Goal: Task Accomplishment & Management: Manage account settings

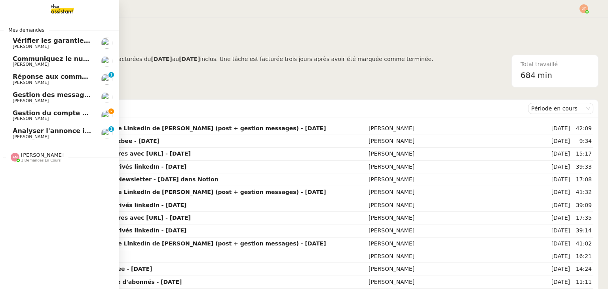
click at [31, 118] on span "[PERSON_NAME]" at bounding box center [31, 118] width 36 height 5
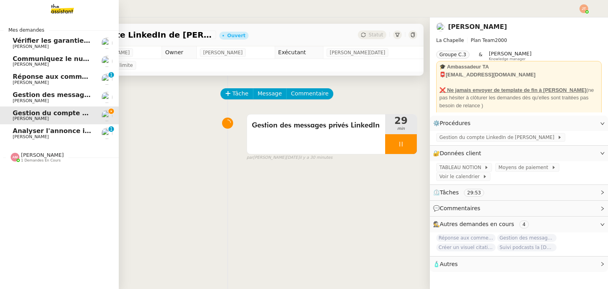
click at [40, 78] on span "Réponse aux commentaires avec [URL] - [DATE]" at bounding box center [98, 77] width 171 height 8
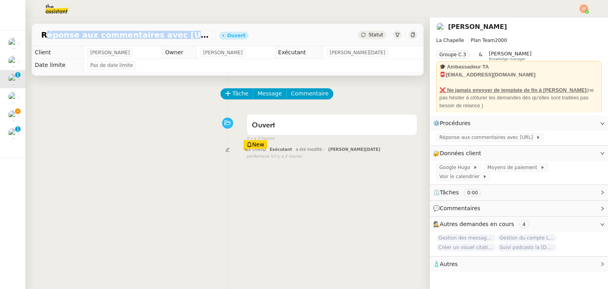
drag, startPoint x: 42, startPoint y: 34, endPoint x: 190, endPoint y: 38, distance: 148.5
click at [190, 38] on span "Réponse aux commentaires avec [URL] - [DATE]" at bounding box center [127, 35] width 172 height 8
copy span "Réponse aux commentaires avec [URL]"
click at [232, 91] on span "Tâche" at bounding box center [240, 93] width 16 height 9
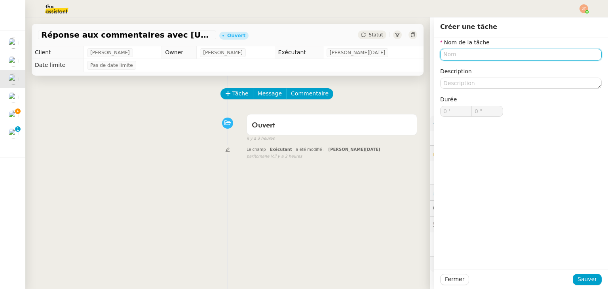
click at [448, 54] on input "text" at bounding box center [520, 54] width 161 height 11
paste input "Réponse aux commentaires avec [URL]"
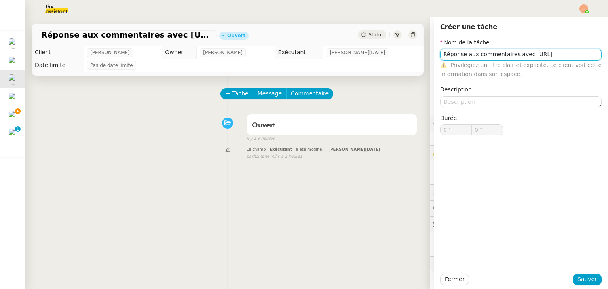
drag, startPoint x: 560, startPoint y: 52, endPoint x: 518, endPoint y: 57, distance: 43.0
click at [518, 57] on input "Réponse aux commentaires avec [URL]" at bounding box center [520, 54] width 161 height 11
type input "Réponse aux commentaires avec [URL]"
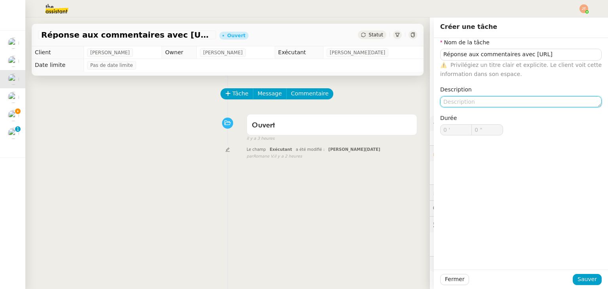
click at [478, 97] on textarea at bounding box center [520, 101] width 161 height 11
paste textarea "[URL]"
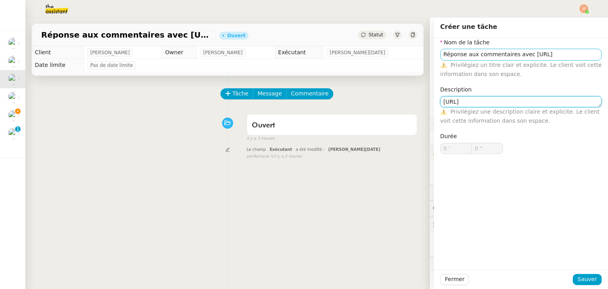
type textarea "[URL]"
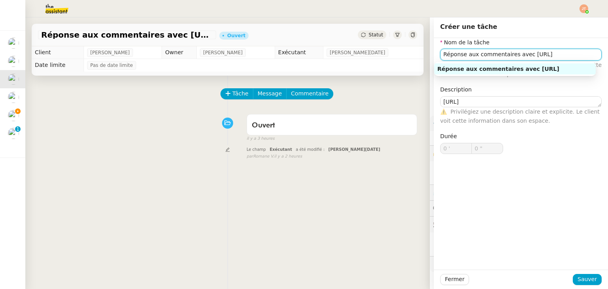
drag, startPoint x: 543, startPoint y: 55, endPoint x: 510, endPoint y: 57, distance: 33.3
click at [510, 57] on input "Réponse aux commentaires avec [URL]" at bounding box center [520, 54] width 161 height 11
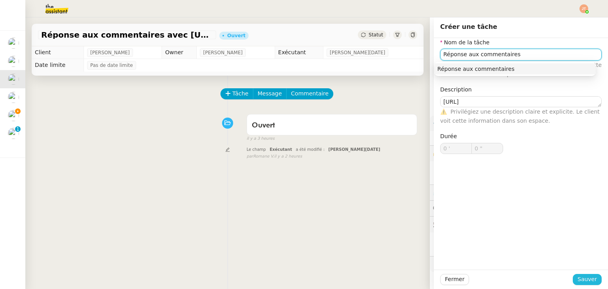
type input "Réponse aux commentaires"
click at [587, 276] on span "Sauver" at bounding box center [587, 279] width 19 height 9
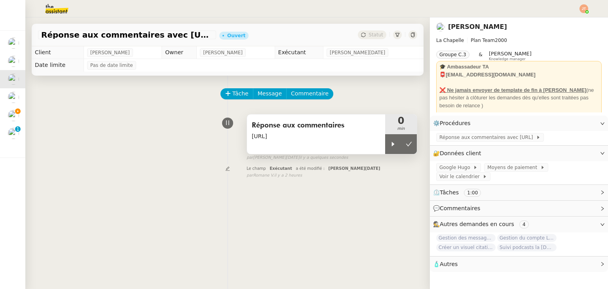
click at [378, 146] on div "Réponse aux commentaires [URL]" at bounding box center [316, 134] width 138 height 40
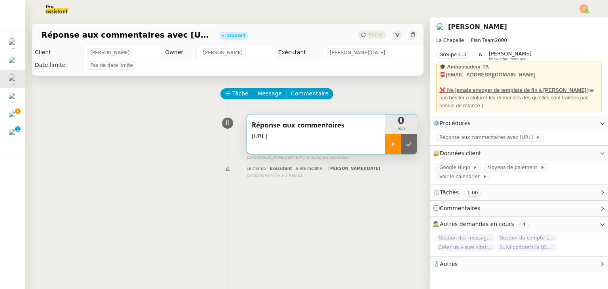
click at [385, 144] on div at bounding box center [393, 144] width 16 height 20
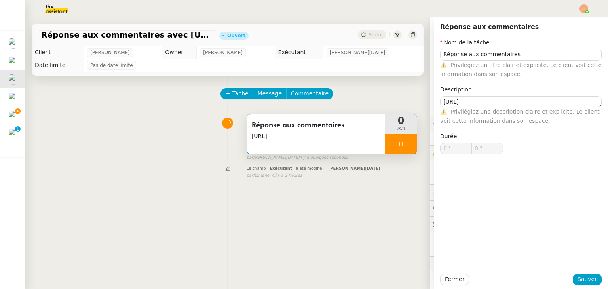
type input "Réponse aux commentaires"
type textarea "[URL]"
type input "0 '"
type input "0 ""
type input "Réponse aux commentaires"
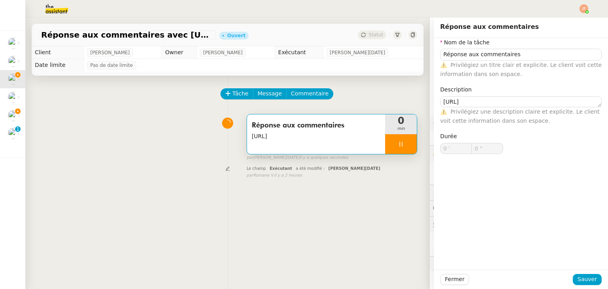
type textarea "[URL]"
type input "0 '"
type input "0 ""
click at [172, 150] on div "Réponse aux commentaires [URL] 0 min false par [PERSON_NAME][DATE] il y a quelq…" at bounding box center [227, 135] width 379 height 51
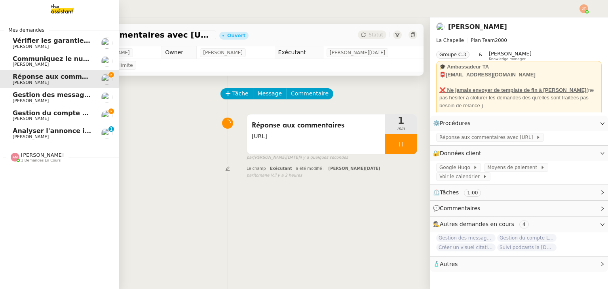
click at [14, 115] on span "Gestion du compte LinkedIn de [PERSON_NAME] (post + gestion messages) - [DATE]" at bounding box center [163, 113] width 301 height 8
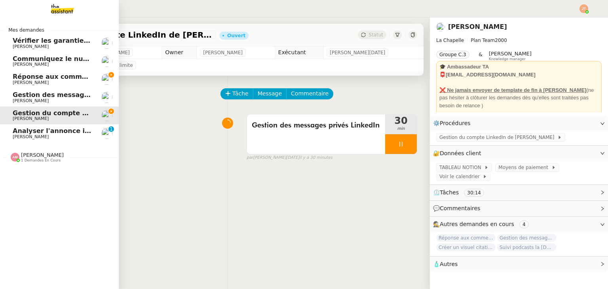
click at [36, 94] on span "Gestion des messages privés linkedIn - [DATE]" at bounding box center [96, 95] width 166 height 8
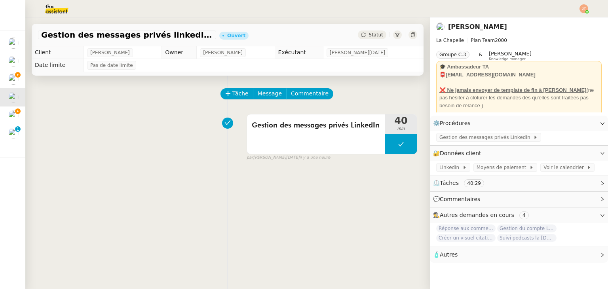
click at [57, 10] on img at bounding box center [50, 8] width 61 height 17
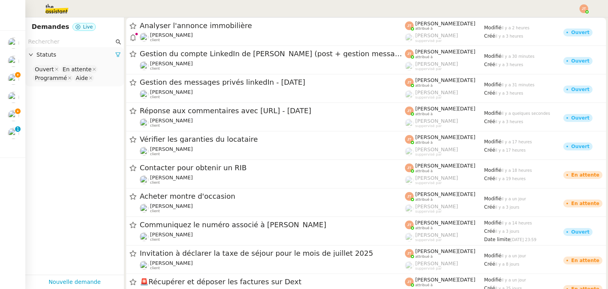
click at [87, 38] on input "text" at bounding box center [71, 41] width 86 height 9
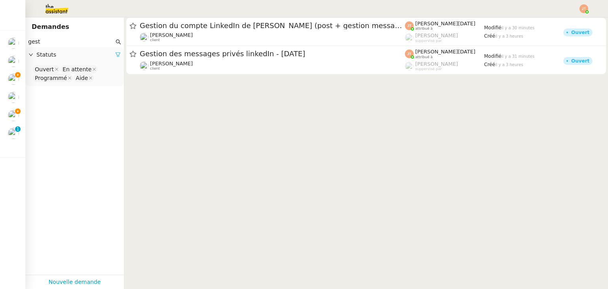
type input "gest"
click at [115, 54] on icon at bounding box center [118, 55] width 6 height 6
click at [100, 54] on span "Statuts" at bounding box center [78, 54] width 84 height 9
click at [70, 67] on nz-select-top-control "Please select" at bounding box center [75, 70] width 86 height 10
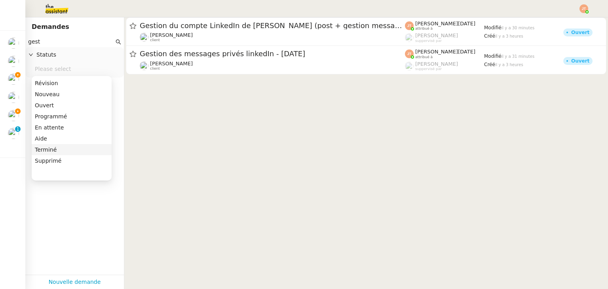
click at [44, 152] on div "Terminé" at bounding box center [72, 149] width 74 height 7
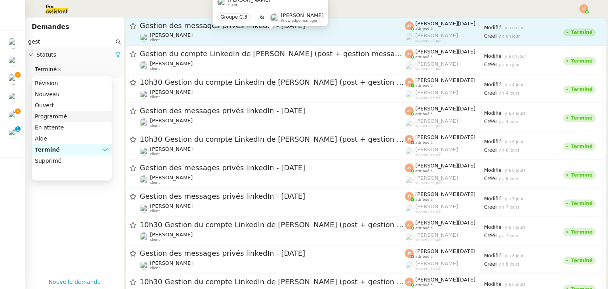
click at [174, 32] on span "[PERSON_NAME]" at bounding box center [171, 35] width 43 height 6
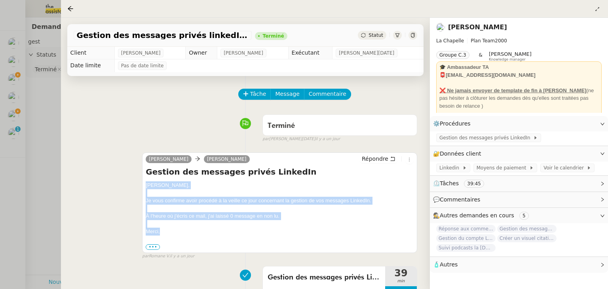
drag, startPoint x: 146, startPoint y: 185, endPoint x: 168, endPoint y: 236, distance: 55.1
click at [168, 236] on div "[PERSON_NAME], Je vous confirme avoir procédé à la veille ce jour concernant la…" at bounding box center [280, 215] width 268 height 69
copy div "[PERSON_NAME], Je vous confirme avoir procédé à la veille ce jour concernant la…"
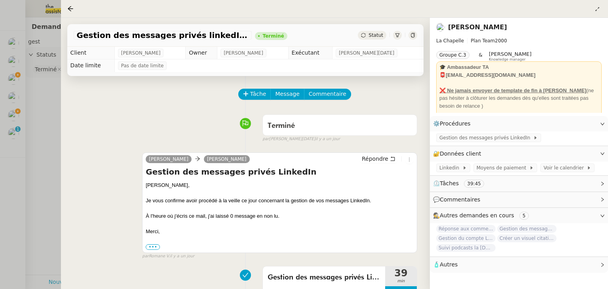
click at [25, 158] on div at bounding box center [304, 144] width 608 height 289
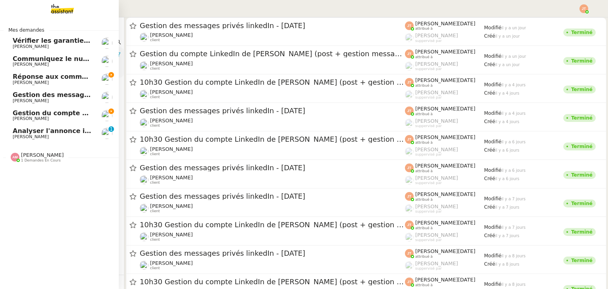
click at [16, 117] on span "[PERSON_NAME]" at bounding box center [31, 118] width 36 height 5
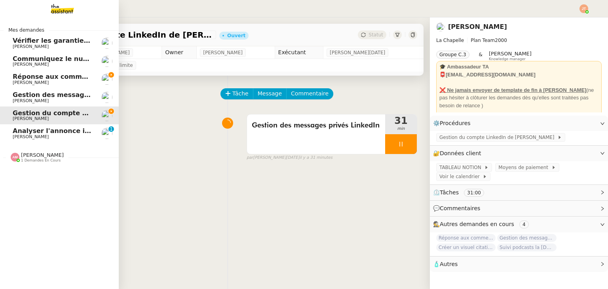
click at [36, 93] on span "Gestion des messages privés linkedIn - [DATE]" at bounding box center [96, 95] width 166 height 8
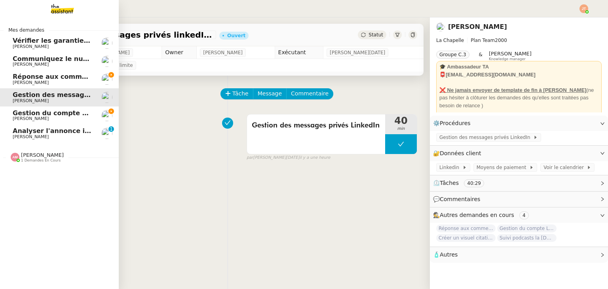
click at [42, 74] on span "Réponse aux commentaires avec [URL] - [DATE]" at bounding box center [98, 77] width 171 height 8
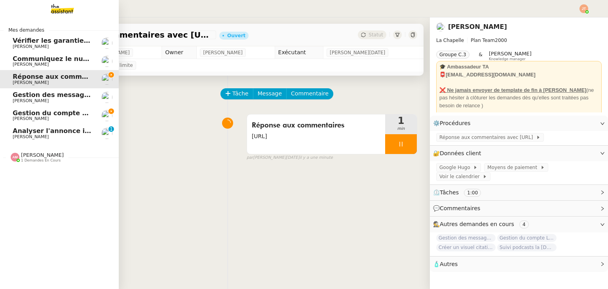
click at [43, 92] on span "Gestion des messages privés linkedIn - [DATE]" at bounding box center [96, 95] width 166 height 8
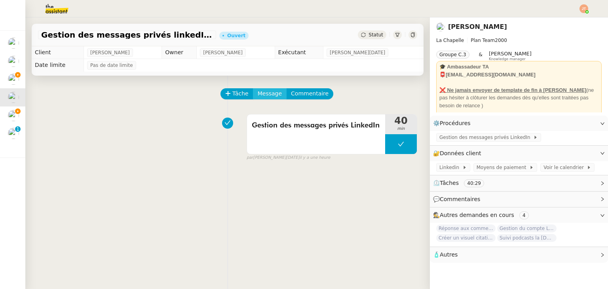
click at [270, 96] on span "Message" at bounding box center [270, 93] width 24 height 9
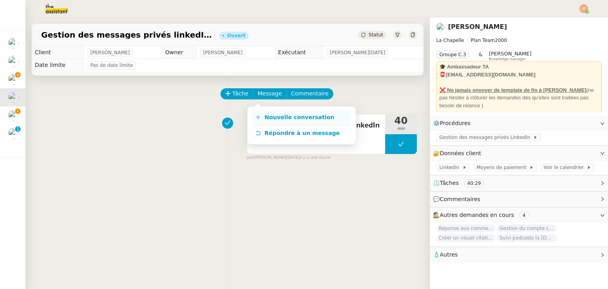
click at [295, 114] on span "Nouvelle conversation" at bounding box center [299, 117] width 70 height 6
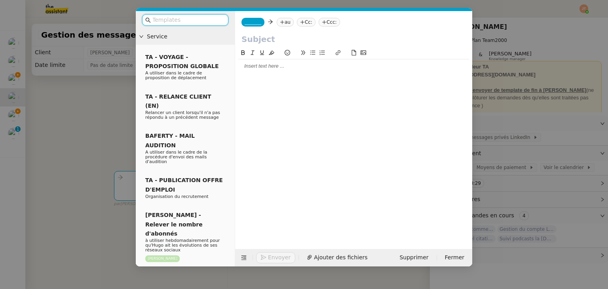
click at [266, 68] on div at bounding box center [353, 66] width 231 height 7
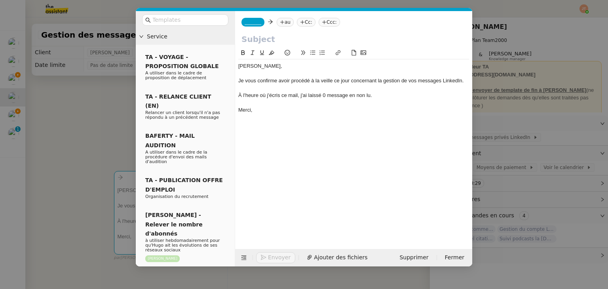
click at [283, 21] on nz-tag "au" at bounding box center [285, 22] width 17 height 9
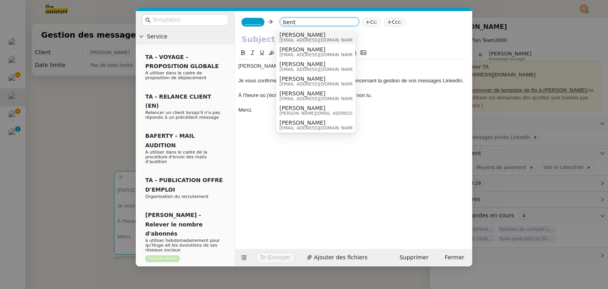
type input "bent"
click at [289, 37] on span "[PERSON_NAME]" at bounding box center [317, 35] width 76 height 6
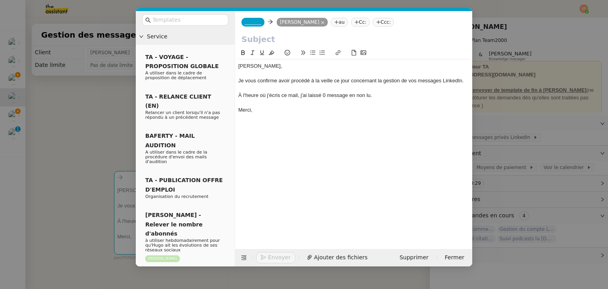
click at [252, 25] on span "_______" at bounding box center [253, 22] width 17 height 6
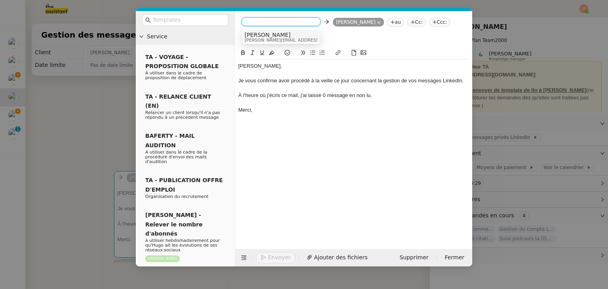
click at [256, 36] on span "[PERSON_NAME]" at bounding box center [301, 35] width 112 height 6
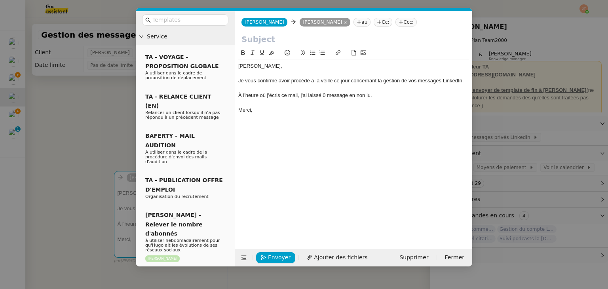
click at [82, 116] on nz-modal-container "Service TA - VOYAGE - PROPOSITION GLOBALE A utiliser dans le cadre de propositi…" at bounding box center [304, 144] width 608 height 289
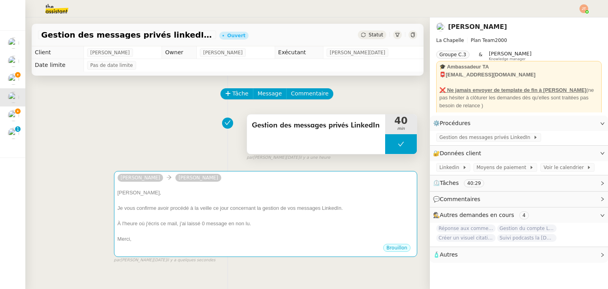
click at [288, 135] on div "Gestion des messages privés LinkedIn" at bounding box center [316, 134] width 138 height 40
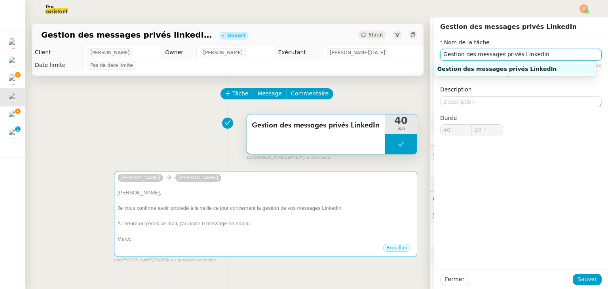
drag, startPoint x: 533, startPoint y: 53, endPoint x: 432, endPoint y: 54, distance: 100.5
click at [434, 54] on div "Nom de la tâche Gestion des messages privés LinkedIn ⚠️ Privilégiez un titre cl…" at bounding box center [521, 93] width 174 height 110
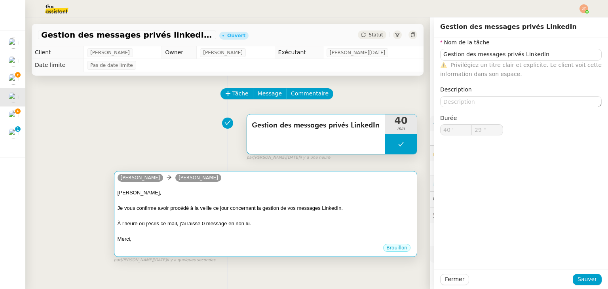
click at [217, 192] on div "[PERSON_NAME]," at bounding box center [266, 193] width 296 height 8
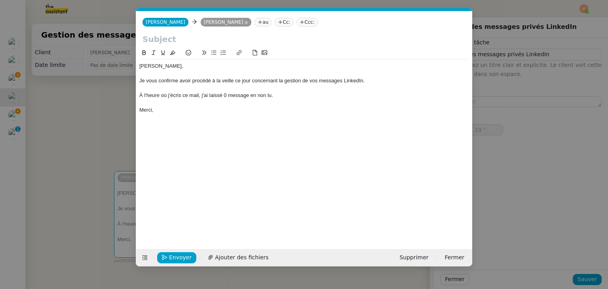
scroll to position [0, 17]
click at [171, 40] on input "text" at bounding box center [303, 39] width 323 height 12
paste input "Gestion des messages privés LinkedIn"
type input "Gestion des messages privés LinkedIn"
click at [87, 120] on nz-modal-container "Service TA - VOYAGE - PROPOSITION GLOBALE A utiliser dans le cadre de propositi…" at bounding box center [304, 144] width 608 height 289
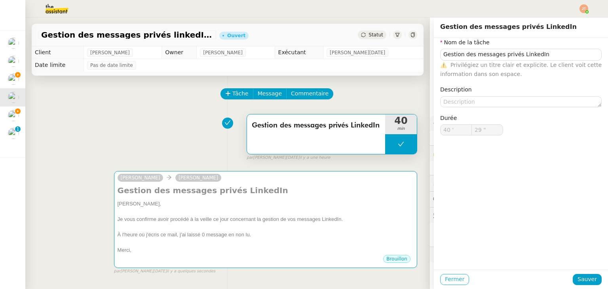
click at [450, 278] on span "Fermer" at bounding box center [454, 279] width 19 height 9
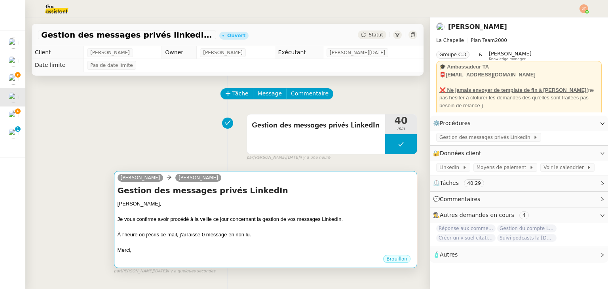
click at [353, 220] on div "Je vous confirme avoir procédé à la veille ce jour concernant la gestion de vos…" at bounding box center [266, 219] width 296 height 8
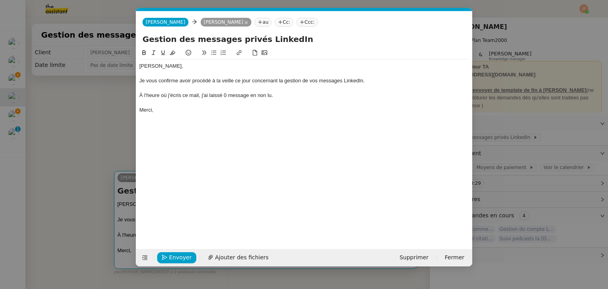
scroll to position [0, 17]
click at [173, 260] on span "Envoyer" at bounding box center [180, 257] width 23 height 9
click at [173, 260] on span "Confirmer l'envoi" at bounding box center [192, 257] width 47 height 9
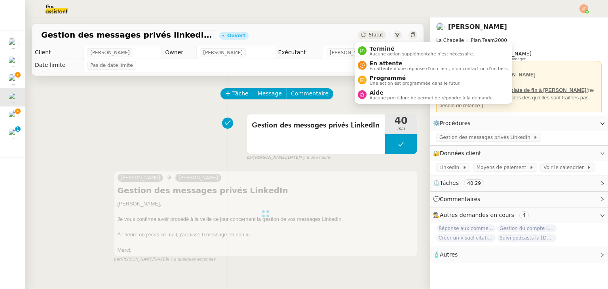
click at [376, 36] on span "Statut" at bounding box center [376, 35] width 15 height 6
click at [378, 52] on span "Aucune action supplémentaire n'est nécessaire." at bounding box center [422, 54] width 104 height 4
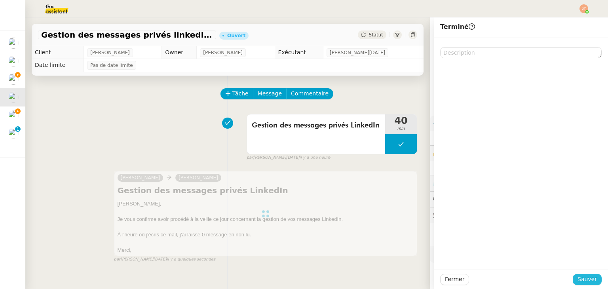
click at [579, 280] on span "Sauver" at bounding box center [587, 279] width 19 height 9
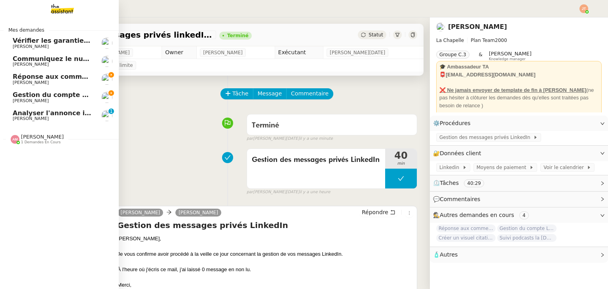
click at [66, 116] on span "[PERSON_NAME]" at bounding box center [53, 118] width 80 height 5
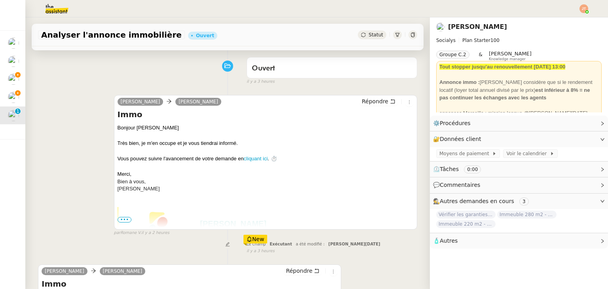
scroll to position [152, 0]
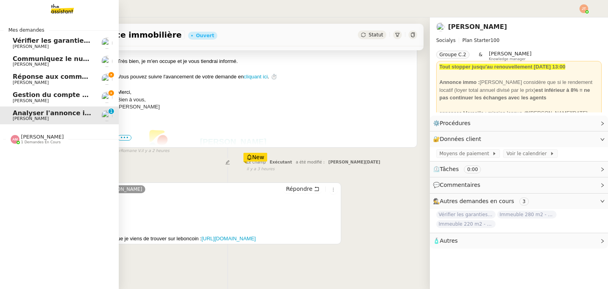
click at [35, 76] on span "Réponse aux commentaires avec [URL] - [DATE]" at bounding box center [98, 77] width 171 height 8
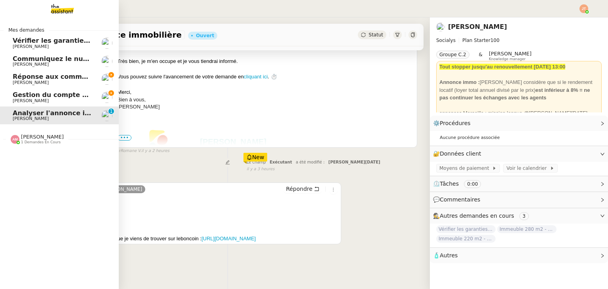
scroll to position [106, 0]
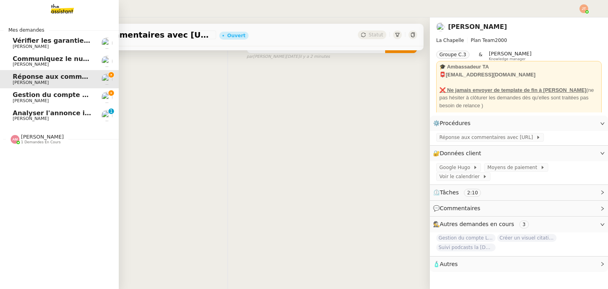
click at [47, 116] on span "[PERSON_NAME]" at bounding box center [53, 118] width 80 height 5
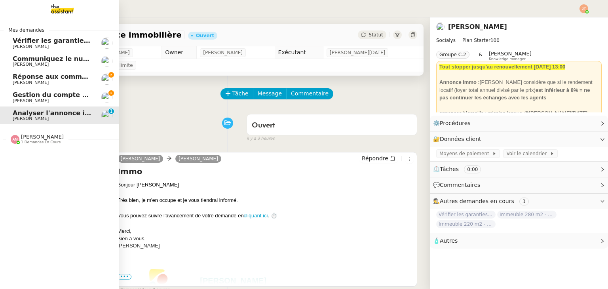
click at [16, 92] on span "Gestion du compte LinkedIn de [PERSON_NAME] (post + gestion messages) - [DATE]" at bounding box center [163, 95] width 301 height 8
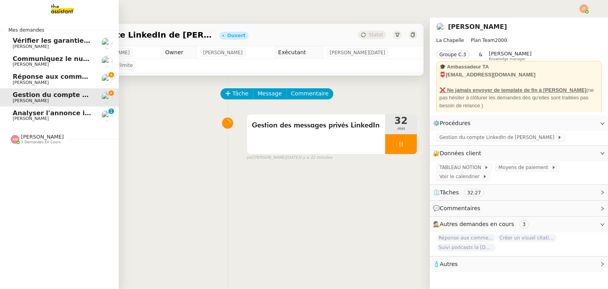
click at [47, 137] on span "[PERSON_NAME]" at bounding box center [42, 137] width 43 height 6
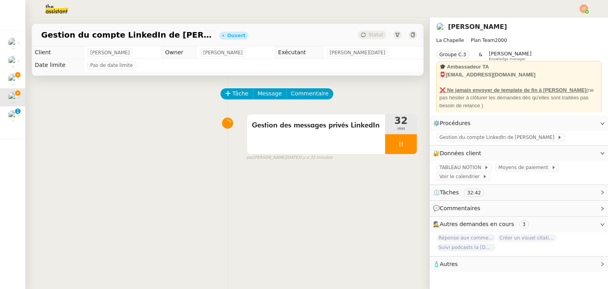
click at [60, 5] on img at bounding box center [50, 8] width 61 height 17
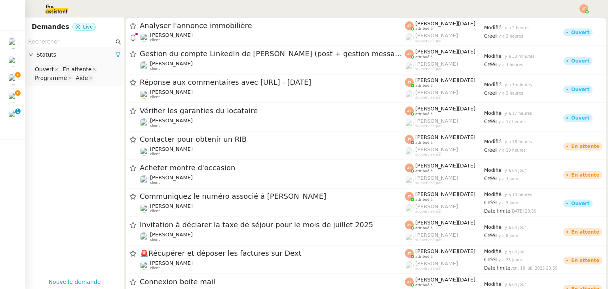
click at [43, 42] on input "text" at bounding box center [71, 41] width 86 height 9
type input "h"
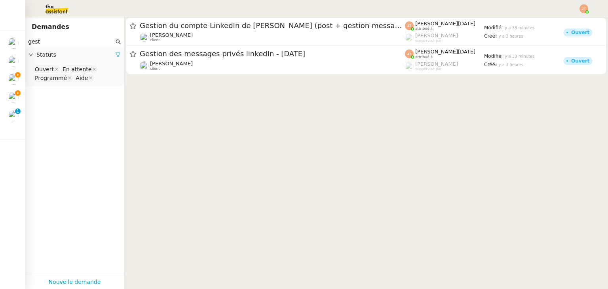
type input "gest"
click at [115, 53] on icon at bounding box center [118, 55] width 6 height 6
click at [93, 60] on div "Statuts" at bounding box center [74, 54] width 99 height 15
click at [73, 70] on nz-select-top-control "Please select" at bounding box center [75, 70] width 86 height 10
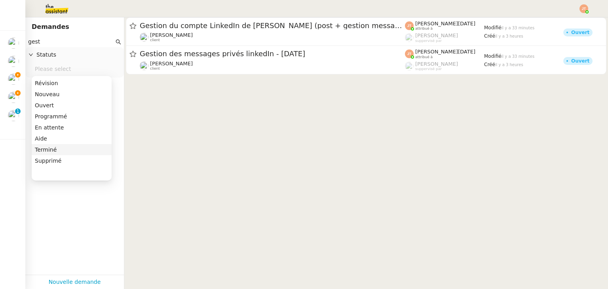
click at [53, 152] on div "Terminé" at bounding box center [72, 149] width 74 height 7
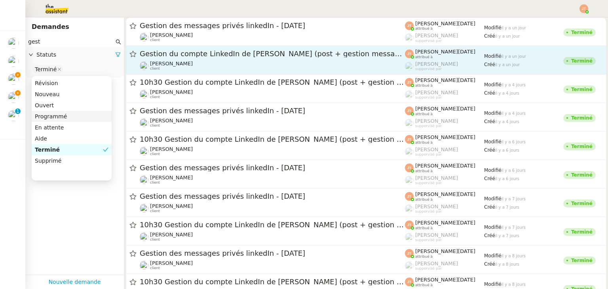
click at [188, 57] on span "Gestion du compte LinkedIn de [PERSON_NAME] (post + gestion messages) - [DATE]" at bounding box center [272, 53] width 265 height 7
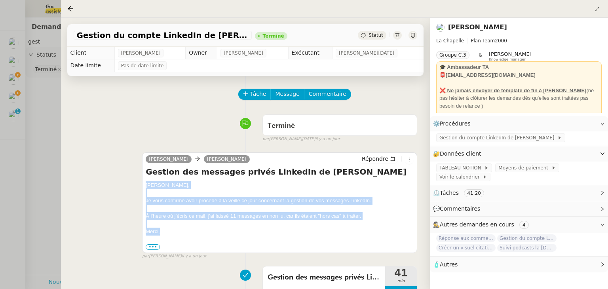
drag, startPoint x: 146, startPoint y: 186, endPoint x: 160, endPoint y: 234, distance: 50.2
click at [160, 234] on div "[PERSON_NAME], Je vous confirme avoir procédé à la veille ce jour concernant la…" at bounding box center [280, 215] width 268 height 69
copy div "[PERSON_NAME], Je vous confirme avoir procédé à la veille ce jour concernant la…"
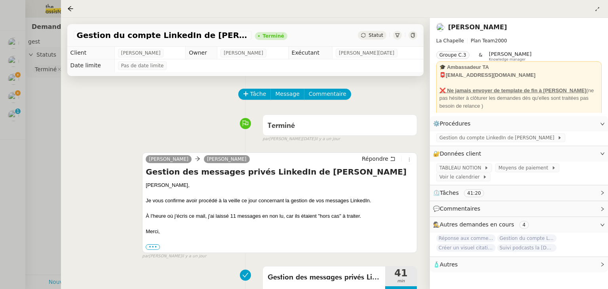
click at [15, 97] on div at bounding box center [304, 144] width 608 height 289
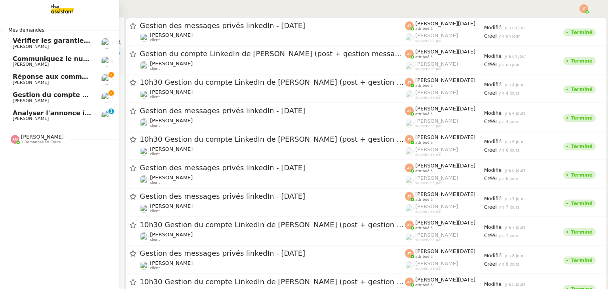
click at [16, 97] on link "Gestion du compte LinkedIn de [PERSON_NAME] (post + gestion messages) - [DATE] …" at bounding box center [59, 97] width 119 height 18
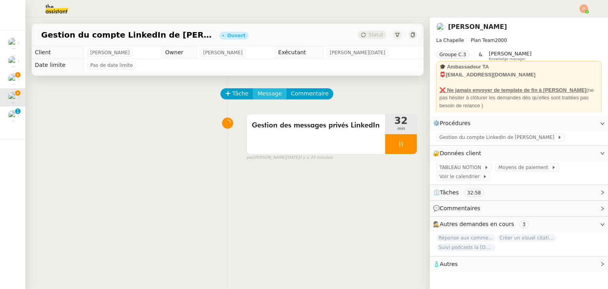
click at [260, 96] on span "Message" at bounding box center [270, 93] width 24 height 9
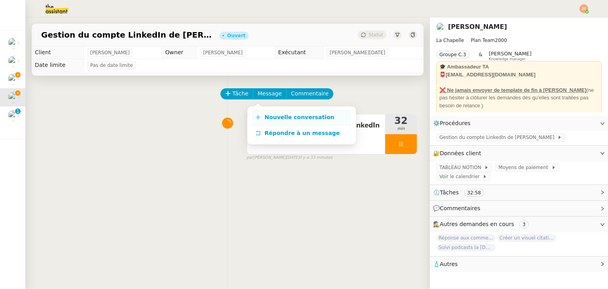
click at [272, 114] on span "Nouvelle conversation" at bounding box center [299, 117] width 70 height 6
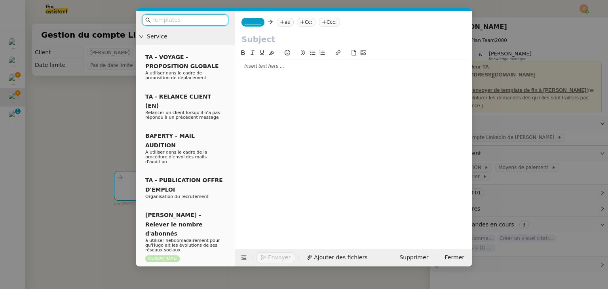
click at [274, 66] on div at bounding box center [353, 66] width 231 height 7
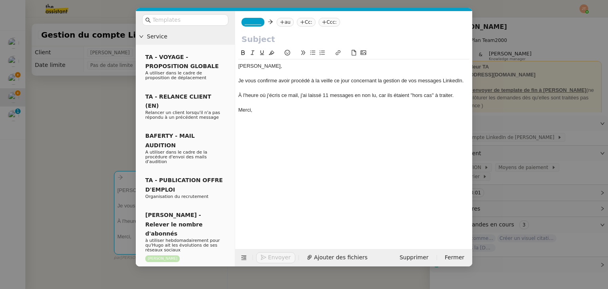
click at [72, 127] on nz-modal-container "Service TA - VOYAGE - PROPOSITION GLOBALE A utiliser dans le cadre de propositi…" at bounding box center [304, 144] width 608 height 289
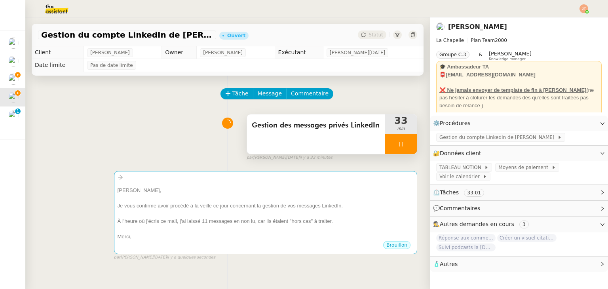
click at [278, 134] on div "Gestion des messages privés LinkedIn" at bounding box center [316, 134] width 138 height 40
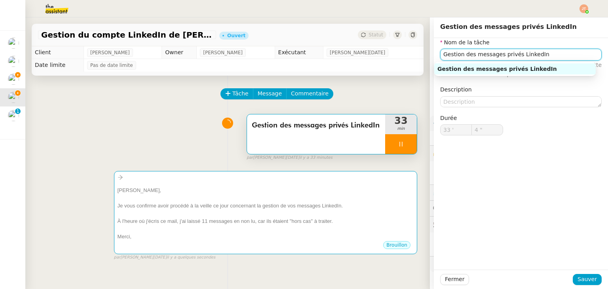
click at [534, 53] on input "Gestion des messages privés LinkedIn" at bounding box center [520, 54] width 161 height 11
type input "5 ""
type input "Gestion des messages privés LinkedIn de"
type input "6 ""
type input "Gestion des messages privés LinkedIn de [PERSON_NAME]"
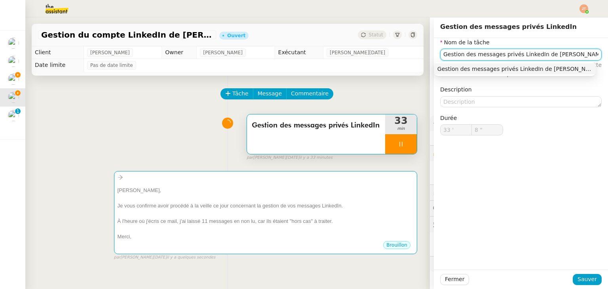
drag, startPoint x: 562, startPoint y: 56, endPoint x: 437, endPoint y: 59, distance: 124.7
click at [440, 59] on input "Gestion des messages privés LinkedIn de [PERSON_NAME]" at bounding box center [520, 54] width 161 height 11
type input "10 ""
type input "Gestion des messages privés LinkedIn de [PERSON_NAME]"
click at [579, 281] on span "Sauver" at bounding box center [587, 279] width 19 height 9
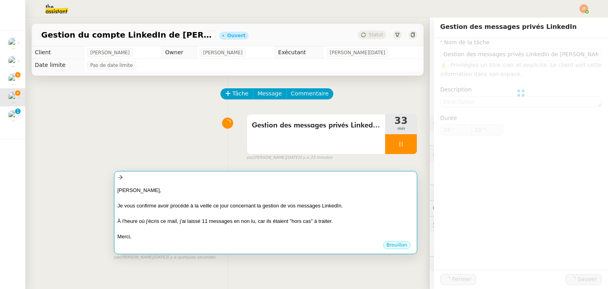
click at [322, 226] on div at bounding box center [266, 229] width 296 height 8
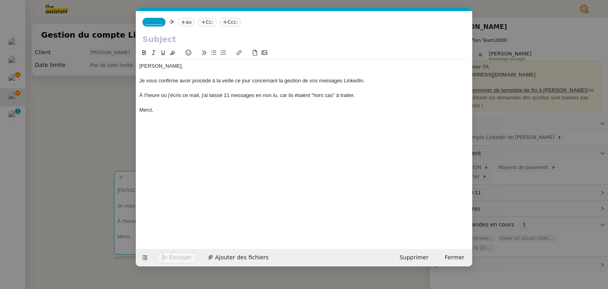
scroll to position [0, 17]
click at [169, 36] on input "text" at bounding box center [303, 39] width 323 height 12
paste input "Gestion des messages privés LinkedIn de [PERSON_NAME]"
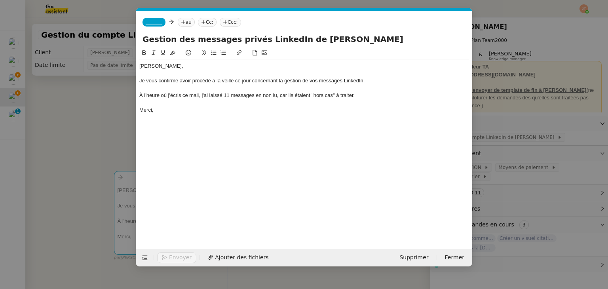
type input "Gestion des messages privés LinkedIn de [PERSON_NAME]"
click at [186, 19] on nz-tag "au" at bounding box center [186, 22] width 17 height 9
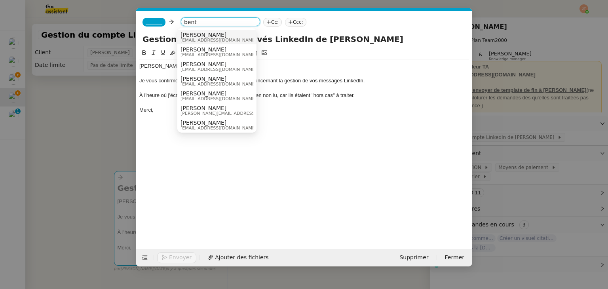
type input "bent"
click at [195, 38] on span "[EMAIL_ADDRESS][DOMAIN_NAME]" at bounding box center [218, 40] width 76 height 4
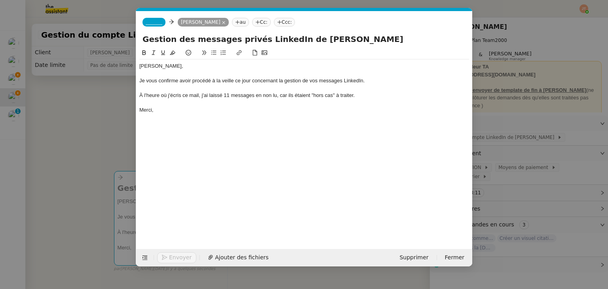
click at [154, 24] on span "_______" at bounding box center [154, 22] width 17 height 6
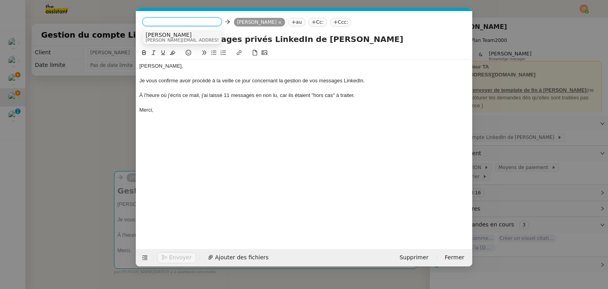
click at [160, 39] on span "[PERSON_NAME][EMAIL_ADDRESS][DOMAIN_NAME]" at bounding box center [202, 40] width 112 height 4
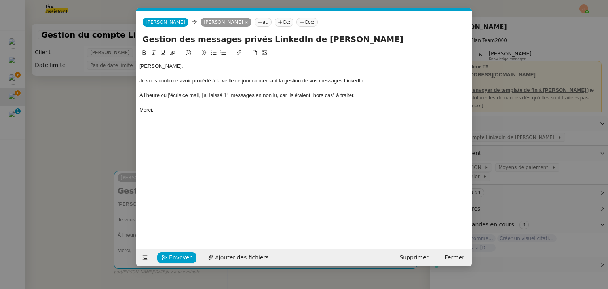
click at [111, 118] on nz-modal-container "Service TA - VOYAGE - PROPOSITION GLOBALE A utiliser dans le cadre de propositi…" at bounding box center [304, 144] width 608 height 289
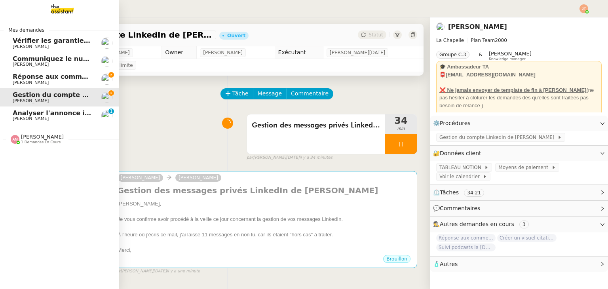
click at [28, 75] on span "Réponse aux commentaires avec [URL] - [DATE]" at bounding box center [98, 77] width 171 height 8
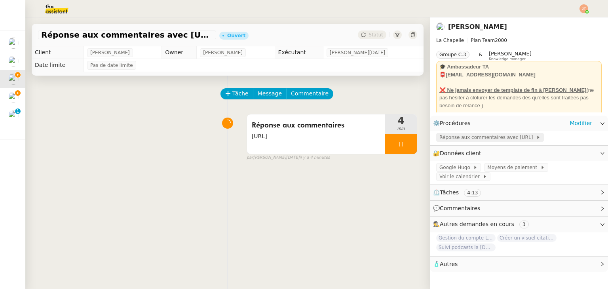
click at [474, 138] on span "Réponse aux commentaires avec [URL]" at bounding box center [487, 137] width 97 height 8
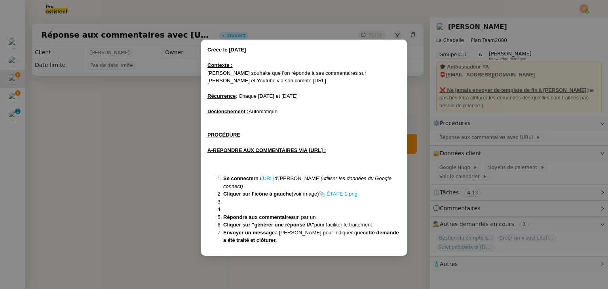
click at [290, 177] on li "Se connecter au [URL] d'Hugo (utiliser les données du Google connect)" at bounding box center [311, 182] width 177 height 15
click at [274, 179] on link "[URL]" at bounding box center [267, 178] width 13 height 6
click at [104, 152] on nz-modal-container "Créée le [DATE] Contexte : [PERSON_NAME] souhaite que l'on réponde à ses commen…" at bounding box center [304, 144] width 608 height 289
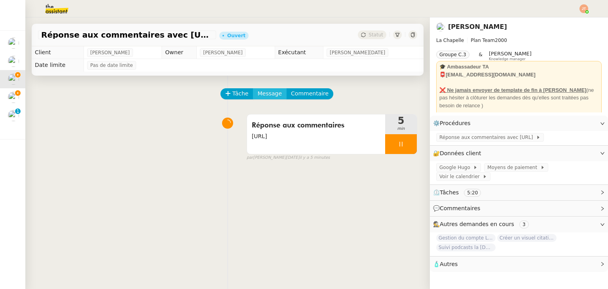
click at [264, 93] on span "Message" at bounding box center [270, 93] width 24 height 9
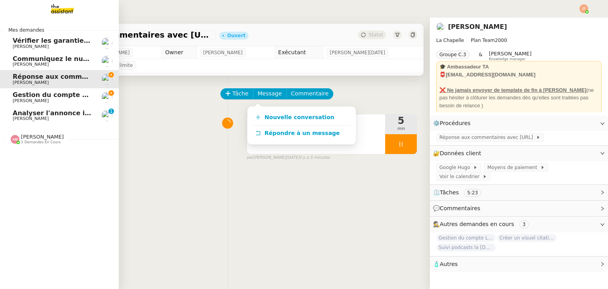
click at [14, 97] on span "Gestion du compte LinkedIn de [PERSON_NAME] (post + gestion messages) - [DATE]" at bounding box center [163, 95] width 301 height 8
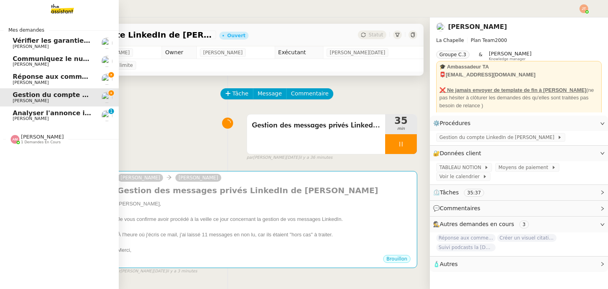
click at [47, 76] on span "Réponse aux commentaires avec [URL] - [DATE]" at bounding box center [98, 77] width 171 height 8
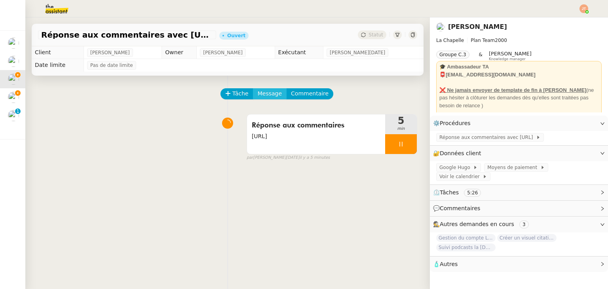
click at [264, 91] on span "Message" at bounding box center [270, 93] width 24 height 9
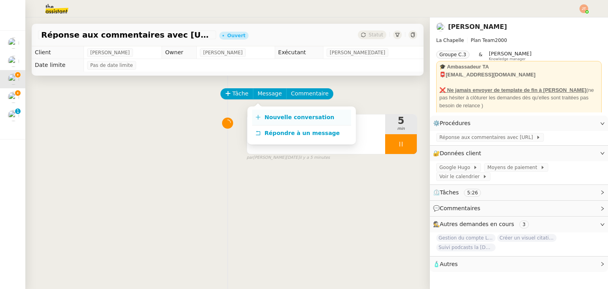
click at [286, 118] on span "Nouvelle conversation" at bounding box center [299, 117] width 70 height 6
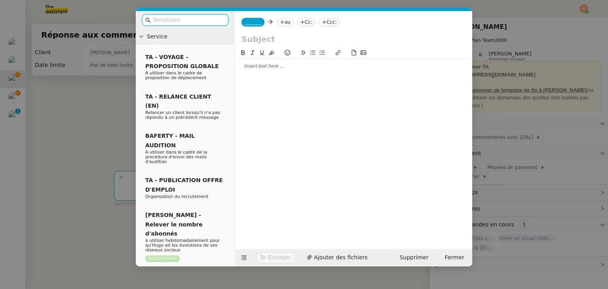
click at [279, 19] on nz-tag "au" at bounding box center [285, 22] width 17 height 9
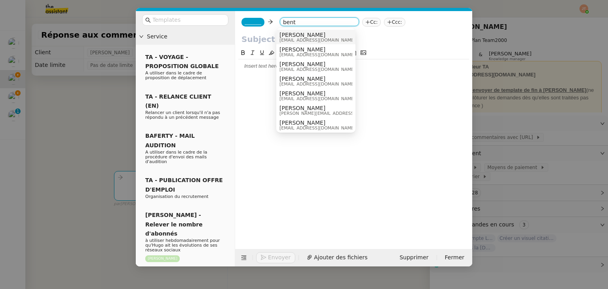
type input "bent"
click at [290, 38] on span "[EMAIL_ADDRESS][DOMAIN_NAME]" at bounding box center [317, 40] width 76 height 4
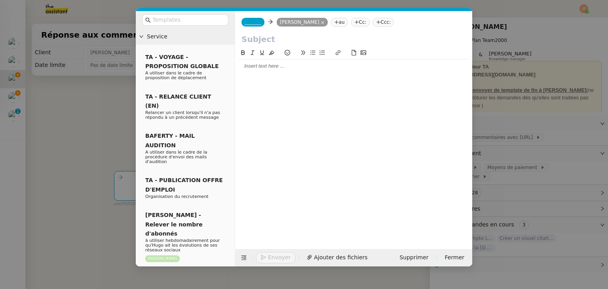
click at [252, 23] on span "_______" at bounding box center [253, 22] width 17 height 6
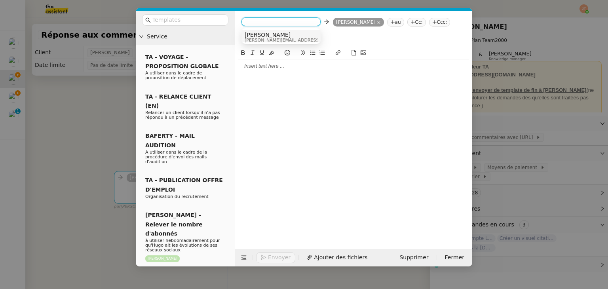
click at [255, 36] on span "[PERSON_NAME]" at bounding box center [301, 35] width 112 height 6
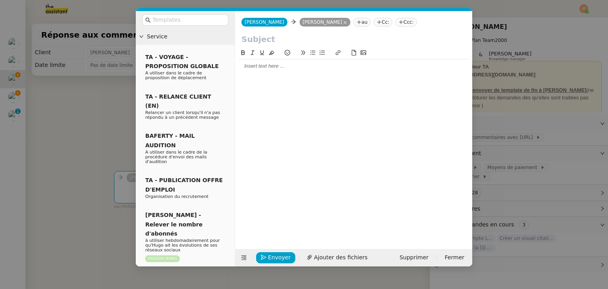
click at [87, 84] on nz-modal-container "Service TA - VOYAGE - PROPOSITION GLOBALE A utiliser dans le cadre de propositi…" at bounding box center [304, 144] width 608 height 289
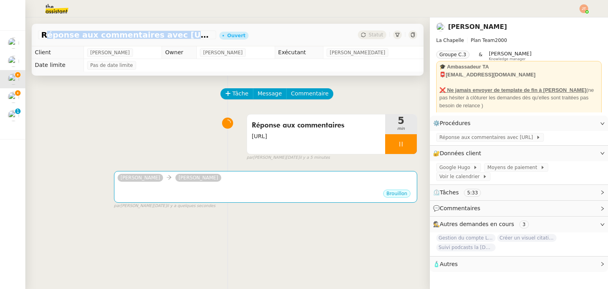
drag, startPoint x: 42, startPoint y: 36, endPoint x: 191, endPoint y: 36, distance: 149.2
click at [191, 36] on span "Réponse aux commentaires avec [URL] - [DATE]" at bounding box center [127, 35] width 172 height 8
copy span "Réponse aux commentaires avec [URL]"
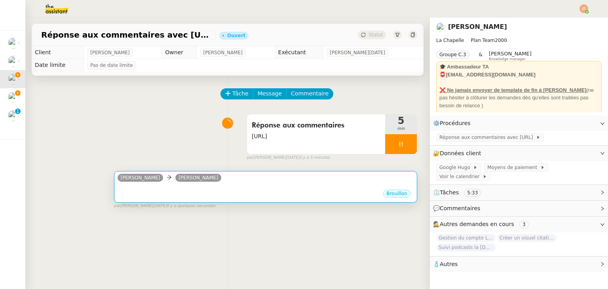
click at [238, 188] on div "•••" at bounding box center [266, 187] width 296 height 4
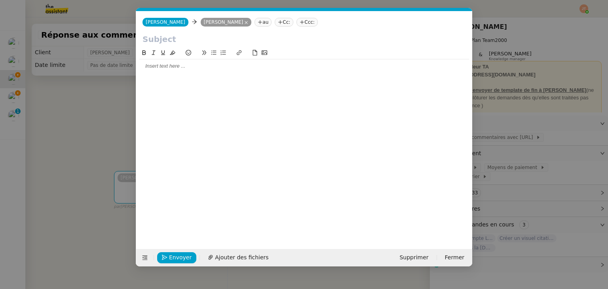
scroll to position [0, 17]
click at [179, 42] on input "text" at bounding box center [303, 39] width 323 height 12
paste input "Réponse aux commentaires avec [URL]"
type input "Réponse aux commentaires avec [URL]"
click at [177, 66] on div at bounding box center [304, 66] width 330 height 7
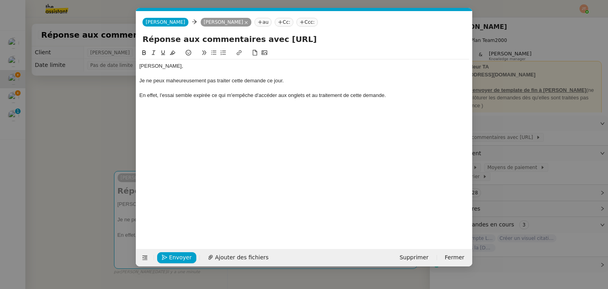
click at [201, 97] on div "En effet, l'essai semble expirée ce qui m'empêche d'accéder aux onglets et au t…" at bounding box center [304, 95] width 330 height 7
click at [0, 0] on lt-em "expiré" at bounding box center [0, 0] width 0 height 0
click at [173, 111] on div at bounding box center [304, 109] width 330 height 7
click at [195, 93] on div "En effet, l'essai semble expiré ce qui m'empêche d'accéder aux onglets et au tr…" at bounding box center [304, 95] width 330 height 7
click at [0, 0] on lt-span "expiré ," at bounding box center [0, 0] width 0 height 0
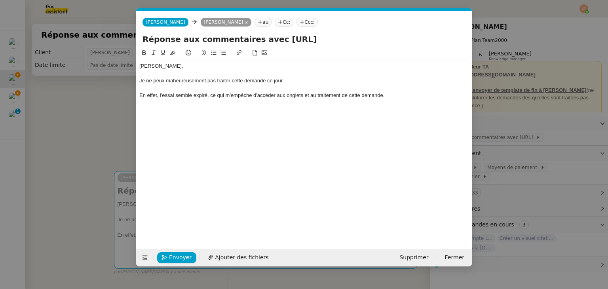
click at [165, 106] on div at bounding box center [304, 109] width 330 height 7
click at [182, 80] on div "Je ne peux maheureusement pas traiter cette demande ce jour." at bounding box center [304, 80] width 330 height 7
click at [0, 0] on lt-span "ma l heureusement" at bounding box center [0, 0] width 0 height 0
click at [395, 95] on div "En effet, l'essai semble expiré, ce qui m'empêche d'accéder aux onglets et au t…" at bounding box center [304, 95] width 330 height 7
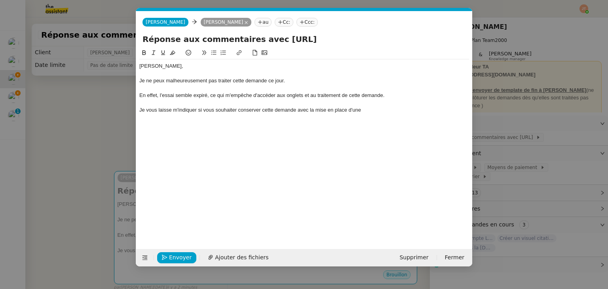
drag, startPoint x: 370, startPoint y: 113, endPoint x: 359, endPoint y: 111, distance: 11.2
click at [359, 111] on div "Je vous laisse m'indiquer si vous souhaiter conserver cette demande avec la mis…" at bounding box center [304, 109] width 330 height 7
click at [227, 108] on div "Je vous laisse m'indiquer si vous souhaiter conserver cette demande avec la mis…" at bounding box center [304, 109] width 330 height 7
click at [0, 0] on lt-span "souhaite z" at bounding box center [0, 0] width 0 height 0
click at [399, 110] on div "Je vous laisse m'indiquer si vous souhaitez conserver cette demande avec la mis…" at bounding box center [304, 109] width 330 height 7
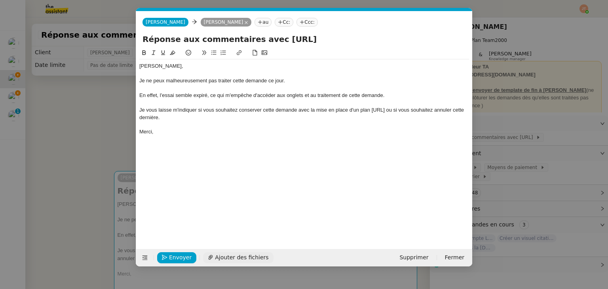
click at [238, 256] on span "Ajouter des fichiers" at bounding box center [241, 257] width 53 height 9
click at [391, 95] on div "En effet, l'essai semble expiré, ce qui m'empêche d'accéder aux onglets et au t…" at bounding box center [304, 95] width 330 height 7
drag, startPoint x: 440, startPoint y: 98, endPoint x: 298, endPoint y: 69, distance: 144.6
click at [385, 95] on div "En effet, l'essai semble expiré, ce qui m'empêche d'accéder aux onglets et au t…" at bounding box center [304, 95] width 330 height 7
click at [156, 55] on icon at bounding box center [154, 53] width 6 height 6
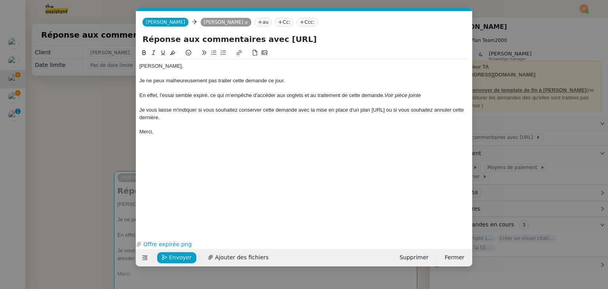
click at [190, 125] on div at bounding box center [304, 124] width 330 height 7
click at [383, 110] on div "Je vous laisse m'indiquer si vous souhaitez conserver cette demande avec la mis…" at bounding box center [304, 113] width 330 height 15
click at [177, 259] on span "Envoyer" at bounding box center [180, 257] width 23 height 9
drag, startPoint x: 458, startPoint y: 109, endPoint x: 440, endPoint y: 109, distance: 17.4
click at [440, 109] on div "Je vous laisse m'indiquer si vous souhaitez conserver cette demande avec la mis…" at bounding box center [304, 113] width 330 height 15
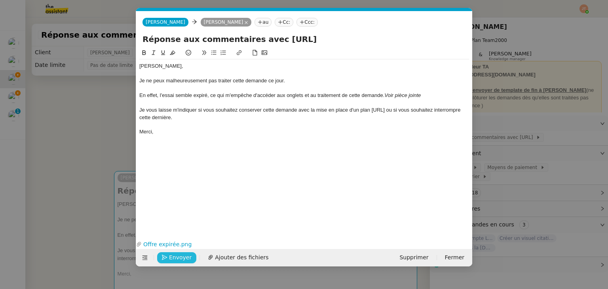
click at [177, 256] on span "Envoyer" at bounding box center [180, 257] width 23 height 9
click at [177, 256] on span "Confirmer l'envoi" at bounding box center [192, 257] width 47 height 9
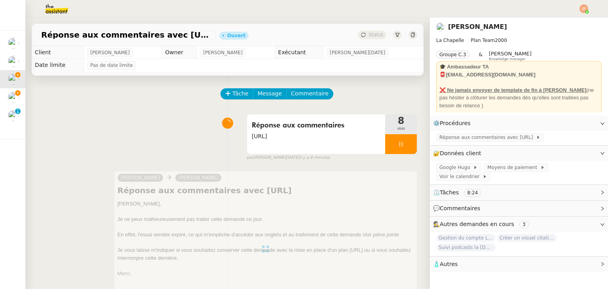
click at [412, 144] on div "Tâche Message Commentaire Veuillez patienter une erreur s'est produite 👌👌👌 mess…" at bounding box center [227, 220] width 405 height 289
click at [391, 149] on div at bounding box center [401, 144] width 32 height 20
click at [401, 148] on button at bounding box center [409, 144] width 16 height 20
click at [363, 38] on div "Statut" at bounding box center [372, 34] width 28 height 9
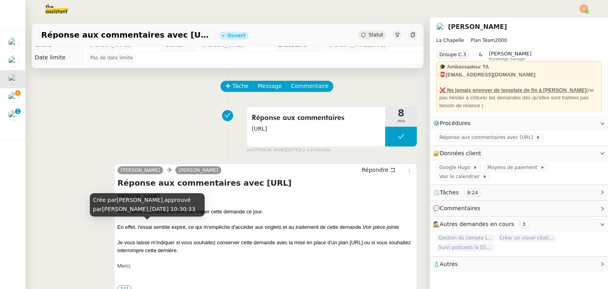
scroll to position [0, 0]
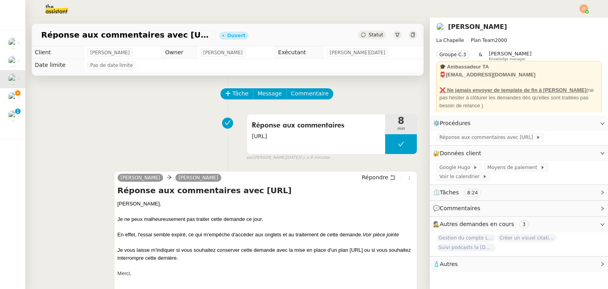
click at [369, 36] on span "Statut" at bounding box center [376, 35] width 15 height 6
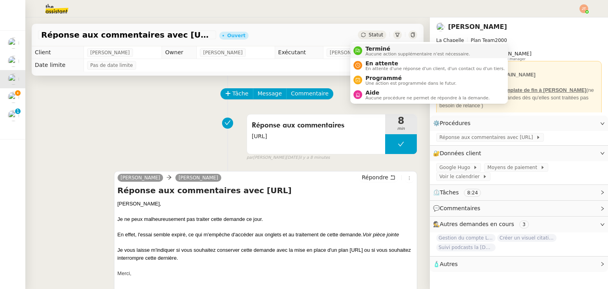
click at [367, 52] on span "Aucune action supplémentaire n'est nécessaire." at bounding box center [417, 54] width 104 height 4
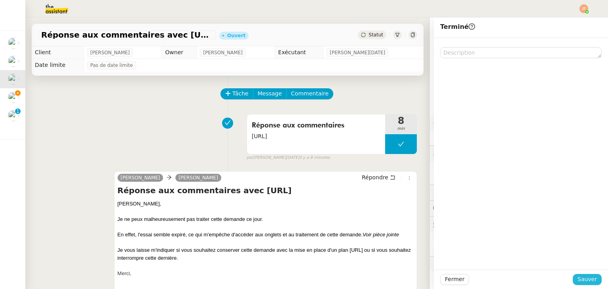
click at [576, 274] on button "Sauver" at bounding box center [587, 279] width 29 height 11
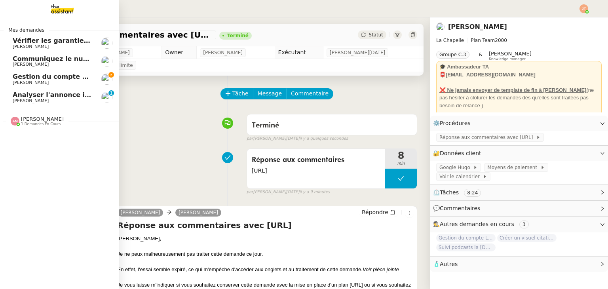
click at [27, 78] on span "Gestion du compte LinkedIn de [PERSON_NAME] (post + gestion messages) - [DATE]" at bounding box center [163, 77] width 301 height 8
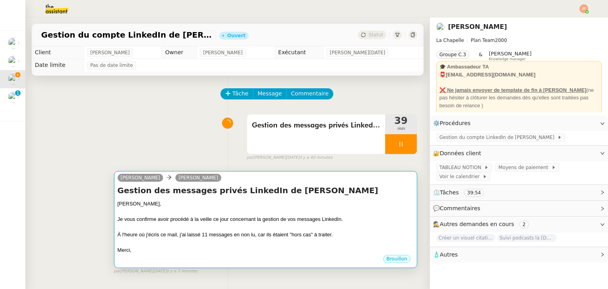
click at [218, 198] on div "Gestion des messages privés LinkedIn de [PERSON_NAME], Je vous confirme avoir p…" at bounding box center [266, 219] width 296 height 69
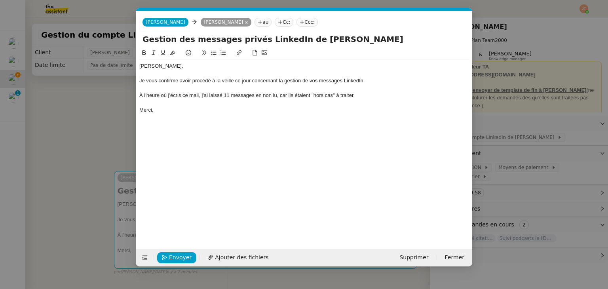
scroll to position [0, 17]
click at [228, 94] on div "À l'heure où j'écris ce mail, j'ai laissé 11 messages en non lu, car ils étaien…" at bounding box center [304, 95] width 330 height 7
click at [210, 111] on div "Merci," at bounding box center [304, 109] width 330 height 7
click at [82, 128] on nz-modal-container "Service TA - VOYAGE - PROPOSITION GLOBALE A utiliser dans le cadre de propositi…" at bounding box center [304, 144] width 608 height 289
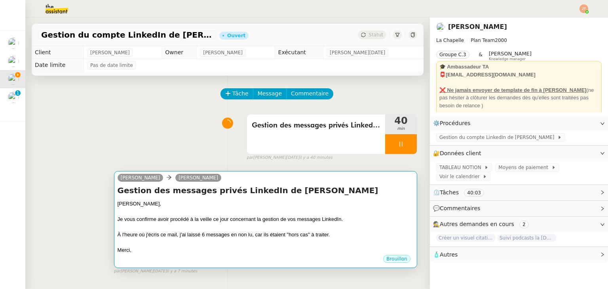
click at [244, 254] on div "Merci," at bounding box center [266, 250] width 296 height 8
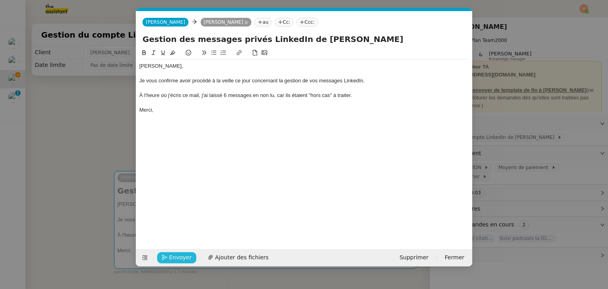
click at [175, 258] on span "Envoyer" at bounding box center [180, 257] width 23 height 9
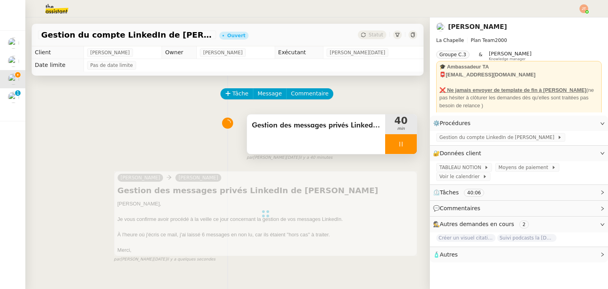
click at [385, 153] on div at bounding box center [401, 144] width 32 height 20
click at [401, 148] on button at bounding box center [409, 144] width 16 height 20
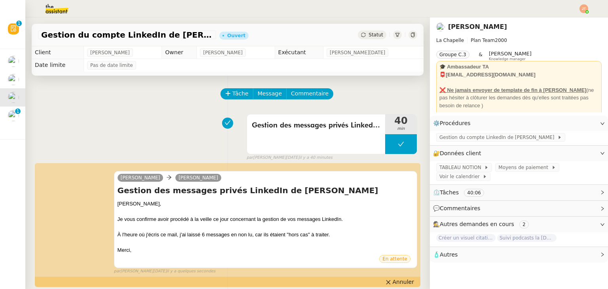
click at [369, 34] on span "Statut" at bounding box center [376, 35] width 15 height 6
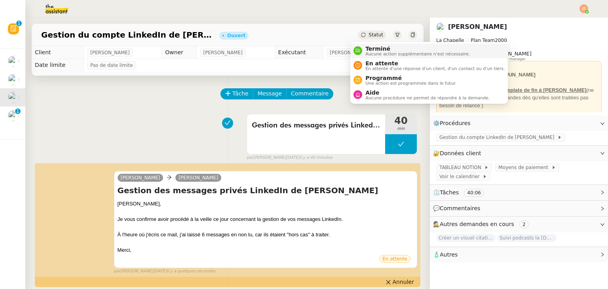
click at [367, 52] on span "Aucune action supplémentaire n'est nécessaire." at bounding box center [417, 54] width 104 height 4
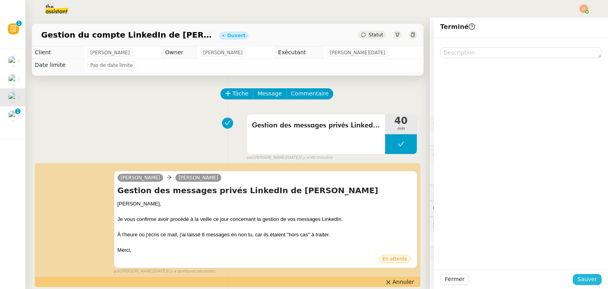
click at [584, 276] on span "Sauver" at bounding box center [587, 279] width 19 height 9
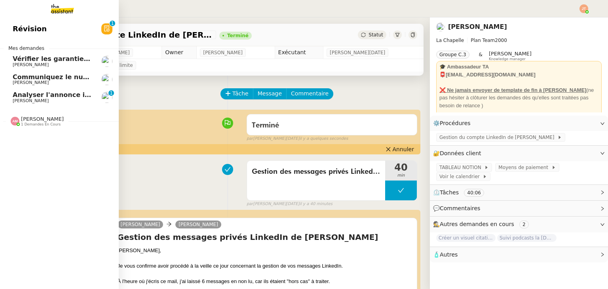
click at [49, 76] on span "Communiquez le numéro associé à [PERSON_NAME]" at bounding box center [105, 77] width 185 height 8
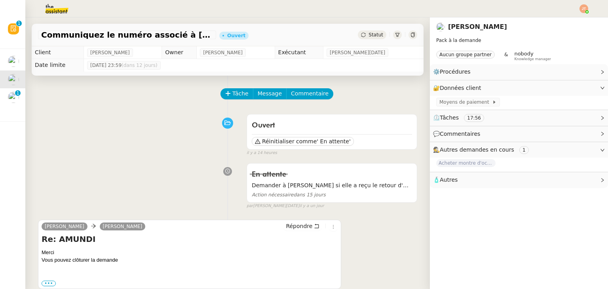
click at [235, 96] on span "Tâche" at bounding box center [240, 93] width 16 height 9
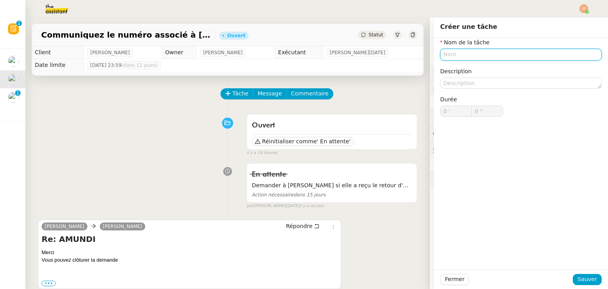
click at [445, 54] on input "text" at bounding box center [520, 54] width 161 height 11
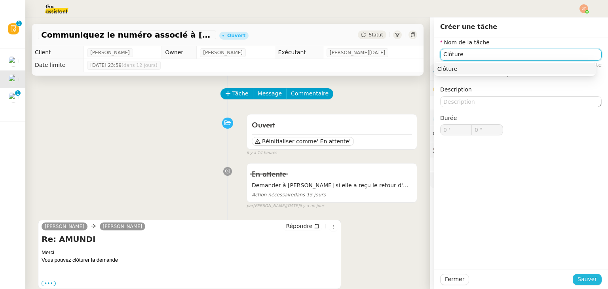
type input "Clôture"
click at [573, 279] on button "Sauver" at bounding box center [587, 279] width 29 height 11
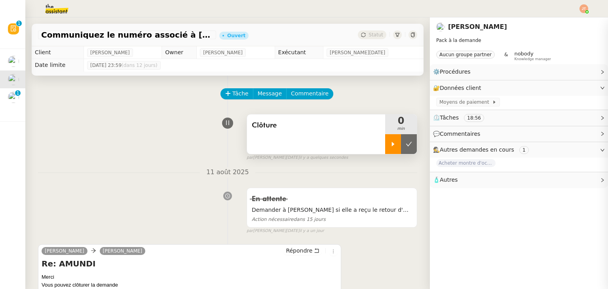
click at [390, 146] on icon at bounding box center [393, 144] width 6 height 6
click at [290, 251] on span "Répondre" at bounding box center [299, 251] width 27 height 8
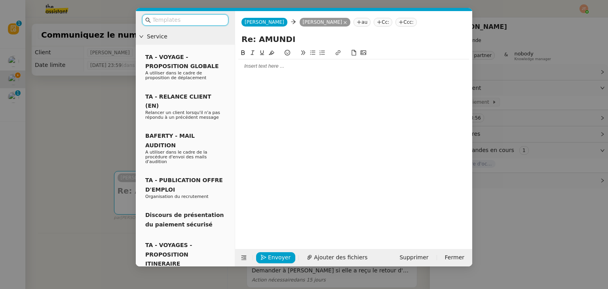
click at [261, 68] on div at bounding box center [353, 66] width 231 height 7
click at [184, 16] on input "text" at bounding box center [187, 19] width 71 height 9
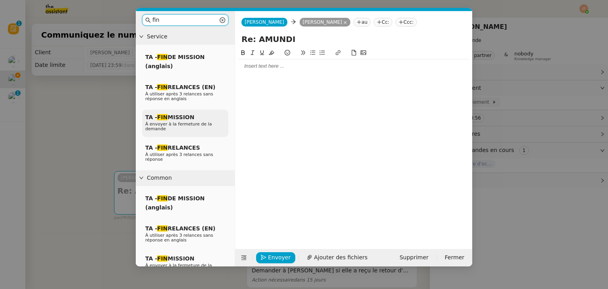
type input "fin"
click at [187, 119] on span "TA - FIN MISSION" at bounding box center [169, 117] width 49 height 6
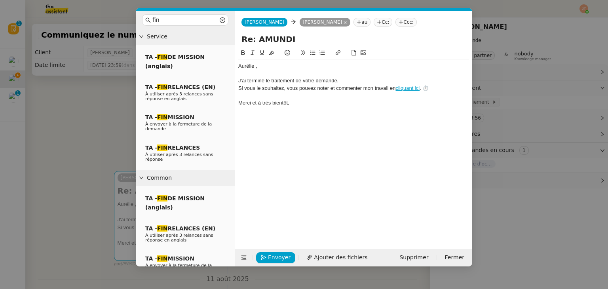
click at [342, 79] on div "J'ai terminé le traitement de votre demande." at bounding box center [353, 80] width 231 height 7
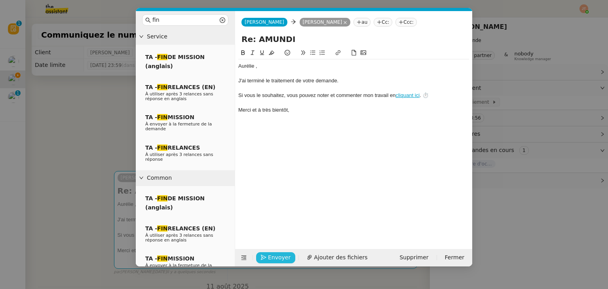
click at [271, 254] on span "Envoyer" at bounding box center [279, 257] width 23 height 9
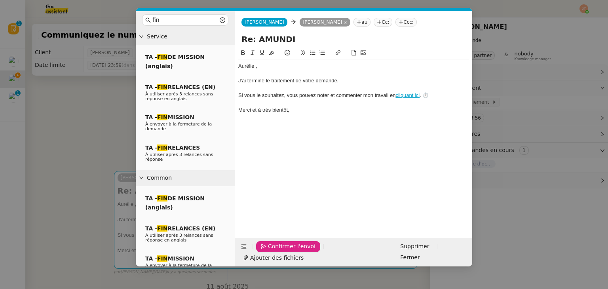
click at [271, 251] on span "Confirmer l'envoi" at bounding box center [291, 246] width 47 height 9
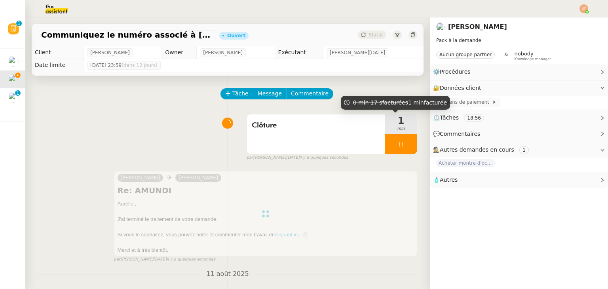
click at [388, 149] on div at bounding box center [401, 144] width 32 height 20
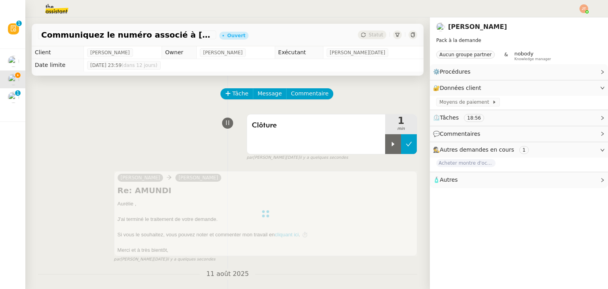
click at [402, 149] on button at bounding box center [409, 144] width 16 height 20
click at [362, 38] on div "Statut" at bounding box center [372, 34] width 28 height 9
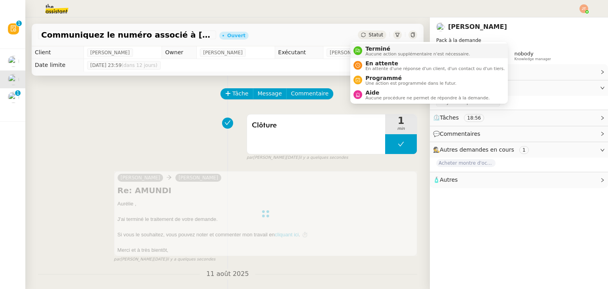
click at [367, 53] on span "Aucune action supplémentaire n'est nécessaire." at bounding box center [417, 54] width 104 height 4
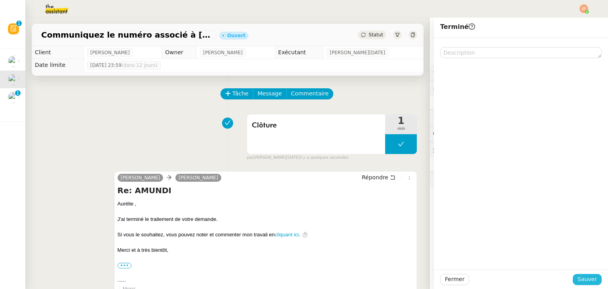
click at [584, 279] on span "Sauver" at bounding box center [587, 279] width 19 height 9
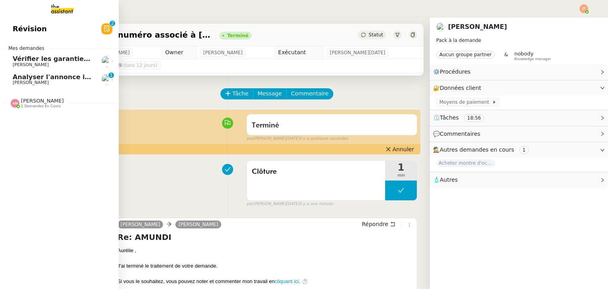
click at [28, 65] on span "[PERSON_NAME]" at bounding box center [31, 64] width 36 height 5
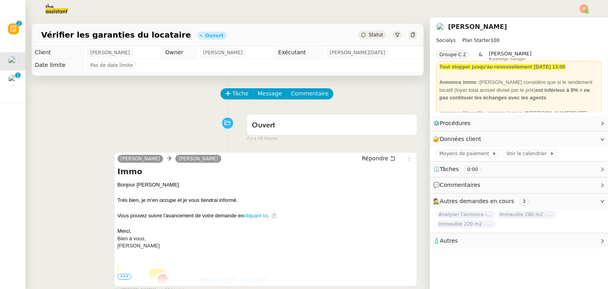
click at [65, 9] on img at bounding box center [50, 8] width 61 height 17
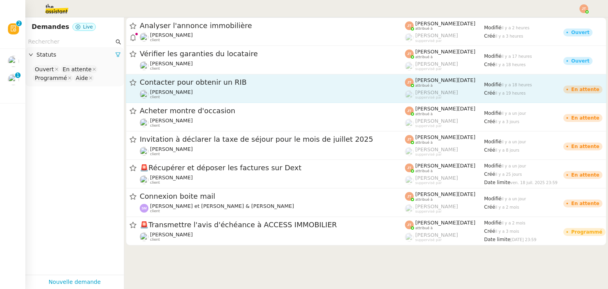
click at [187, 86] on span "Contacter pour obtenir un RIB" at bounding box center [272, 82] width 265 height 7
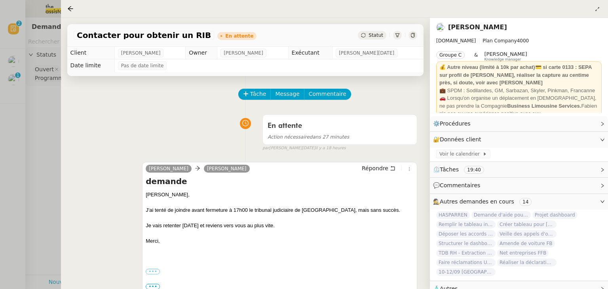
click at [371, 36] on span "Statut" at bounding box center [376, 35] width 15 height 6
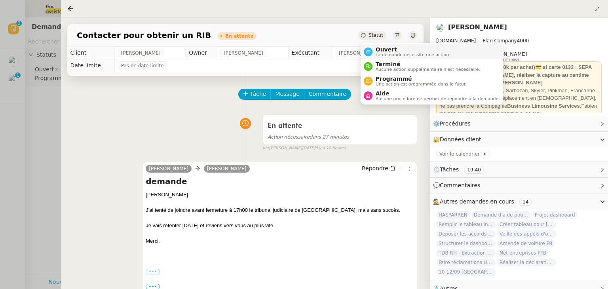
click at [369, 51] on icon at bounding box center [368, 52] width 5 height 4
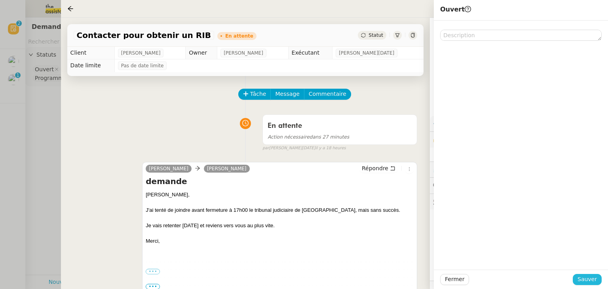
click at [582, 281] on span "Sauver" at bounding box center [587, 279] width 19 height 9
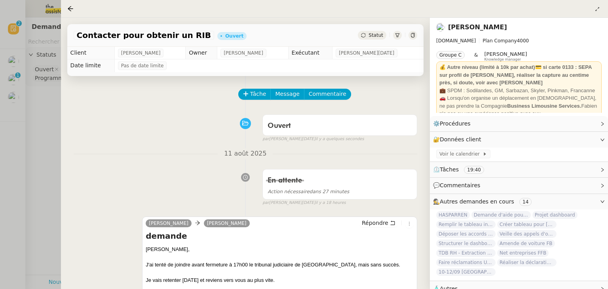
click at [16, 102] on div at bounding box center [304, 144] width 608 height 289
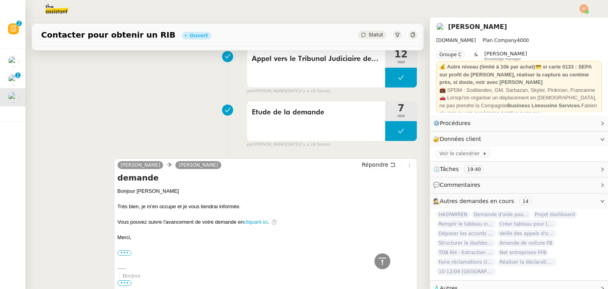
scroll to position [528, 0]
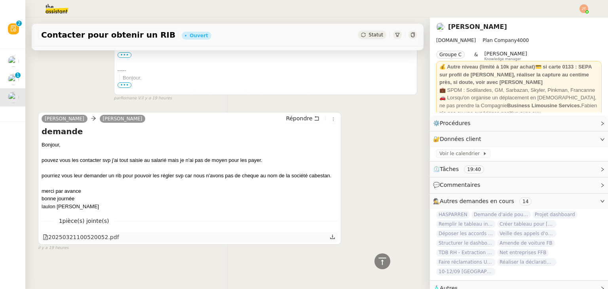
click at [330, 234] on icon at bounding box center [333, 237] width 6 height 6
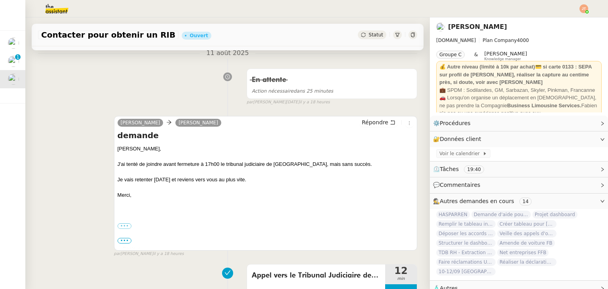
scroll to position [237, 0]
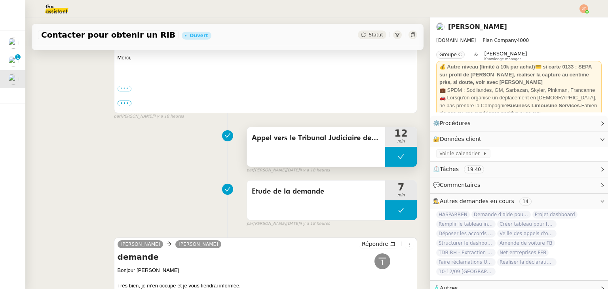
click at [262, 139] on span "Appel vers le Tribunal Judiciaire de Dax" at bounding box center [316, 138] width 129 height 12
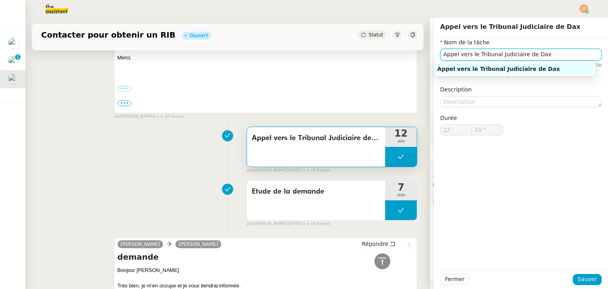
drag, startPoint x: 537, startPoint y: 55, endPoint x: 433, endPoint y: 55, distance: 104.1
click at [434, 55] on div "Nom de la tâche Appel vers le Tribunal Judiciaire de Dax ⚠️ Privilégiez un titr…" at bounding box center [521, 93] width 174 height 110
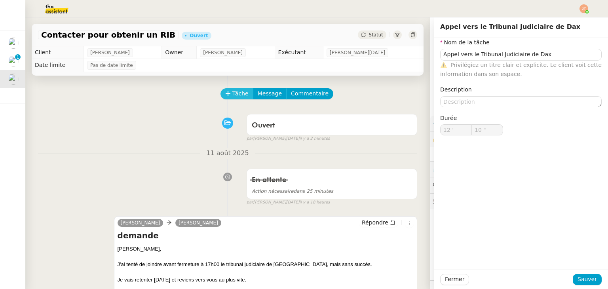
click at [234, 94] on span "Tâche" at bounding box center [240, 93] width 16 height 9
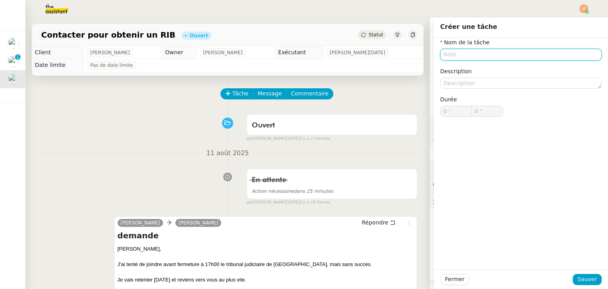
click at [448, 50] on input "text" at bounding box center [520, 54] width 161 height 11
paste input "Appel vers le Tribunal Judiciaire de Dax"
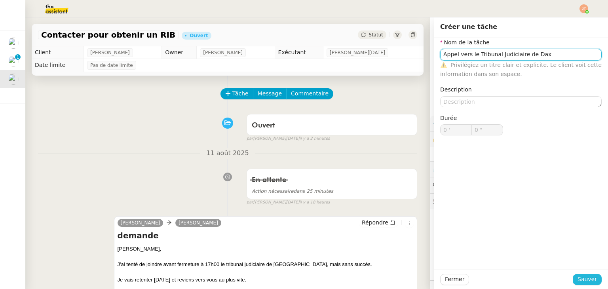
type input "Appel vers le Tribunal Judiciaire de Dax"
click at [578, 276] on span "Sauver" at bounding box center [587, 279] width 19 height 9
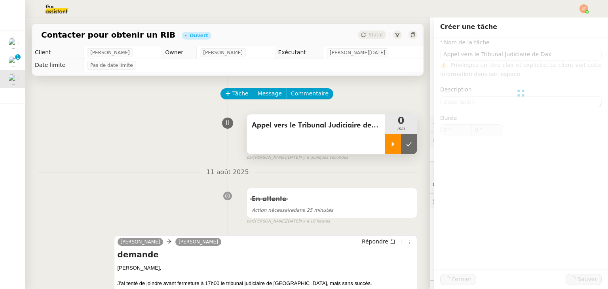
click at [390, 145] on icon at bounding box center [393, 144] width 6 height 6
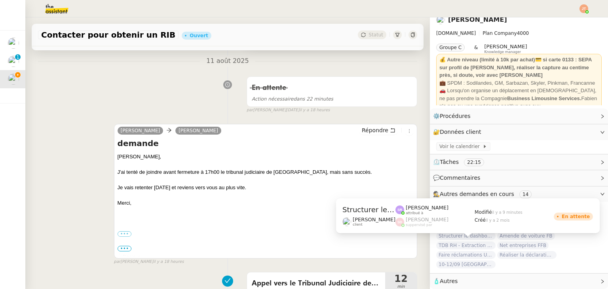
scroll to position [11, 0]
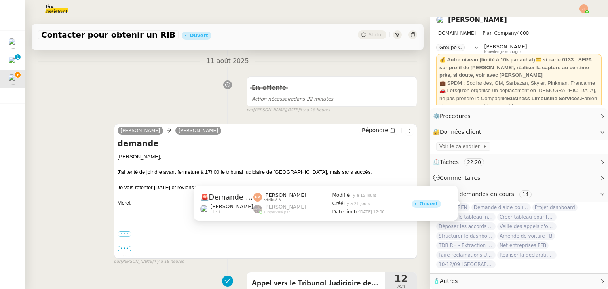
click at [507, 203] on span "Demande d'aide pour la création d'un workflow" at bounding box center [500, 207] width 59 height 8
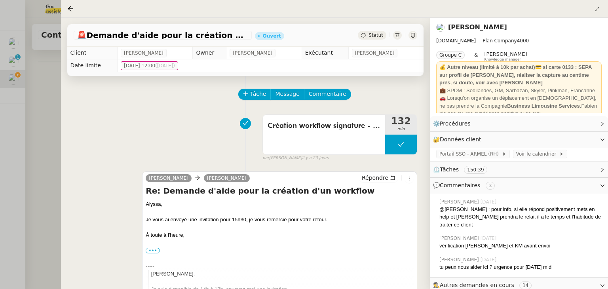
click at [49, 142] on div at bounding box center [304, 144] width 608 height 289
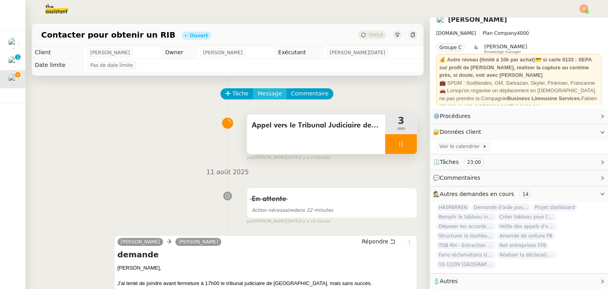
click at [258, 93] on span "Message" at bounding box center [270, 93] width 24 height 9
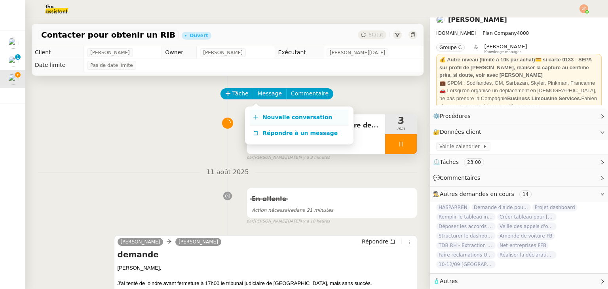
click at [264, 118] on span "Nouvelle conversation" at bounding box center [297, 117] width 70 height 6
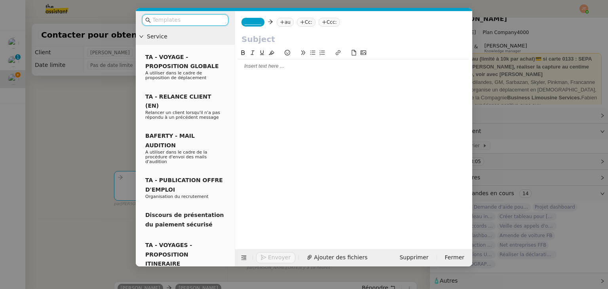
click at [282, 25] on nz-tag "au" at bounding box center [285, 22] width 17 height 9
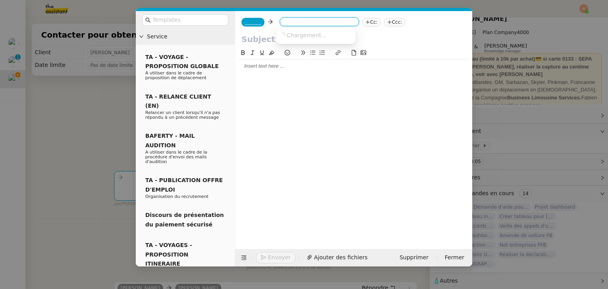
click at [253, 23] on span "_______" at bounding box center [253, 22] width 17 height 6
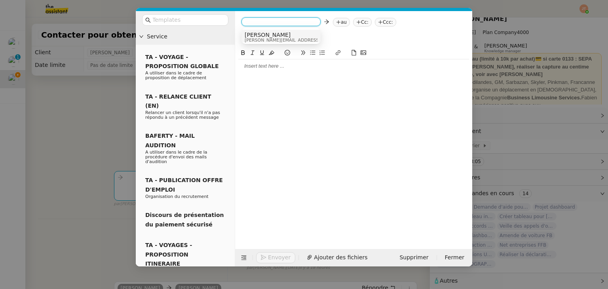
click at [98, 106] on nz-modal-container "Service TA - VOYAGE - PROPOSITION GLOBALE A utiliser dans le cadre de propositi…" at bounding box center [304, 144] width 608 height 289
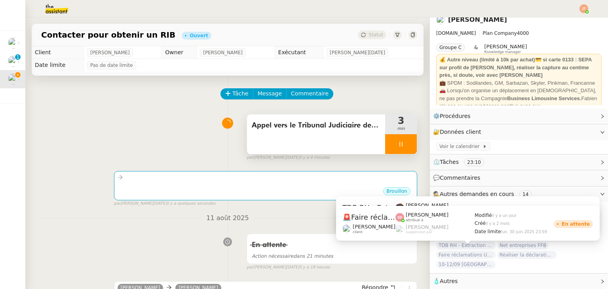
click at [470, 253] on span "Faire réclamations URSSAF pour Sodilandes" at bounding box center [465, 255] width 59 height 8
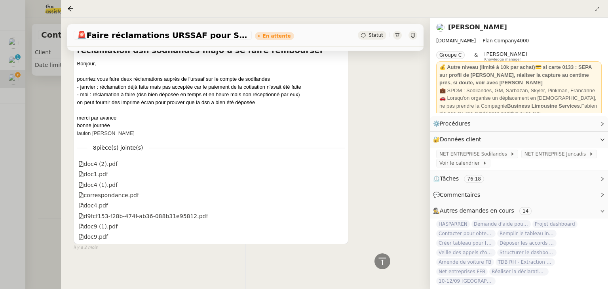
scroll to position [2568, 0]
click at [33, 160] on div at bounding box center [304, 144] width 608 height 289
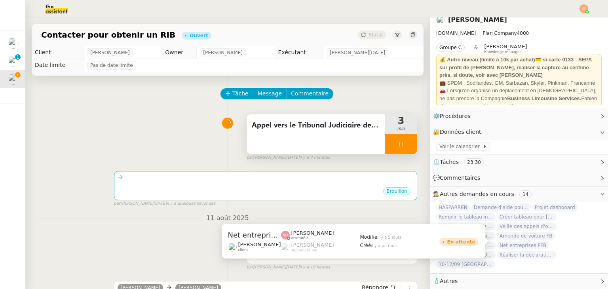
click at [512, 242] on span "Net entreprises FFB" at bounding box center [522, 245] width 51 height 8
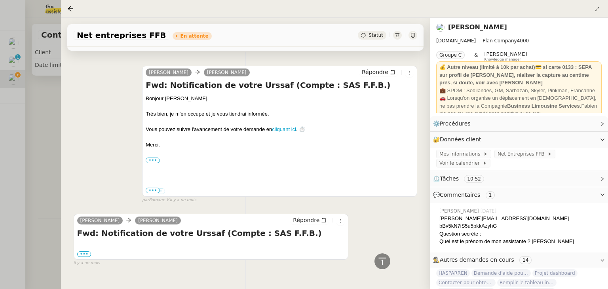
scroll to position [1114, 0]
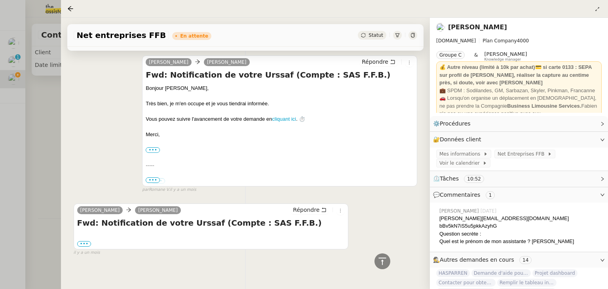
click at [41, 151] on div at bounding box center [304, 144] width 608 height 289
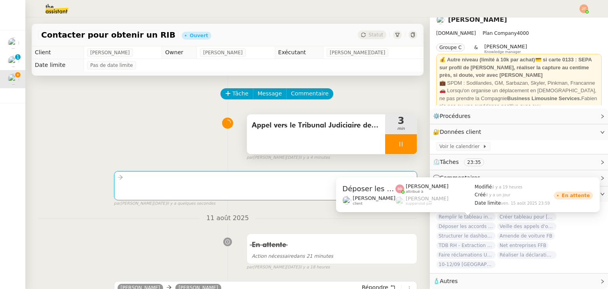
click at [456, 222] on span "Déposer les accords d'intéressement" at bounding box center [465, 226] width 59 height 8
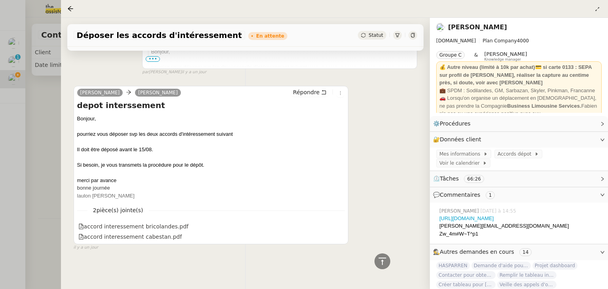
scroll to position [1529, 0]
click at [35, 144] on div at bounding box center [304, 144] width 608 height 289
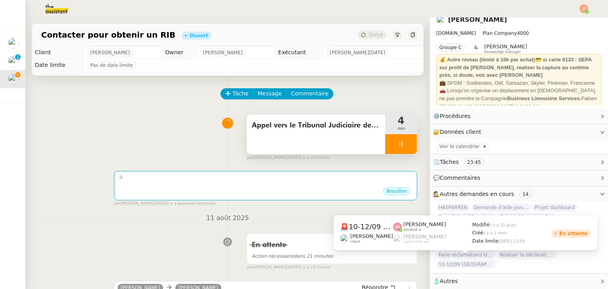
click at [468, 250] on div "🚨 10-12/09 [GEOGRAPHIC_DATA][PERSON_NAME] client [PERSON_NAME] attribué à [PERS…" at bounding box center [466, 232] width 264 height 35
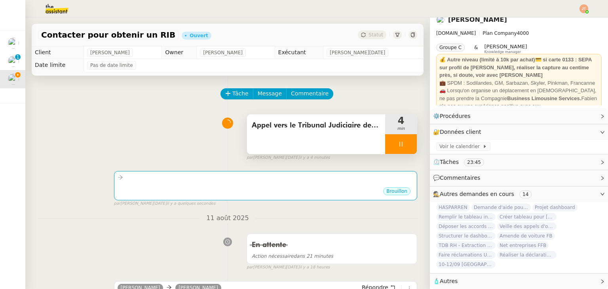
click at [454, 251] on span "Faire réclamations URSSAF pour Sodilandes" at bounding box center [465, 255] width 59 height 8
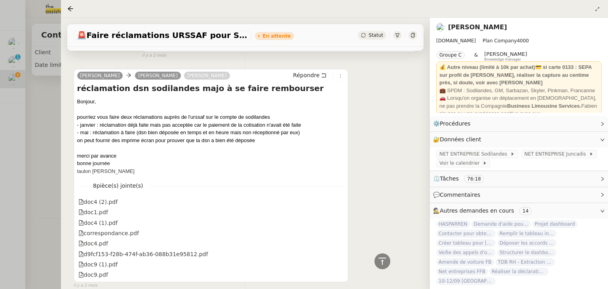
scroll to position [2568, 0]
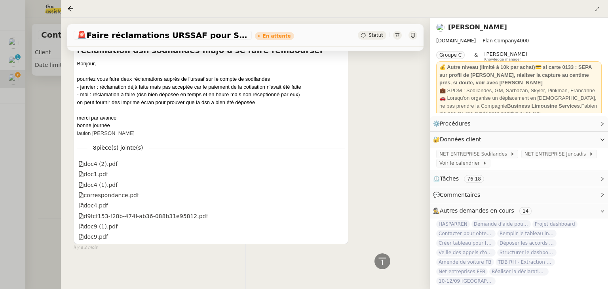
click at [25, 141] on div at bounding box center [304, 144] width 608 height 289
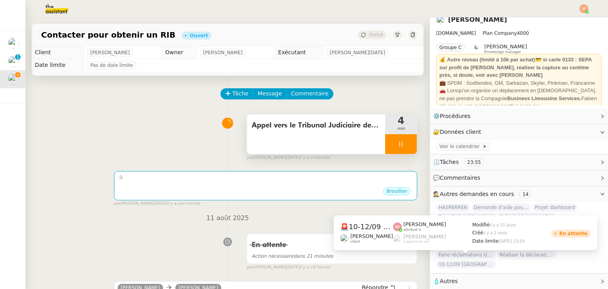
click at [459, 260] on span "10-12/09 [GEOGRAPHIC_DATA] - [GEOGRAPHIC_DATA]" at bounding box center [465, 264] width 59 height 8
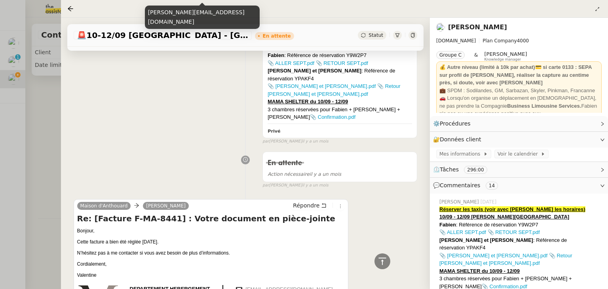
scroll to position [712, 0]
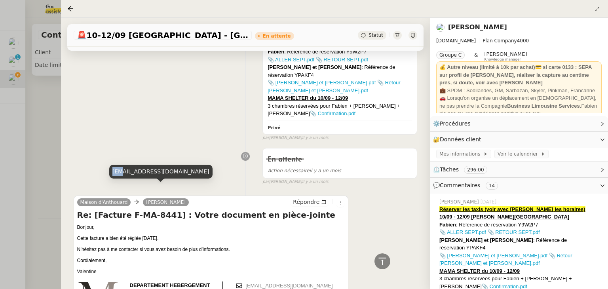
drag, startPoint x: 112, startPoint y: 172, endPoint x: 122, endPoint y: 172, distance: 9.5
click at [122, 172] on div "[EMAIL_ADDRESS][DOMAIN_NAME]" at bounding box center [160, 172] width 103 height 14
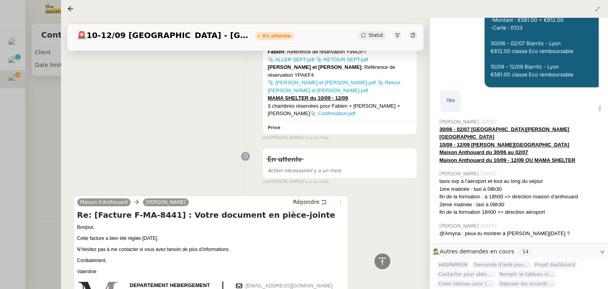
scroll to position [737, 0]
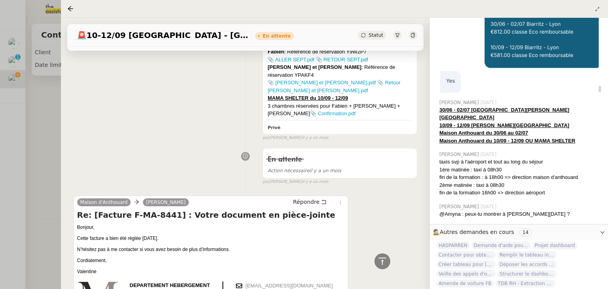
scroll to position [752, 0]
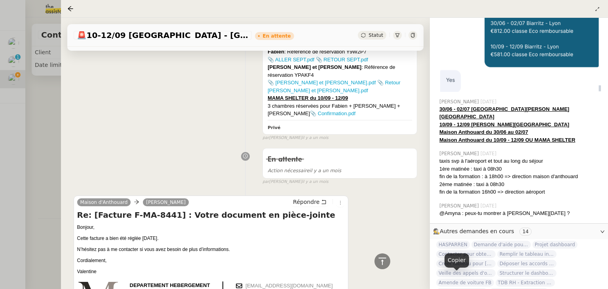
click at [47, 133] on div at bounding box center [304, 144] width 608 height 289
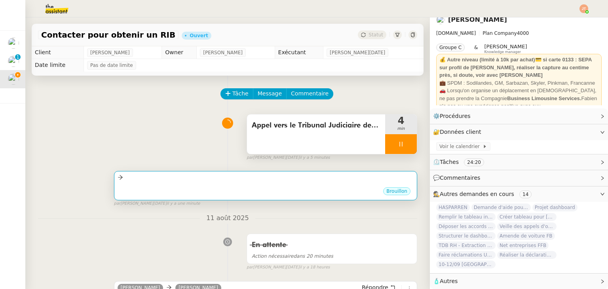
click at [207, 193] on div "Brouillon" at bounding box center [266, 192] width 296 height 12
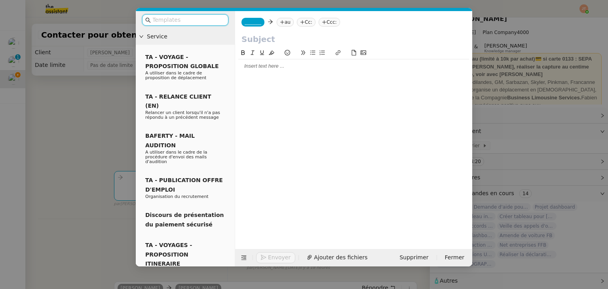
click at [256, 19] on span "_______" at bounding box center [253, 22] width 17 height 6
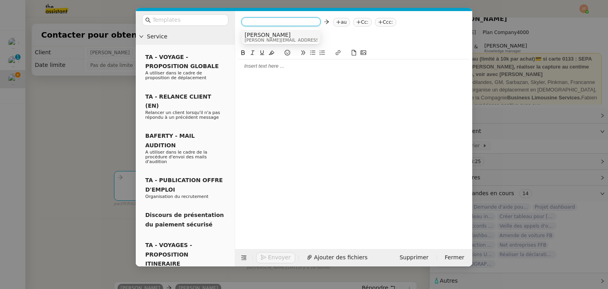
paste input "[EMAIL_ADDRESS][DOMAIN_NAME]"
type input "[EMAIL_ADDRESS][DOMAIN_NAME]"
click at [278, 36] on span "[EMAIL_ADDRESS][DOMAIN_NAME]" at bounding box center [293, 35] width 97 height 6
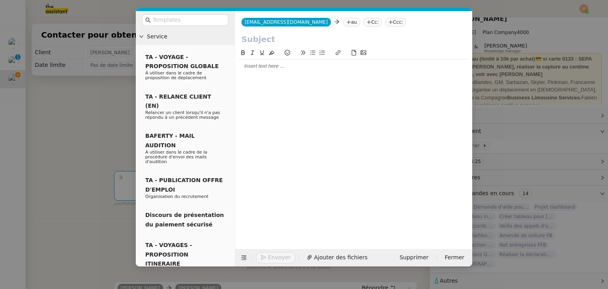
click at [97, 101] on nz-modal-container "Service TA - VOYAGE - PROPOSITION GLOBALE A utiliser dans le cadre de propositi…" at bounding box center [304, 144] width 608 height 289
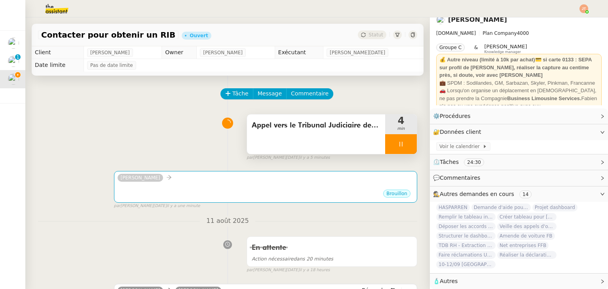
click at [457, 278] on span "🧴 Autres" at bounding box center [512, 281] width 159 height 9
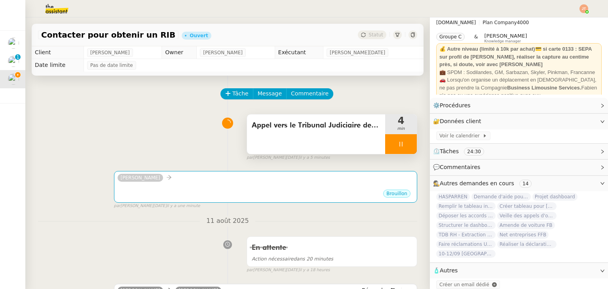
scroll to position [26, 0]
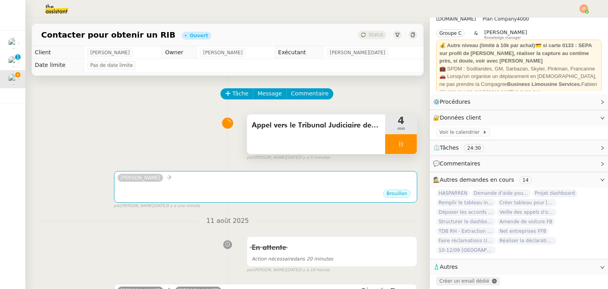
click at [448, 278] on span "Créer un email dédié" at bounding box center [464, 281] width 50 height 6
click at [456, 279] on icon "button" at bounding box center [458, 281] width 5 height 5
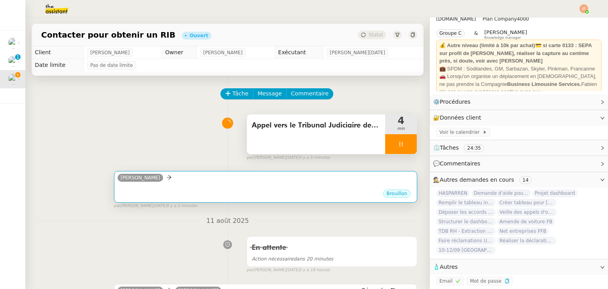
click at [190, 187] on div "•••" at bounding box center [266, 187] width 296 height 4
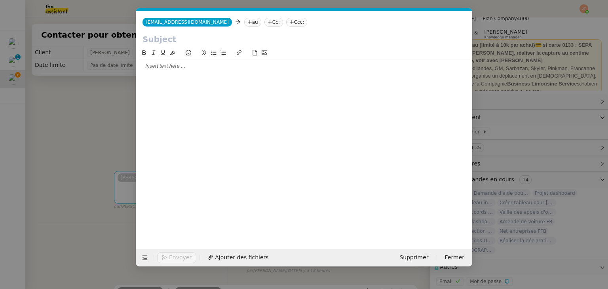
scroll to position [0, 17]
click at [204, 22] on span "[EMAIL_ADDRESS][DOMAIN_NAME]" at bounding box center [187, 22] width 83 height 6
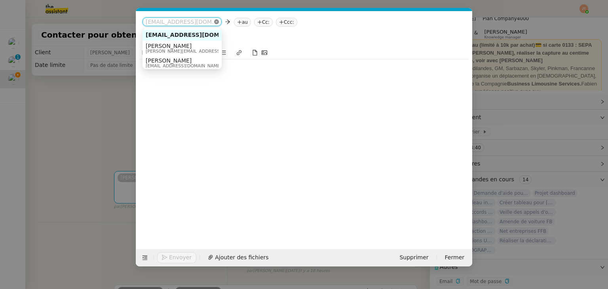
click at [215, 23] on icon at bounding box center [216, 21] width 5 height 5
paste input "[EMAIL_ADDRESS][DOMAIN_NAME]"
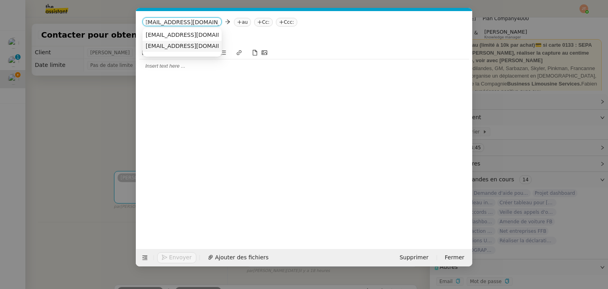
type input "[EMAIL_ADDRESS][DOMAIN_NAME]"
click at [187, 46] on span "[EMAIL_ADDRESS][DOMAIN_NAME]" at bounding box center [194, 46] width 97 height 6
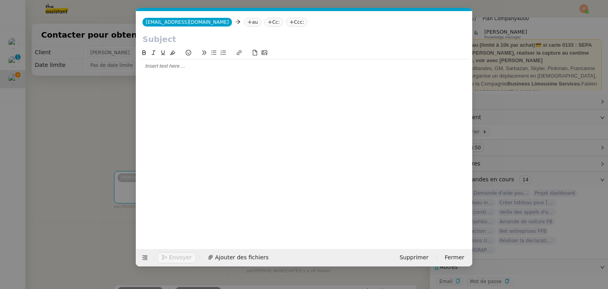
click at [244, 23] on nz-tag "au" at bounding box center [252, 22] width 17 height 9
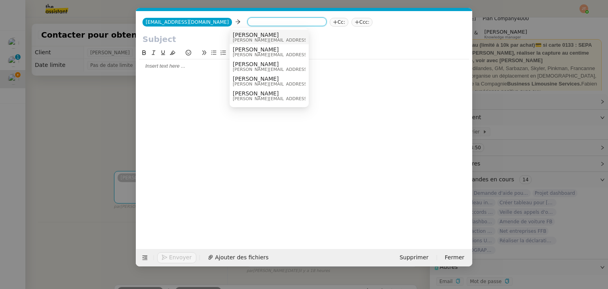
paste input "[EMAIL_ADDRESS][DOMAIN_NAME]"
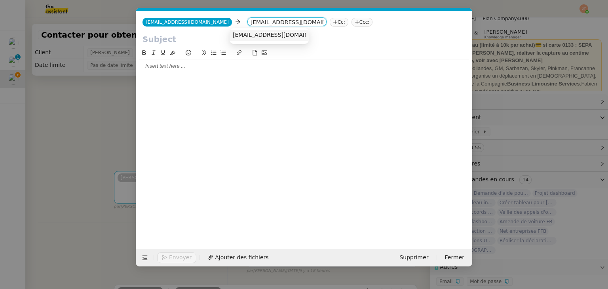
type input "[EMAIL_ADDRESS][DOMAIN_NAME]"
click at [250, 36] on span "[EMAIL_ADDRESS][DOMAIN_NAME]" at bounding box center [281, 35] width 97 height 6
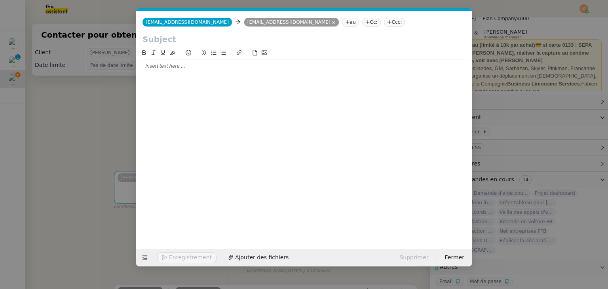
click at [162, 40] on input "text" at bounding box center [303, 39] width 323 height 12
click at [82, 131] on nz-modal-container "Service TA - VOYAGE - PROPOSITION GLOBALE A utiliser dans le cadre de propositi…" at bounding box center [304, 144] width 608 height 289
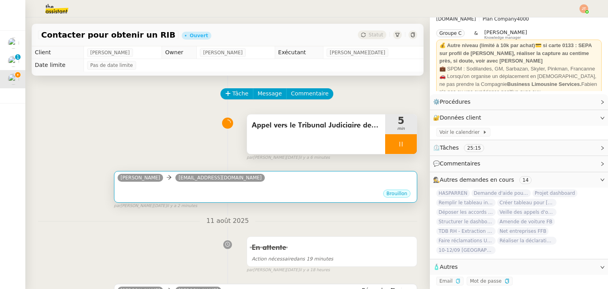
click at [188, 195] on div "Brouillon" at bounding box center [266, 195] width 296 height 12
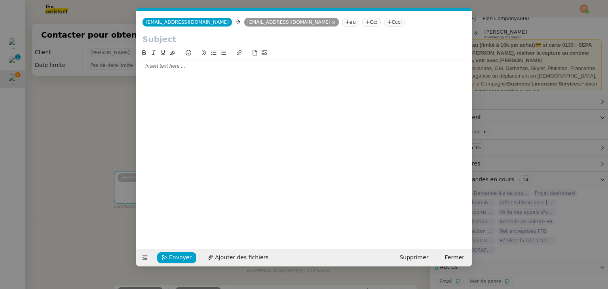
scroll to position [0, 17]
click at [160, 37] on input "text" at bounding box center [303, 39] width 323 height 12
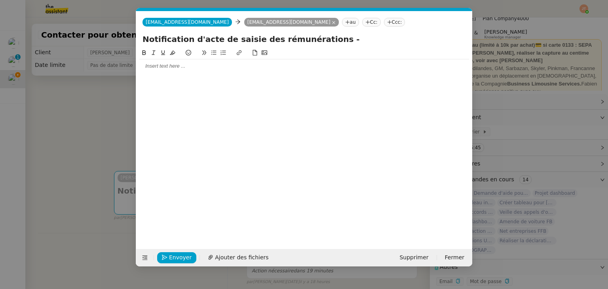
click at [339, 41] on input "Notification d'acte de saisie des rémunérations -" at bounding box center [303, 39] width 323 height 12
paste input "Numéro dossier : 2022/55"
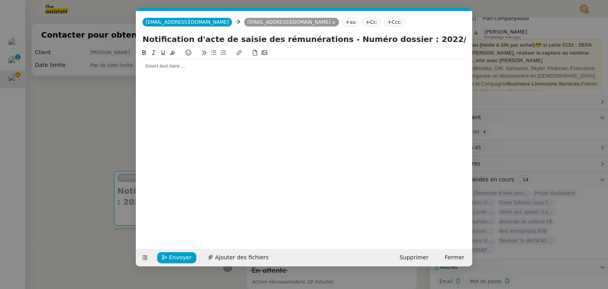
type input "Notification d'acte de saisie des rémunérations - Numéro dossier : 2022/55"
click at [189, 67] on div at bounding box center [304, 66] width 330 height 7
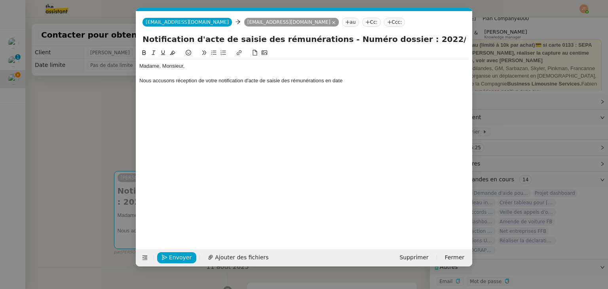
drag, startPoint x: 342, startPoint y: 81, endPoint x: 325, endPoint y: 81, distance: 16.6
click at [325, 81] on div "Nous accusons réception de votre notification d'acte de saisie des rémunération…" at bounding box center [304, 80] width 330 height 7
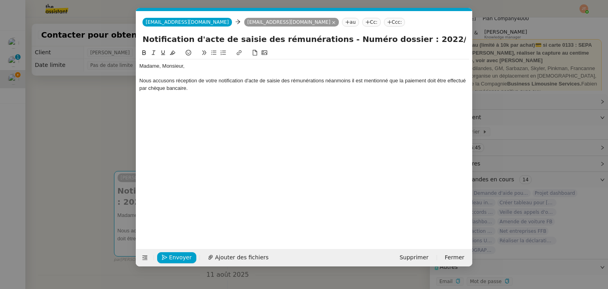
click at [312, 81] on div "Nous accusons réception de votre notification d'acte de saisie des rémunération…" at bounding box center [304, 84] width 330 height 15
click at [0, 0] on lt-span "rémunérations ," at bounding box center [0, 0] width 0 height 0
click at [416, 81] on div "Nous accusons réception de votre notification d'acte de saisie des rémunération…" at bounding box center [304, 84] width 330 height 15
click at [0, 0] on lt-span "le paiement" at bounding box center [0, 0] width 0 height 0
drag, startPoint x: 192, startPoint y: 89, endPoint x: 167, endPoint y: 89, distance: 24.9
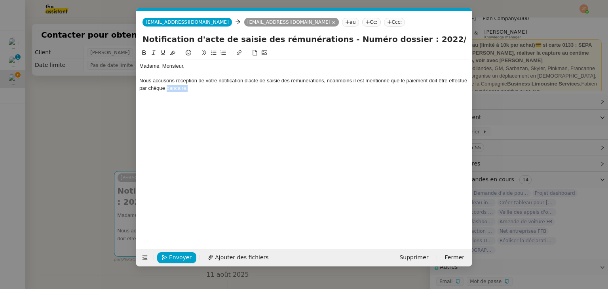
click at [167, 89] on div "Nous accusons réception de votre notification d'acte de saisie des rémunération…" at bounding box center [304, 84] width 330 height 15
drag, startPoint x: 355, startPoint y: 80, endPoint x: 323, endPoint y: 80, distance: 32.1
click at [323, 80] on div "Nous accusons réception de votre notification d'acte de saisie des rémunération…" at bounding box center [304, 84] width 330 height 15
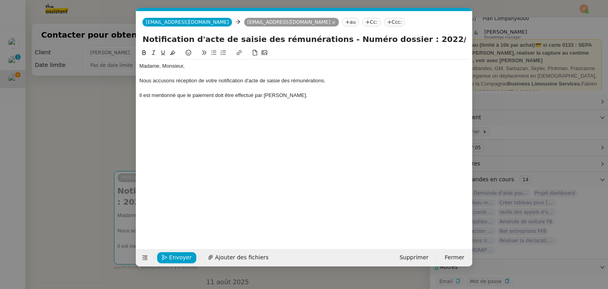
click at [286, 99] on div "Il est mentionné que le paiement doit être effectué par [PERSON_NAME]." at bounding box center [304, 95] width 330 height 7
click at [68, 132] on nz-modal-container "Service TA - VOYAGE - PROPOSITION GLOBALE A utiliser dans le cadre de propositi…" at bounding box center [304, 144] width 608 height 289
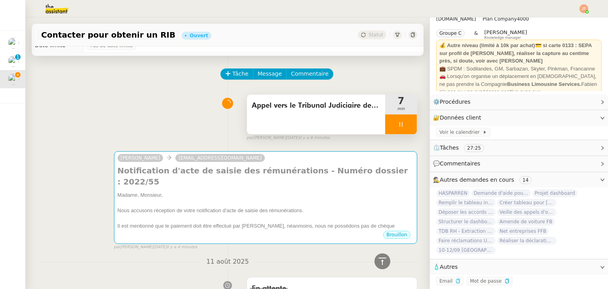
scroll to position [2, 0]
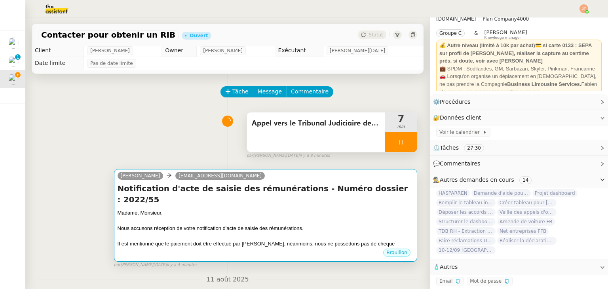
click at [334, 217] on div at bounding box center [266, 221] width 296 height 8
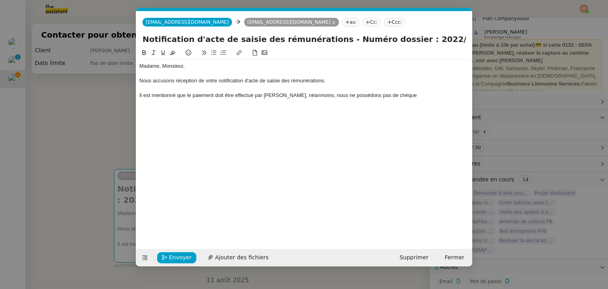
scroll to position [0, 17]
click at [401, 91] on div at bounding box center [304, 88] width 330 height 7
click at [401, 94] on div "Il est mentionné que le paiement doit être effectué par [PERSON_NAME], néanmoin…" at bounding box center [304, 95] width 330 height 7
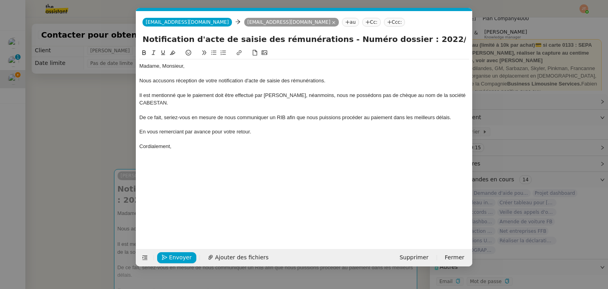
click at [456, 118] on div "De ce fait, seriez-vous en mesure de nous communiquer un RIB afin que nous puis…" at bounding box center [304, 117] width 330 height 7
click at [94, 135] on nz-modal-container "Service TA - VOYAGE - PROPOSITION GLOBALE A utiliser dans le cadre de propositi…" at bounding box center [304, 144] width 608 height 289
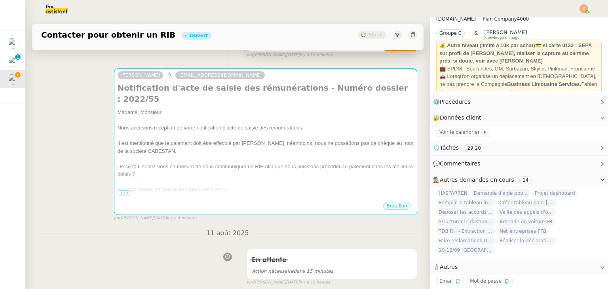
scroll to position [200, 0]
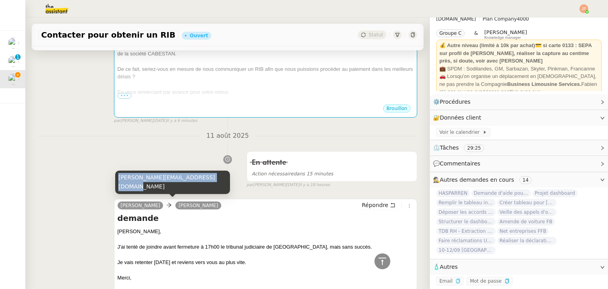
drag, startPoint x: 118, startPoint y: 186, endPoint x: 209, endPoint y: 188, distance: 91.5
click at [209, 188] on div "[PERSON_NAME][EMAIL_ADDRESS][DOMAIN_NAME]" at bounding box center [172, 182] width 115 height 23
copy div "[PERSON_NAME][EMAIL_ADDRESS][DOMAIN_NAME]"
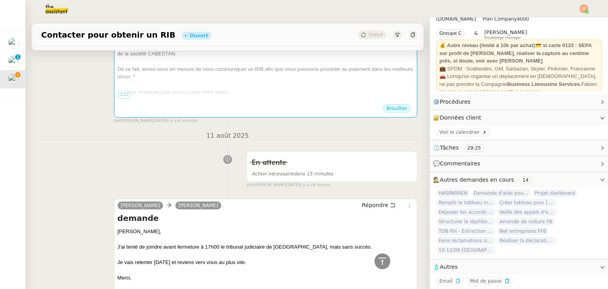
click at [175, 149] on div "En attente Action nécessaire dans 15 minutes false par [PERSON_NAME][DATE] il y…" at bounding box center [227, 168] width 379 height 41
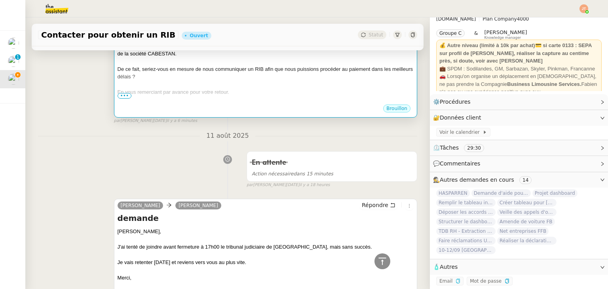
click at [186, 96] on div at bounding box center [266, 100] width 296 height 8
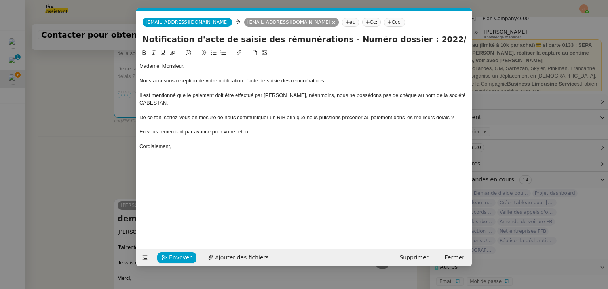
scroll to position [0, 17]
click at [384, 19] on nz-tag "Ccc:" at bounding box center [394, 22] width 21 height 9
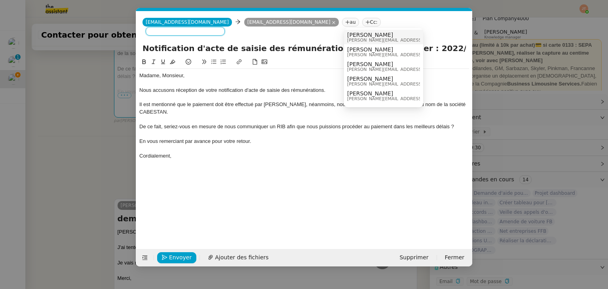
paste input "[PERSON_NAME][EMAIL_ADDRESS][DOMAIN_NAME]"
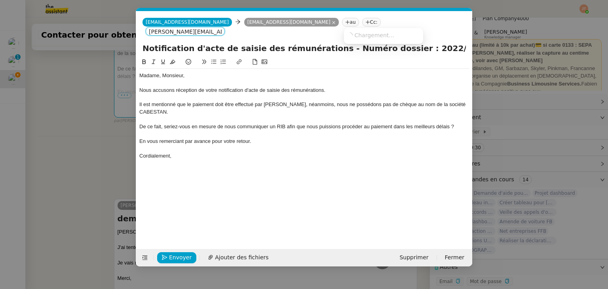
scroll to position [0, 18]
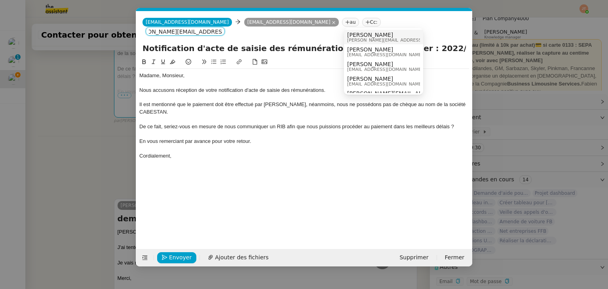
type input "[PERSON_NAME][EMAIL_ADDRESS][DOMAIN_NAME]"
click at [358, 40] on span "[PERSON_NAME][EMAIL_ADDRESS][DOMAIN_NAME]" at bounding box center [403, 40] width 112 height 4
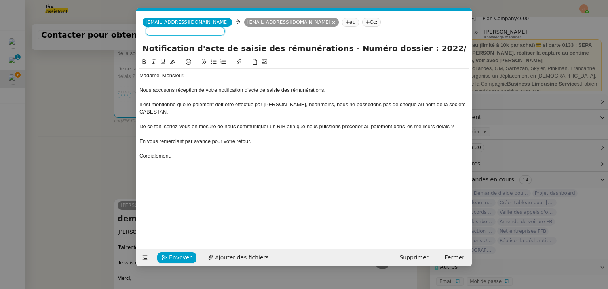
scroll to position [0, 0]
click at [112, 119] on nz-modal-container "Service TA - VOYAGE - PROPOSITION GLOBALE A utiliser dans le cadre de propositi…" at bounding box center [304, 144] width 608 height 289
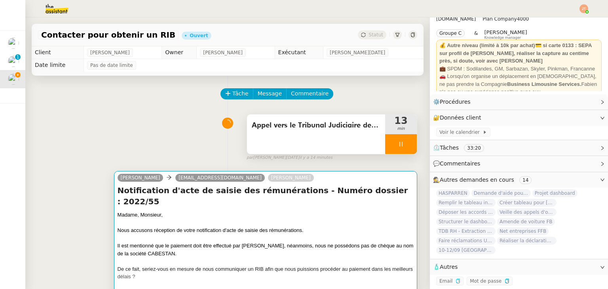
click at [243, 219] on div at bounding box center [266, 223] width 296 height 8
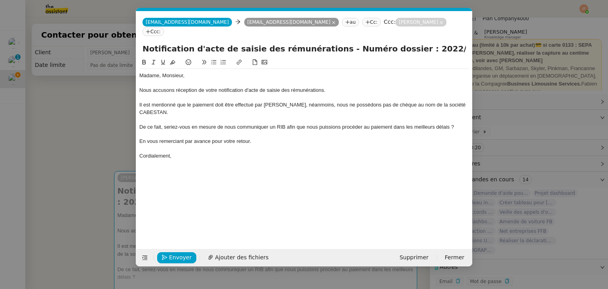
scroll to position [0, 17]
click at [229, 253] on span "Ajouter des fichiers" at bounding box center [241, 257] width 53 height 9
click at [171, 255] on span "Envoyer" at bounding box center [180, 257] width 23 height 9
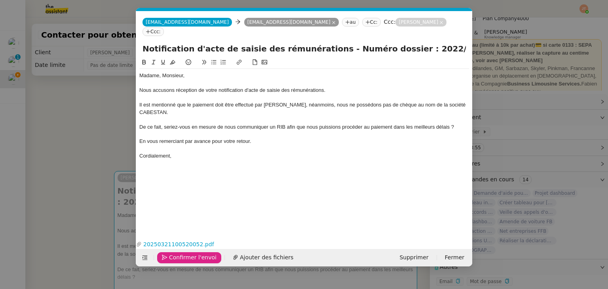
click at [175, 256] on span "Confirmer l'envoi" at bounding box center [192, 257] width 47 height 9
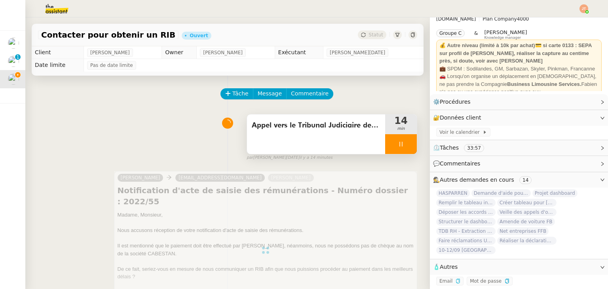
drag, startPoint x: 382, startPoint y: 146, endPoint x: 391, endPoint y: 148, distance: 10.1
click at [385, 146] on div at bounding box center [401, 144] width 32 height 20
click at [401, 148] on button at bounding box center [409, 144] width 16 height 20
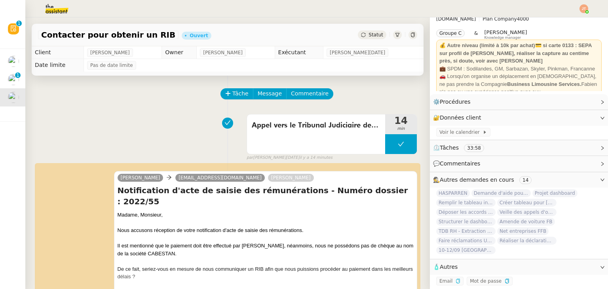
scroll to position [277, 0]
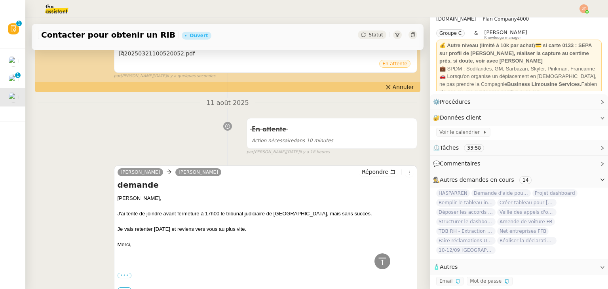
click at [368, 175] on div "Répondre" at bounding box center [386, 171] width 55 height 9
click at [366, 169] on span "Répondre" at bounding box center [375, 172] width 27 height 8
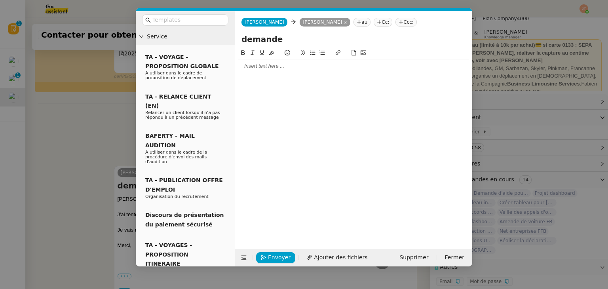
scroll to position [338, 0]
click at [260, 66] on div at bounding box center [353, 66] width 231 height 7
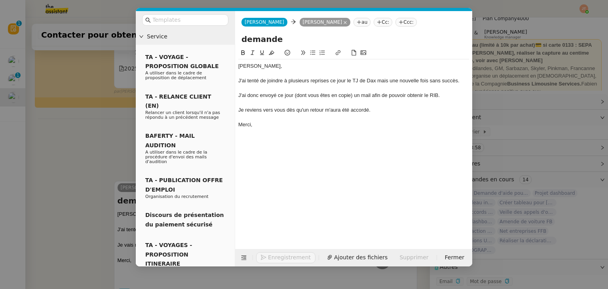
scroll to position [408, 0]
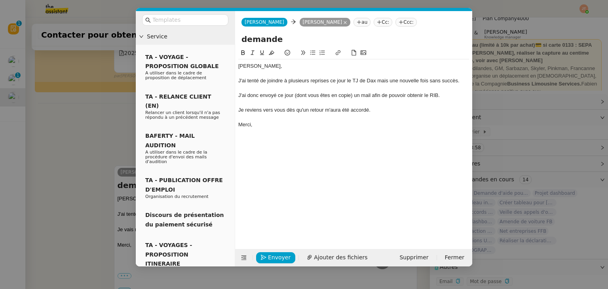
click at [386, 80] on div "J'ai tenté de joindre à plusieurs reprises ce jour le TJ de Dax mais une nouvel…" at bounding box center [353, 80] width 231 height 7
click at [0, 0] on lt-span ", mais" at bounding box center [0, 0] width 0 height 0
drag, startPoint x: 296, startPoint y: 95, endPoint x: 350, endPoint y: 96, distance: 53.4
click at [350, 96] on div "J'ai donc envoyé ce jour (dont vous êtes en copie) un mail afin de pouvoir obte…" at bounding box center [353, 95] width 231 height 7
click at [252, 54] on icon at bounding box center [253, 53] width 4 height 4
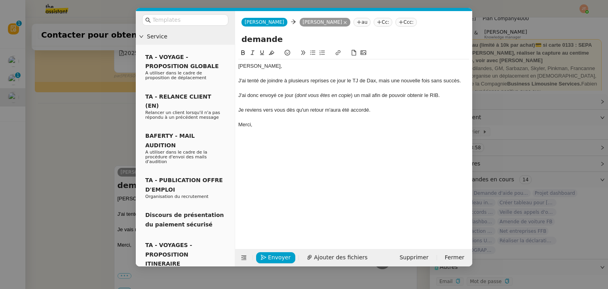
click at [322, 125] on div "Merci," at bounding box center [353, 124] width 231 height 7
click at [278, 254] on span "Envoyer" at bounding box center [279, 257] width 23 height 9
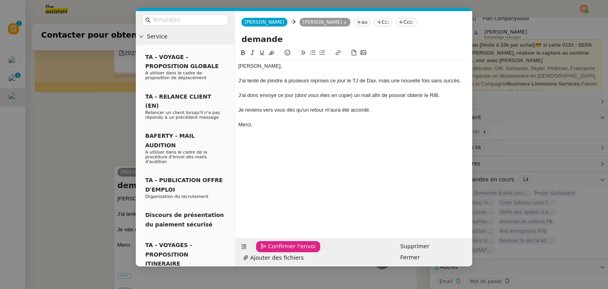
click at [278, 251] on span "Confirmer l'envoi" at bounding box center [291, 246] width 47 height 9
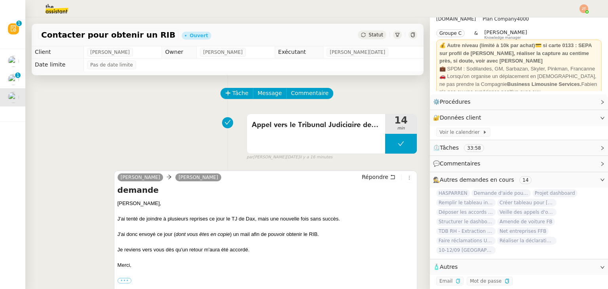
scroll to position [0, 0]
click at [369, 35] on span "Statut" at bounding box center [376, 35] width 15 height 6
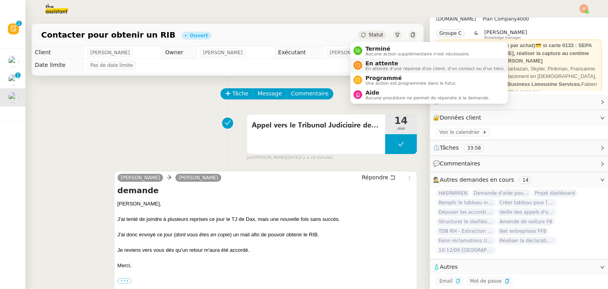
click at [371, 62] on span "En attente" at bounding box center [434, 63] width 139 height 6
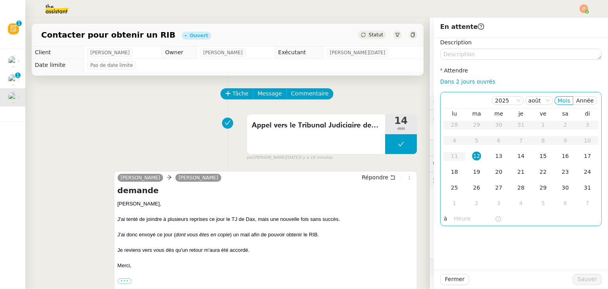
click at [539, 155] on div "15" at bounding box center [543, 156] width 9 height 9
click at [459, 219] on input "text" at bounding box center [474, 218] width 41 height 9
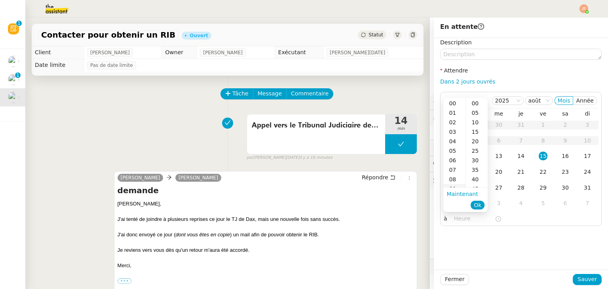
click at [455, 186] on div "09" at bounding box center [454, 188] width 22 height 9
click at [476, 104] on div "00" at bounding box center [477, 103] width 22 height 9
type input "09:00"
click at [480, 206] on span "Ok" at bounding box center [478, 205] width 8 height 8
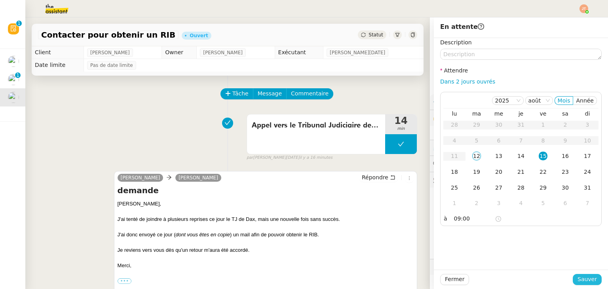
click at [578, 277] on span "Sauver" at bounding box center [587, 279] width 19 height 9
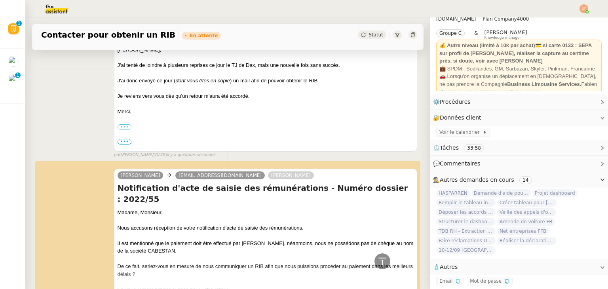
scroll to position [40, 0]
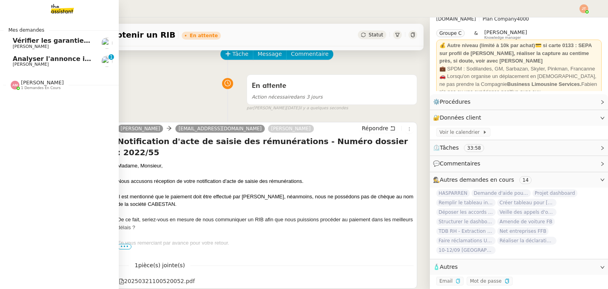
click at [22, 46] on span "[PERSON_NAME]" at bounding box center [31, 46] width 36 height 5
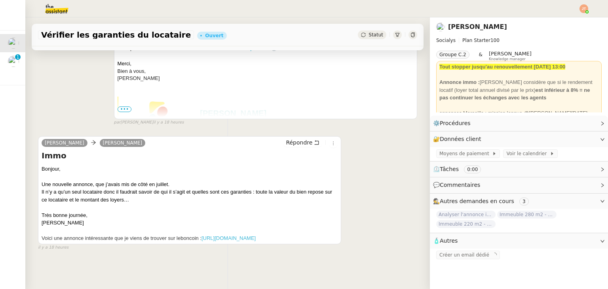
scroll to position [180, 0]
click at [201, 235] on link "[URL][DOMAIN_NAME]" at bounding box center [228, 238] width 54 height 6
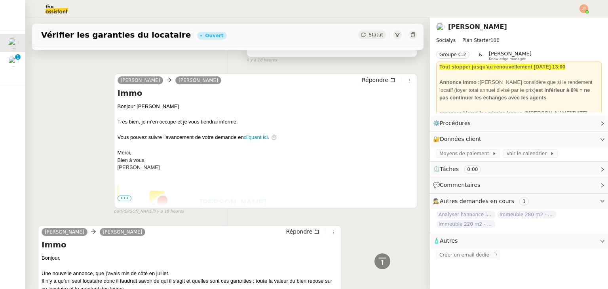
scroll to position [0, 0]
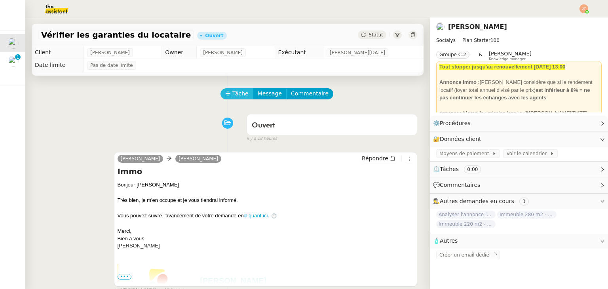
click at [232, 98] on span "Tâche" at bounding box center [240, 93] width 16 height 9
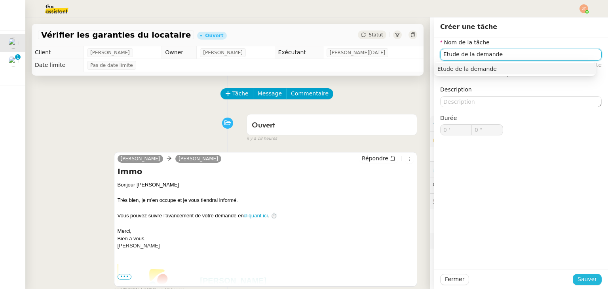
type input "Etude de la demande"
drag, startPoint x: 583, startPoint y: 279, endPoint x: 581, endPoint y: 275, distance: 4.1
click at [583, 277] on span "Sauver" at bounding box center [587, 279] width 19 height 9
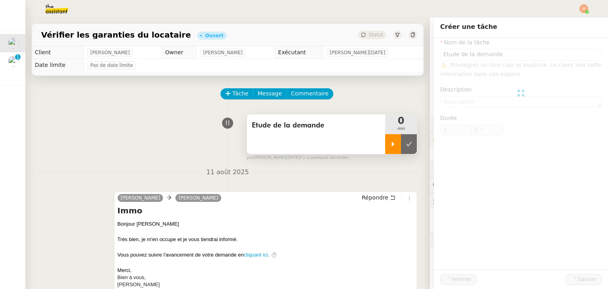
click at [390, 146] on icon at bounding box center [393, 144] width 6 height 6
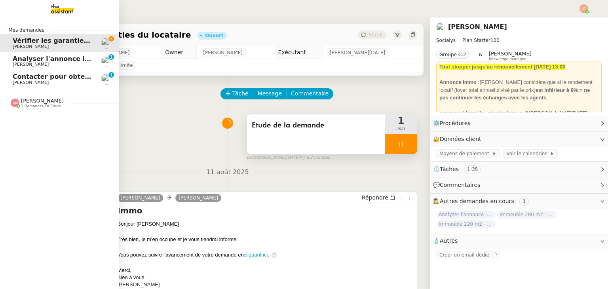
click at [36, 80] on span "[PERSON_NAME]" at bounding box center [31, 82] width 36 height 5
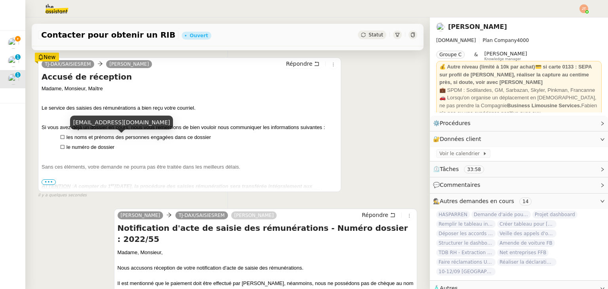
scroll to position [158, 0]
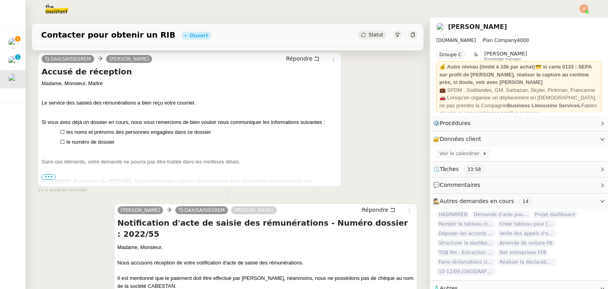
click at [49, 177] on span "•••" at bounding box center [49, 177] width 14 height 6
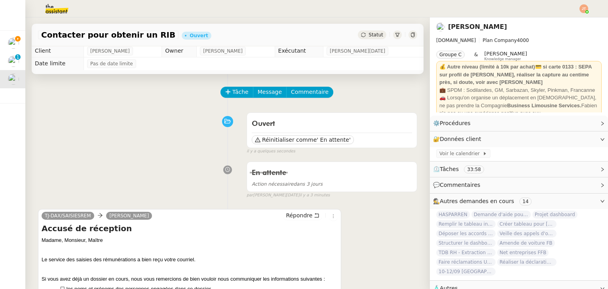
scroll to position [0, 0]
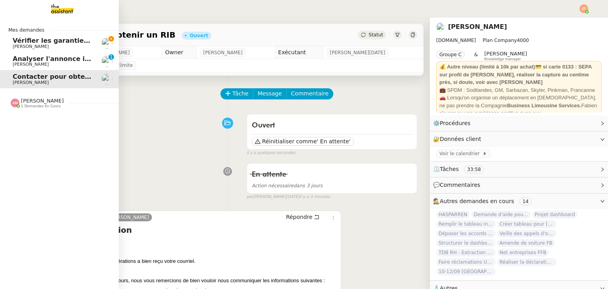
click at [21, 42] on span "Vérifier les garanties du locataire" at bounding box center [73, 41] width 120 height 8
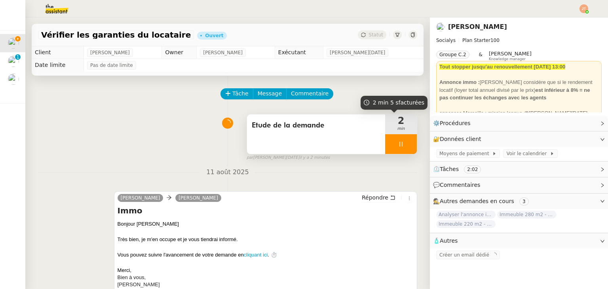
click at [386, 154] on div at bounding box center [401, 144] width 32 height 20
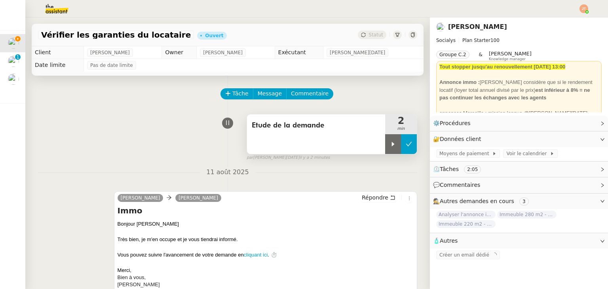
click at [406, 147] on icon at bounding box center [409, 144] width 6 height 6
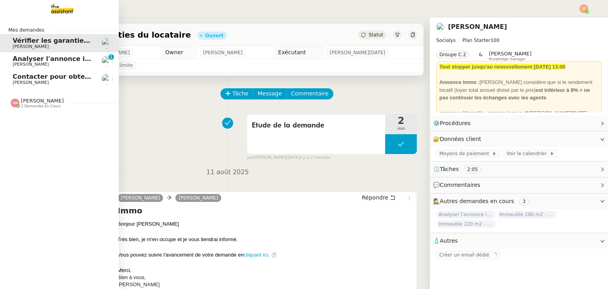
click at [17, 81] on span "[PERSON_NAME]" at bounding box center [31, 82] width 36 height 5
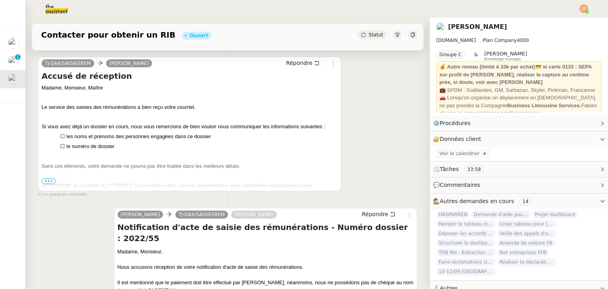
scroll to position [158, 0]
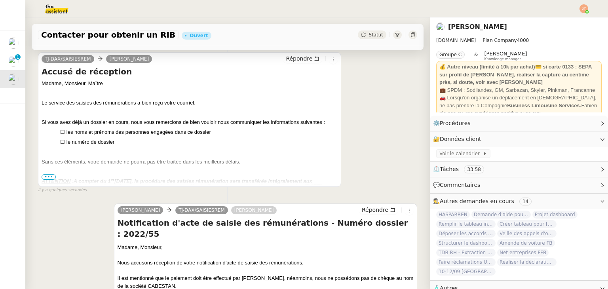
click at [50, 180] on span "•••" at bounding box center [49, 177] width 14 height 6
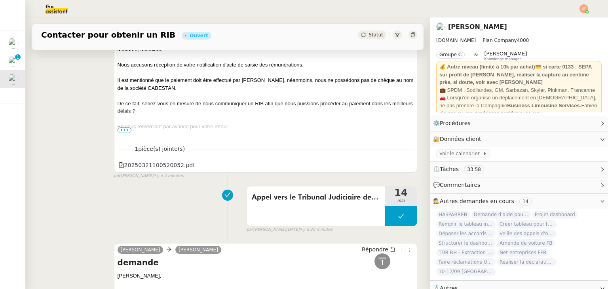
scroll to position [792, 0]
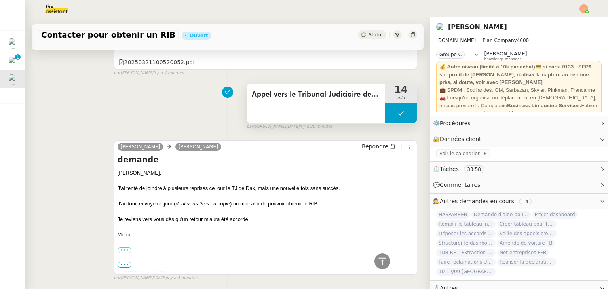
click at [398, 110] on icon at bounding box center [401, 113] width 6 height 6
click at [392, 111] on icon at bounding box center [393, 113] width 3 height 4
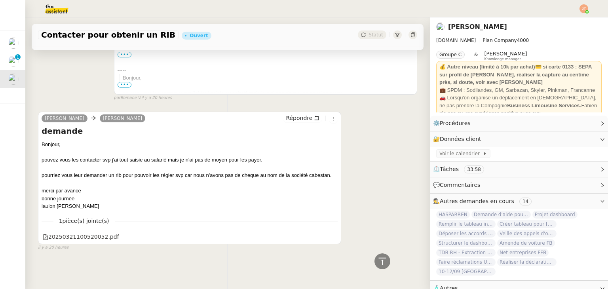
scroll to position [1457, 0]
click at [330, 234] on icon at bounding box center [333, 237] width 6 height 6
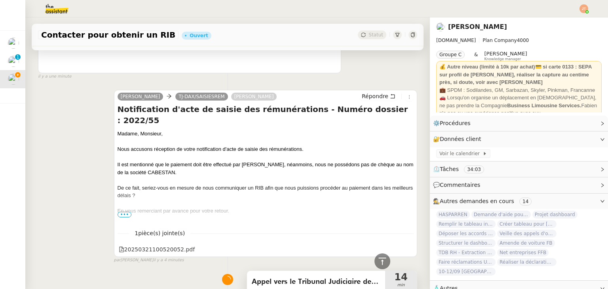
scroll to position [586, 0]
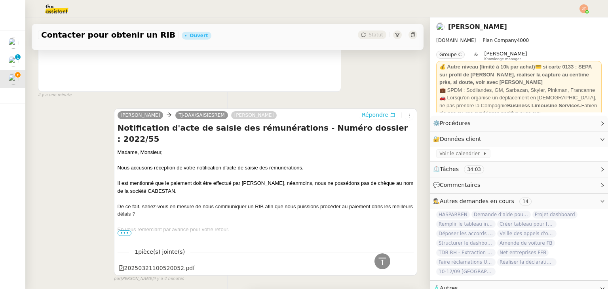
click at [372, 118] on span "Répondre" at bounding box center [375, 115] width 27 height 8
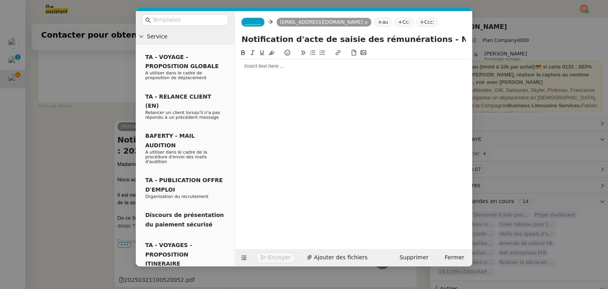
scroll to position [647, 0]
click at [250, 19] on nz-tag "_______" at bounding box center [252, 22] width 23 height 9
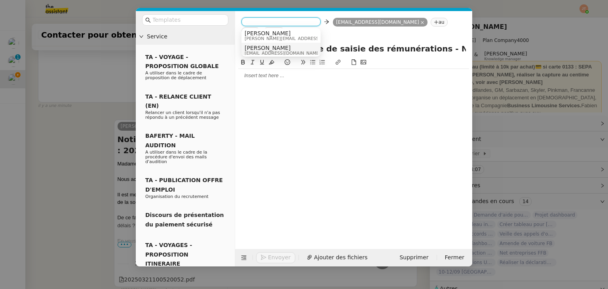
scroll to position [4, 0]
click at [268, 49] on span "[EMAIL_ADDRESS][DOMAIN_NAME]" at bounding box center [283, 51] width 76 height 4
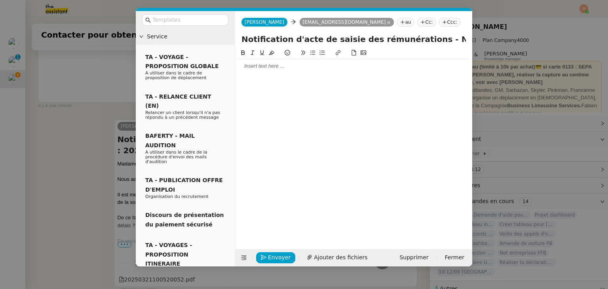
scroll to position [0, 0]
click at [98, 110] on nz-modal-container "Service TA - VOYAGE - PROPOSITION GLOBALE A utiliser dans le cadre de propositi…" at bounding box center [304, 144] width 608 height 289
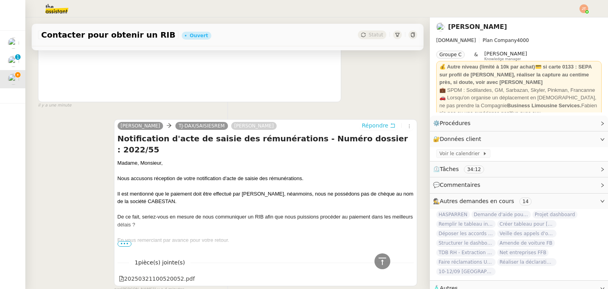
scroll to position [646, 0]
click at [118, 159] on div "Madame, Monsieur," at bounding box center [266, 163] width 296 height 8
click at [125, 241] on span "•••" at bounding box center [125, 244] width 14 height 6
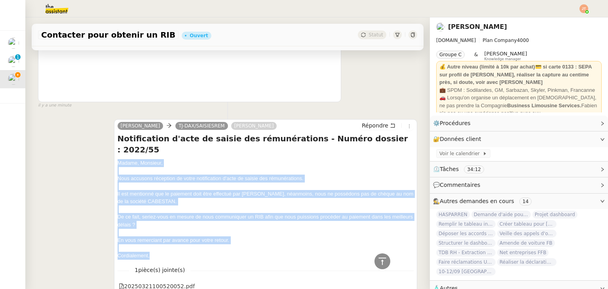
drag, startPoint x: 150, startPoint y: 237, endPoint x: 114, endPoint y: 141, distance: 102.0
click at [114, 141] on div "[PERSON_NAME]/SAISIESREM [PERSON_NAME] Notification d'acte de saisie des rémuné…" at bounding box center [265, 206] width 303 height 175
copy div "Madame, Monsieur, Nous accusons réception de votre notification d'acte de saisi…"
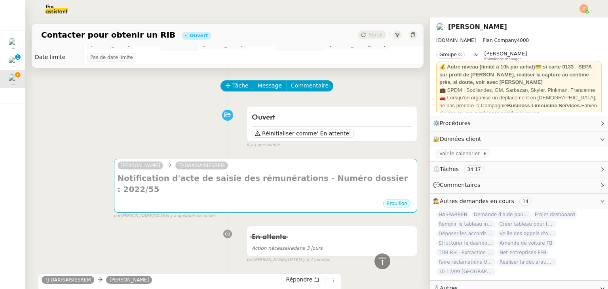
scroll to position [0, 0]
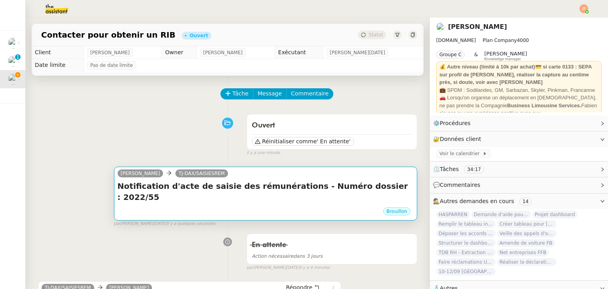
click at [222, 207] on div "Brouillon" at bounding box center [266, 213] width 296 height 12
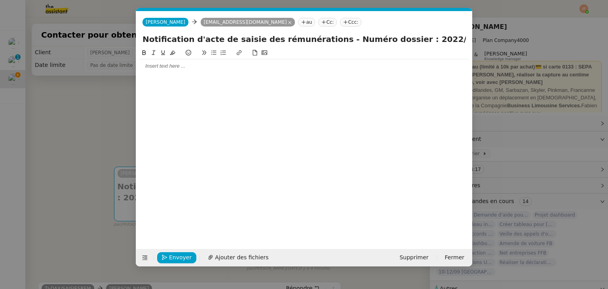
scroll to position [0, 17]
click at [166, 66] on div at bounding box center [304, 66] width 330 height 7
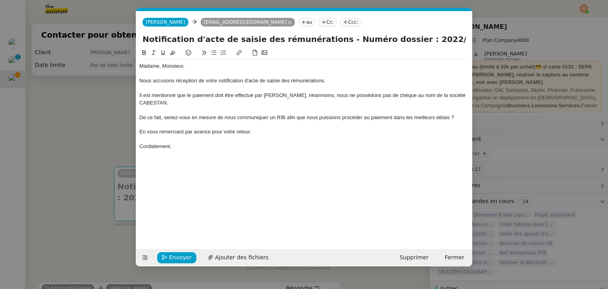
scroll to position [0, 0]
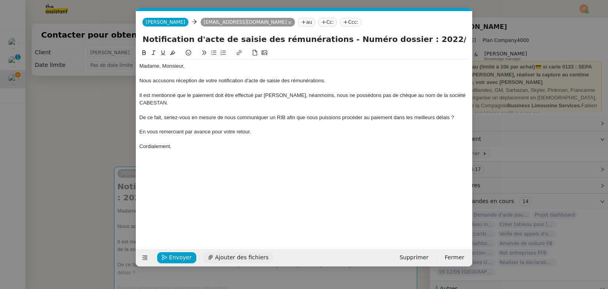
click at [226, 259] on span "Ajouter des fichiers" at bounding box center [241, 257] width 53 height 9
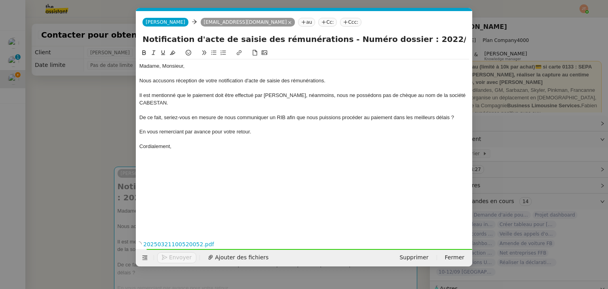
click at [138, 65] on nz-spin "Madame, Monsieur, Nous accusons réception de votre notification d'acte de saisi…" at bounding box center [304, 138] width 336 height 180
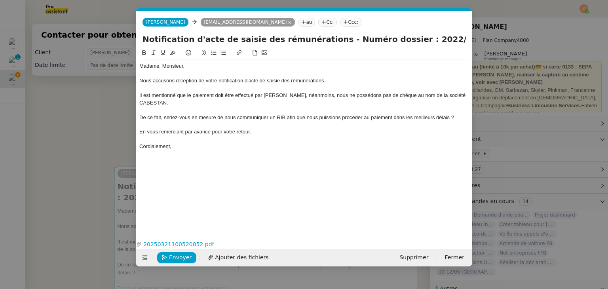
click at [139, 65] on div "Madame, Monsieur," at bounding box center [304, 66] width 330 height 7
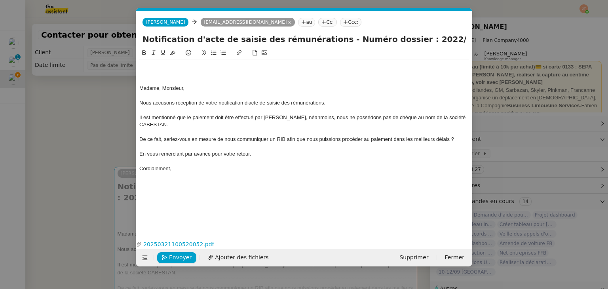
drag, startPoint x: 325, startPoint y: 40, endPoint x: 421, endPoint y: 42, distance: 96.2
click at [421, 42] on input "Notification d'acte de saisie des rémunérations - Numéro dossier : 2022/55" at bounding box center [303, 39] width 323 height 12
click at [159, 61] on div "Madame, Monsieur, Nous accusons réception de votre notification d'acte de saisi…" at bounding box center [304, 117] width 330 height 116
click at [66, 121] on nz-modal-container "Service TA - VOYAGE - PROPOSITION GLOBALE A utiliser dans le cadre de propositi…" at bounding box center [304, 144] width 608 height 289
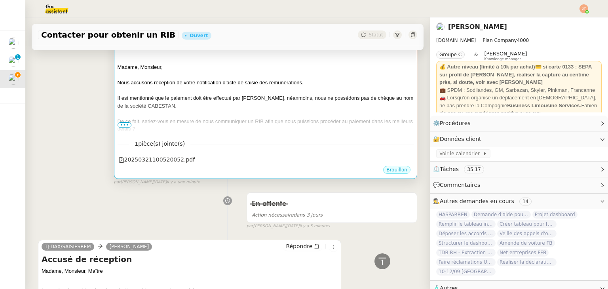
scroll to position [40, 0]
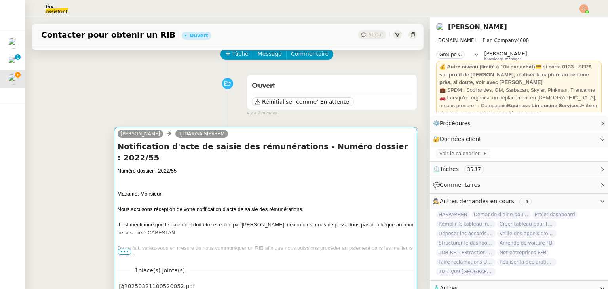
click at [199, 182] on div at bounding box center [266, 186] width 296 height 8
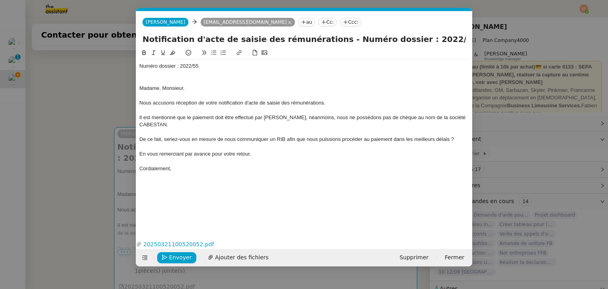
scroll to position [0, 17]
click at [144, 70] on div at bounding box center [304, 73] width 330 height 7
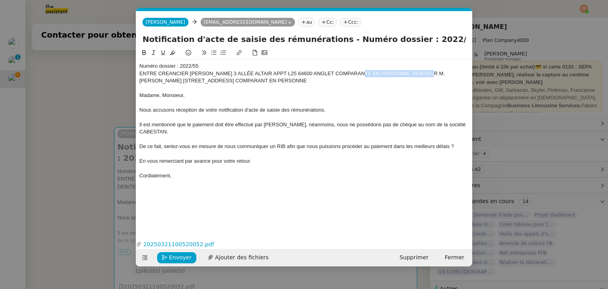
drag, startPoint x: 441, startPoint y: 72, endPoint x: 367, endPoint y: 72, distance: 73.6
click at [367, 72] on div "ENTRE CREANCIER [PERSON_NAME] 3 ALLÉE ALTAIR APPT L25 64600 ANGLET COMPARANTE E…" at bounding box center [304, 77] width 330 height 15
click at [158, 72] on div "ENTRE CREANCIER [PERSON_NAME] 3 ALLÉE ALTAIR APPT L25 64600 ANGLET et" at bounding box center [304, 73] width 330 height 7
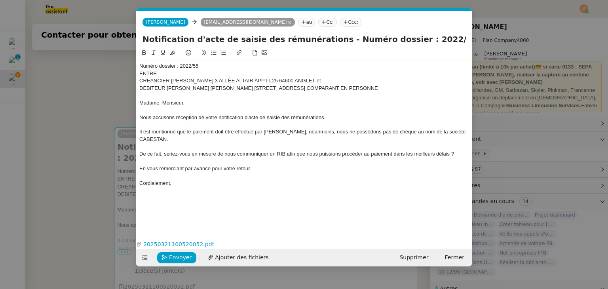
click at [171, 80] on div "CREANCIER [PERSON_NAME] 3 ALLÉE ALTAIR APPT L25 64600 ANGLET et" at bounding box center [304, 80] width 330 height 7
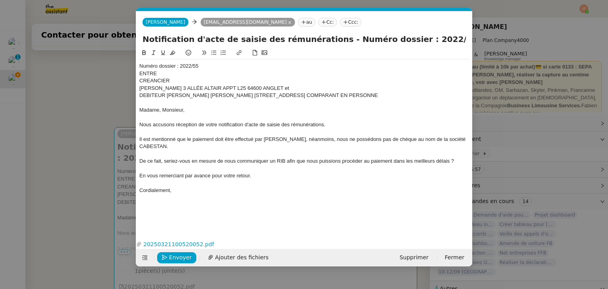
click at [314, 87] on div "[PERSON_NAME] 3 ALLÉE ALTAIR APPT L25 64600 ANGLET et" at bounding box center [304, 88] width 330 height 7
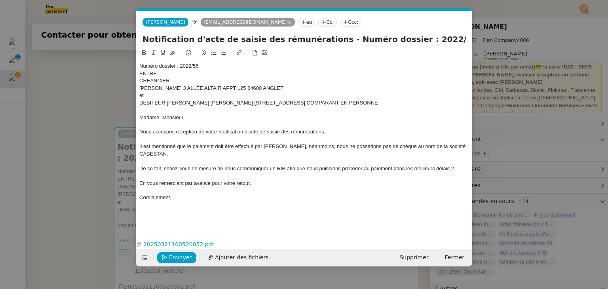
click at [141, 103] on div "DEBITEUR [PERSON_NAME] [PERSON_NAME] [STREET_ADDRESS] COMPARANT EN PERSONNE" at bounding box center [304, 102] width 330 height 7
click at [167, 102] on div "DEBITEUR [PERSON_NAME] [PERSON_NAME] [STREET_ADDRESS] COMPARANT EN PERSONNE" at bounding box center [304, 102] width 330 height 7
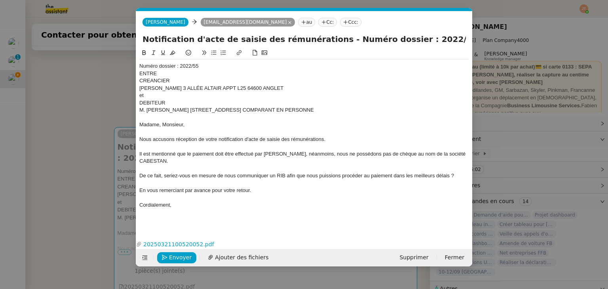
drag, startPoint x: 402, startPoint y: 111, endPoint x: 327, endPoint y: 111, distance: 74.8
click at [327, 111] on div "M. [PERSON_NAME] [STREET_ADDRESS] COMPARANT EN PERSONNE" at bounding box center [304, 109] width 330 height 7
drag, startPoint x: 329, startPoint y: 110, endPoint x: 133, endPoint y: 65, distance: 201.4
click at [133, 65] on nz-modal-container "Service TA - VOYAGE - PROPOSITION GLOBALE A utiliser dans le cadre de propositi…" at bounding box center [304, 144] width 608 height 289
click at [145, 55] on icon at bounding box center [144, 52] width 4 height 5
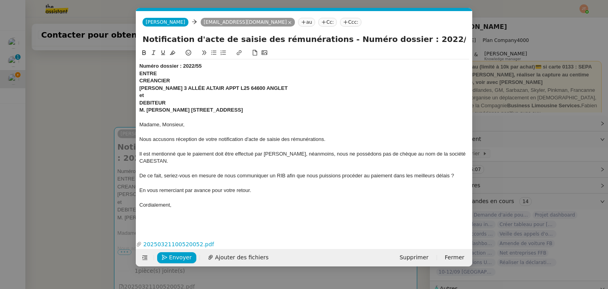
click at [179, 97] on div "et" at bounding box center [304, 95] width 330 height 7
click at [176, 256] on span "Envoyer" at bounding box center [180, 257] width 23 height 9
click at [176, 256] on span "Confirmer l'envoi" at bounding box center [192, 257] width 47 height 9
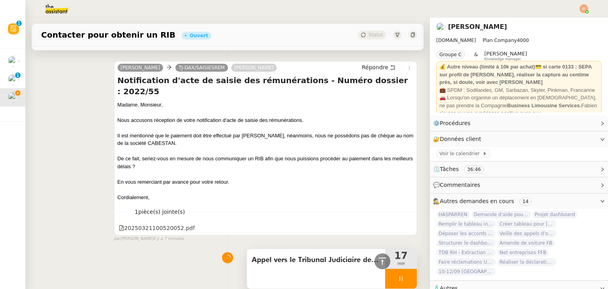
scroll to position [950, 0]
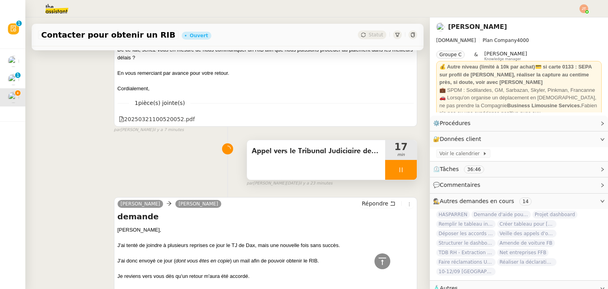
click at [385, 160] on div at bounding box center [401, 170] width 32 height 20
click at [406, 167] on icon at bounding box center [409, 170] width 6 height 6
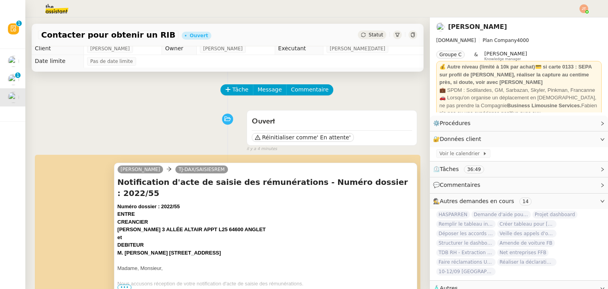
scroll to position [0, 0]
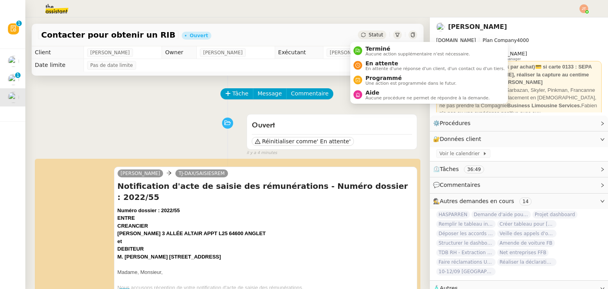
click at [369, 32] on span "Statut" at bounding box center [376, 35] width 15 height 6
click at [378, 65] on span "En attente" at bounding box center [434, 63] width 139 height 6
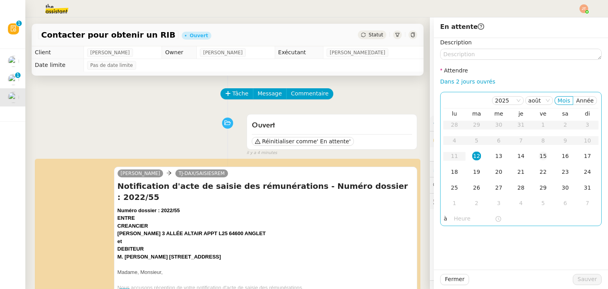
click at [540, 156] on div "15" at bounding box center [543, 156] width 9 height 9
click at [460, 221] on input "text" at bounding box center [474, 218] width 41 height 9
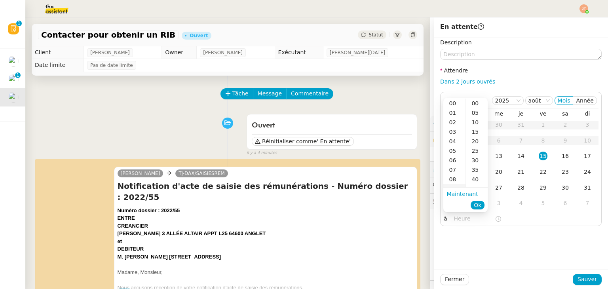
click at [456, 186] on div "09" at bounding box center [454, 188] width 22 height 9
click at [476, 103] on div "00" at bounding box center [477, 103] width 22 height 9
type input "09:00"
click at [480, 202] on span "Ok" at bounding box center [478, 205] width 8 height 8
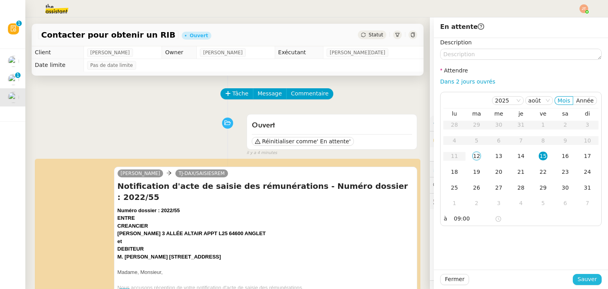
click at [580, 279] on span "Sauver" at bounding box center [587, 279] width 19 height 9
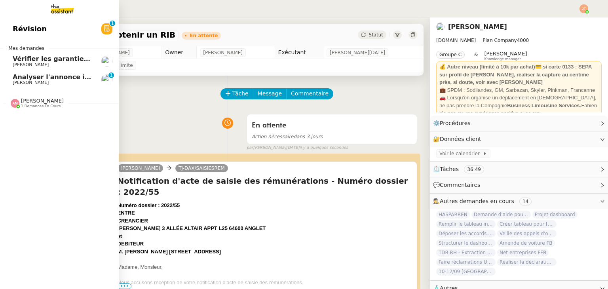
click at [49, 64] on span "[PERSON_NAME]" at bounding box center [53, 65] width 80 height 5
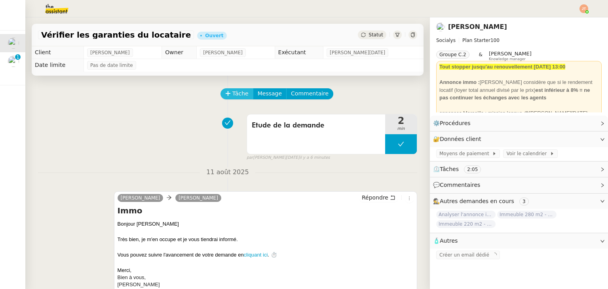
click at [232, 95] on span "Tâche" at bounding box center [240, 93] width 16 height 9
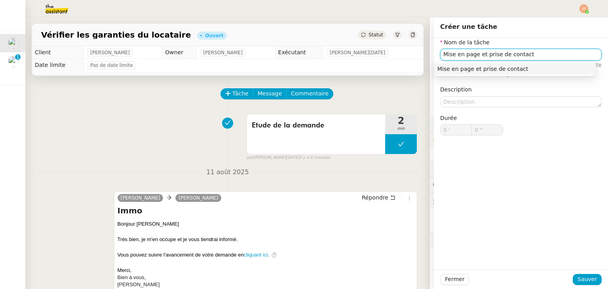
click at [469, 72] on div "Mise en page et prise de contact" at bounding box center [514, 68] width 155 height 7
type input "Mise en page et prise de contact"
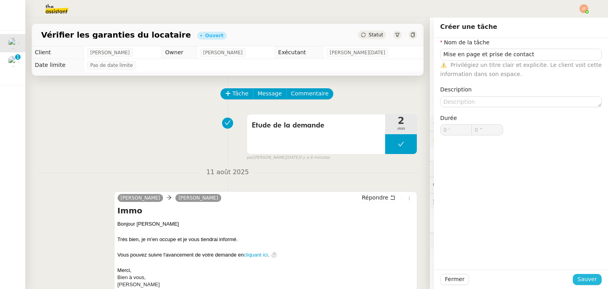
click at [578, 281] on span "Sauver" at bounding box center [587, 279] width 19 height 9
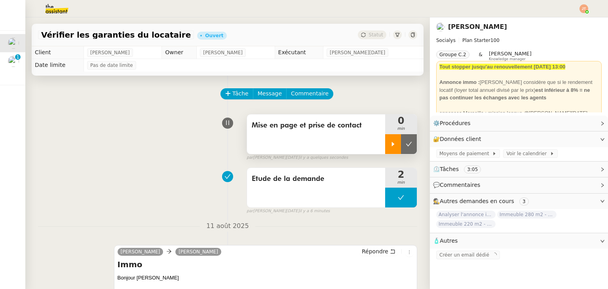
click at [392, 144] on icon at bounding box center [393, 144] width 3 height 4
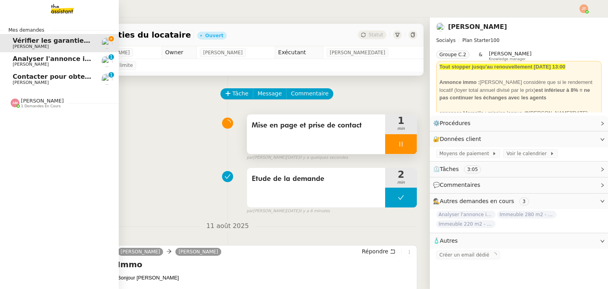
click at [42, 76] on span "Contacter pour obtenir un RIB" at bounding box center [66, 77] width 107 height 8
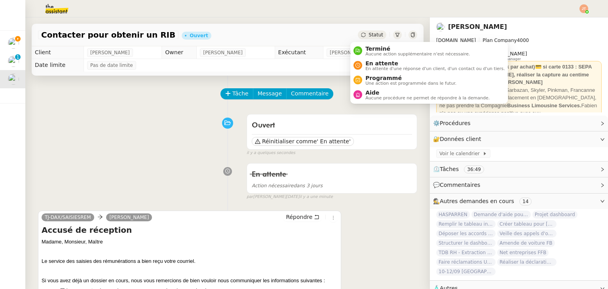
click at [366, 39] on div "Statut" at bounding box center [372, 34] width 28 height 9
click at [369, 63] on span "En attente" at bounding box center [434, 63] width 139 height 6
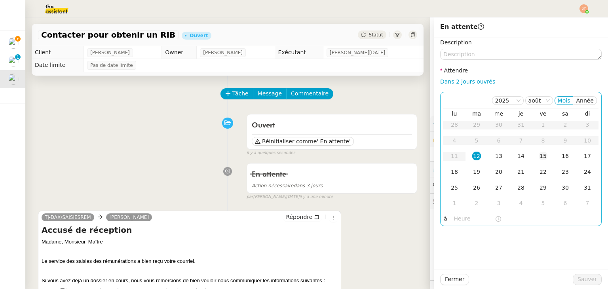
click at [539, 156] on div "15" at bounding box center [543, 156] width 9 height 9
click at [444, 217] on div "à" at bounding box center [521, 218] width 154 height 11
click at [454, 217] on input "text" at bounding box center [474, 218] width 41 height 9
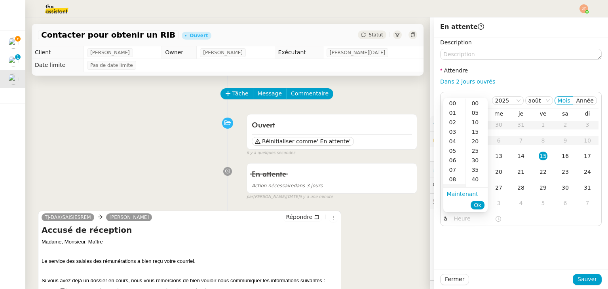
click at [455, 186] on div "09" at bounding box center [454, 188] width 22 height 9
click at [475, 103] on div "00" at bounding box center [477, 103] width 22 height 9
type input "09:00"
click at [479, 206] on span "Ok" at bounding box center [478, 205] width 8 height 8
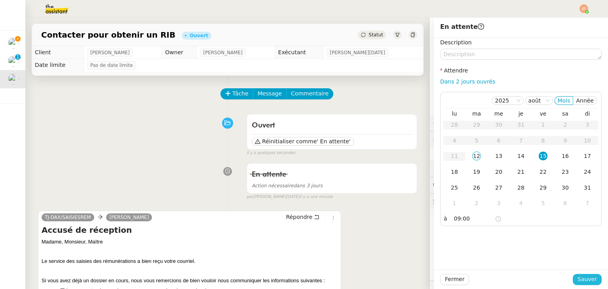
click at [583, 277] on span "Sauver" at bounding box center [587, 279] width 19 height 9
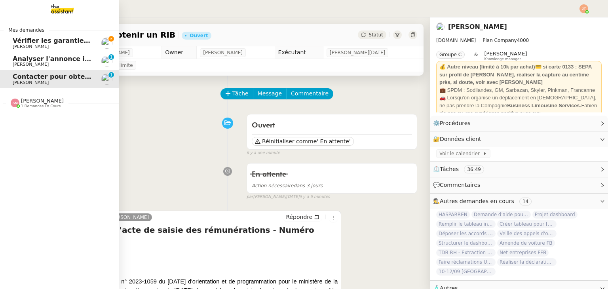
click at [33, 113] on div "Mes demandes Vérifier les garanties du locataire [PERSON_NAME] Analyser l'annon…" at bounding box center [59, 153] width 119 height 272
click at [18, 42] on span "Vérifier les garanties du locataire" at bounding box center [73, 41] width 120 height 8
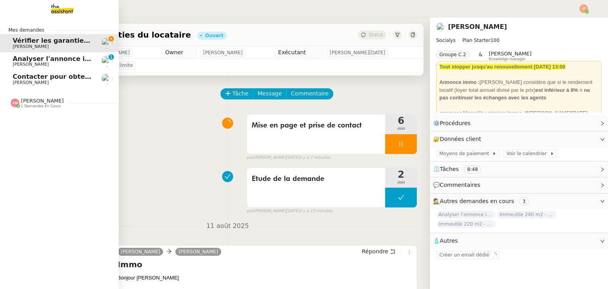
click at [65, 80] on span "Contacter pour obtenir un RIB" at bounding box center [66, 77] width 107 height 8
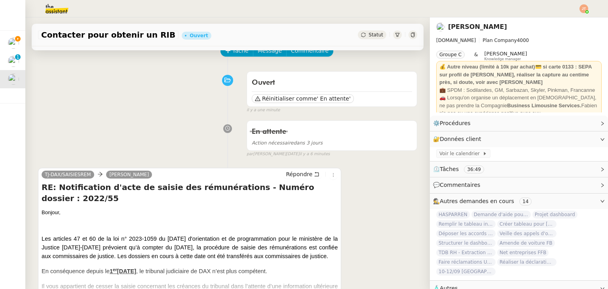
scroll to position [40, 0]
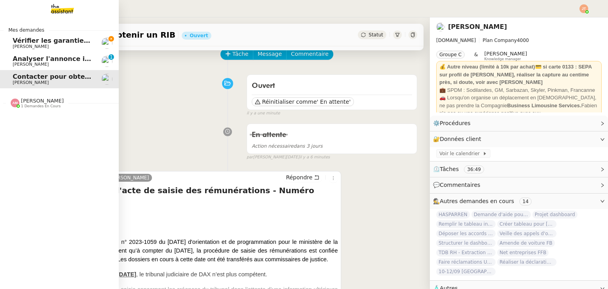
click at [25, 43] on span "Vérifier les garanties du locataire" at bounding box center [73, 41] width 120 height 8
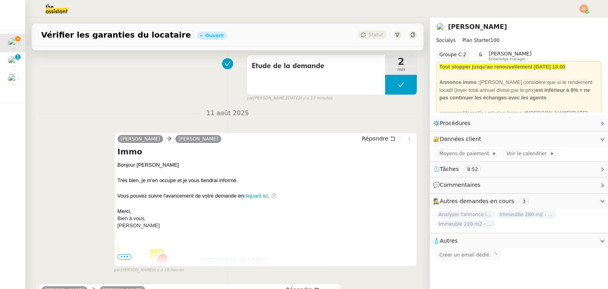
scroll to position [119, 0]
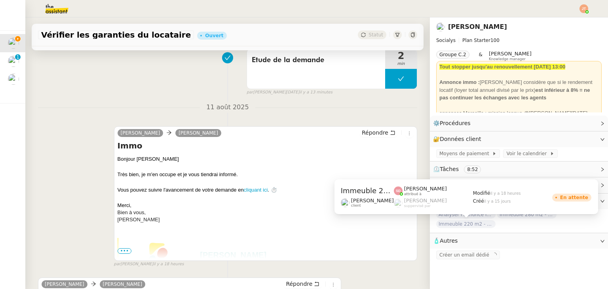
click at [475, 226] on span "Immeuble 220 m2 - [GEOGRAPHIC_DATA] 13400 - 450 000€" at bounding box center [465, 224] width 59 height 8
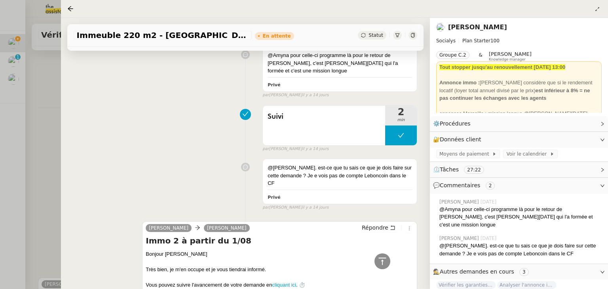
scroll to position [1069, 0]
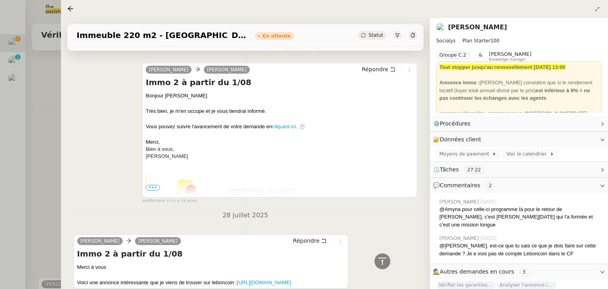
click at [40, 135] on div at bounding box center [304, 144] width 608 height 289
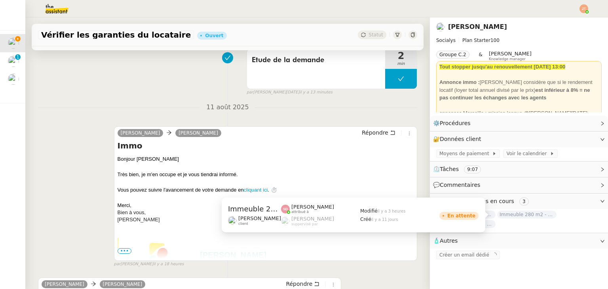
click at [512, 217] on span "Immeuble 280 m2 - [GEOGRAPHIC_DATA] 13100 - 1 349 000€" at bounding box center [526, 215] width 59 height 8
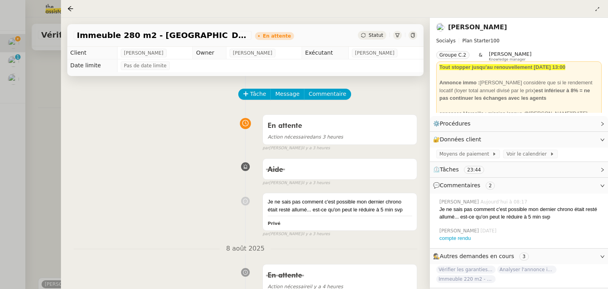
click at [41, 98] on div at bounding box center [304, 144] width 608 height 289
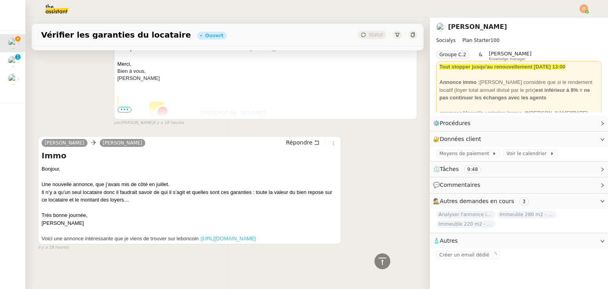
scroll to position [273, 0]
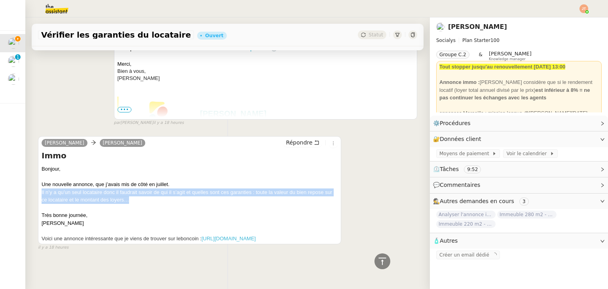
drag, startPoint x: 42, startPoint y: 178, endPoint x: 148, endPoint y: 188, distance: 106.1
click at [148, 188] on div "Il n’y a qu’un seul locataire donc il faudrait savoir de qui il s’agit et quell…" at bounding box center [190, 195] width 296 height 15
copy div "Il n’y a qu’un seul locataire donc il faudrait savoir de qui il s’agit et quell…"
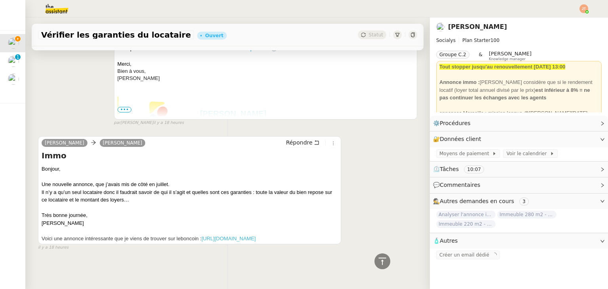
click at [140, 165] on div "Bonjour," at bounding box center [190, 169] width 296 height 8
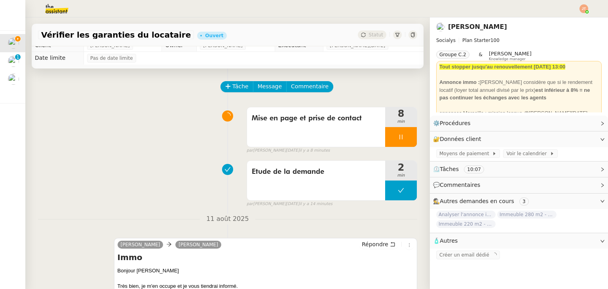
scroll to position [0, 0]
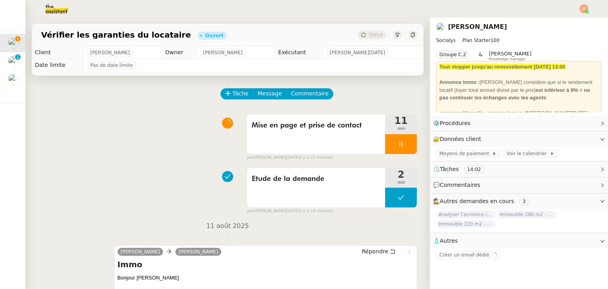
click at [52, 11] on img at bounding box center [50, 8] width 61 height 17
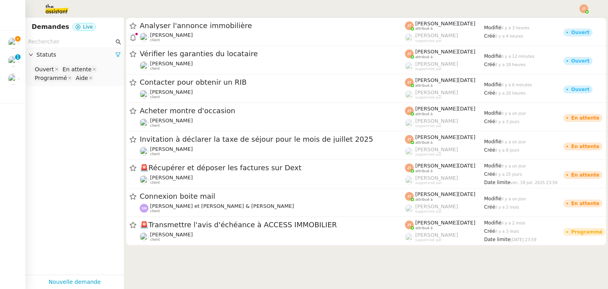
click at [82, 40] on input "text" at bounding box center [71, 41] width 86 height 9
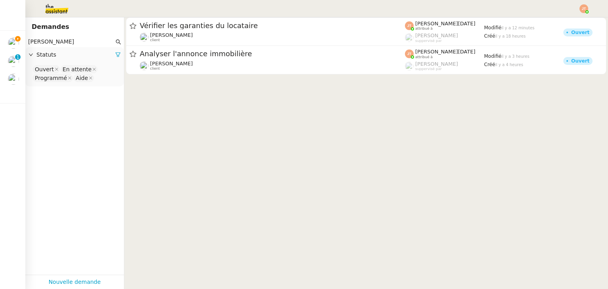
type input "[PERSON_NAME]"
click at [108, 57] on span "Statuts" at bounding box center [75, 54] width 79 height 9
click at [73, 57] on span "Statuts" at bounding box center [75, 54] width 79 height 9
click at [115, 57] on icon at bounding box center [118, 55] width 6 height 6
click at [50, 58] on span "Statuts" at bounding box center [78, 54] width 84 height 9
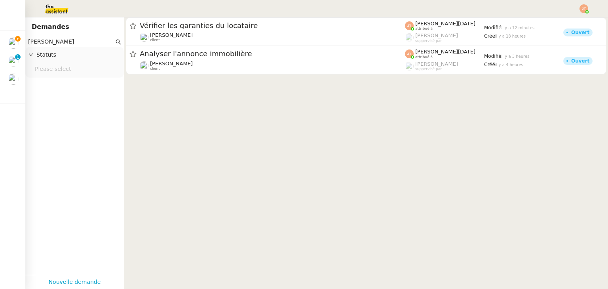
click at [55, 76] on div "Please select" at bounding box center [74, 70] width 99 height 15
click at [57, 70] on nz-select-top-control "Please select" at bounding box center [75, 70] width 86 height 10
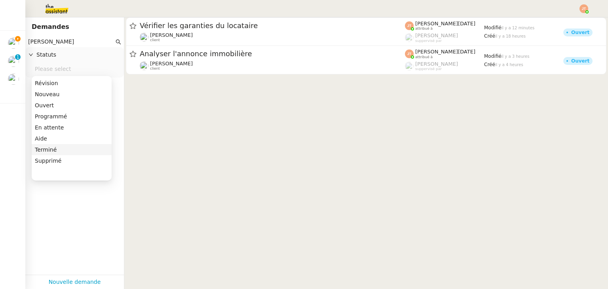
click at [53, 148] on div "Terminé" at bounding box center [72, 149] width 74 height 7
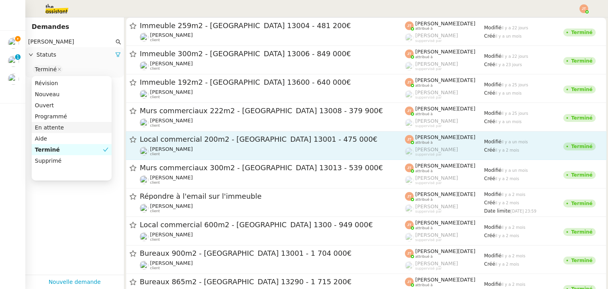
click at [182, 146] on div "[PERSON_NAME] client" at bounding box center [272, 151] width 265 height 10
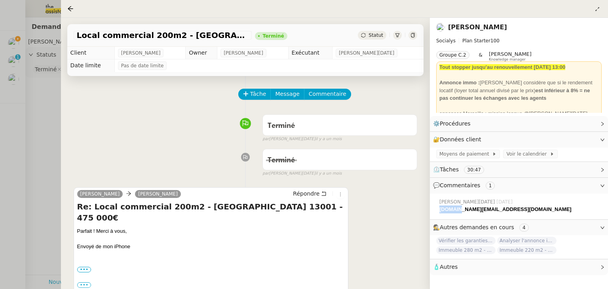
drag, startPoint x: 440, startPoint y: 209, endPoint x: 456, endPoint y: 211, distance: 16.3
click at [456, 211] on strong "[DOMAIN_NAME][EMAIL_ADDRESS][DOMAIN_NAME]" at bounding box center [505, 209] width 132 height 6
click at [458, 211] on strong "[DOMAIN_NAME][EMAIL_ADDRESS][DOMAIN_NAME]" at bounding box center [505, 209] width 132 height 6
click at [38, 117] on div at bounding box center [304, 144] width 608 height 289
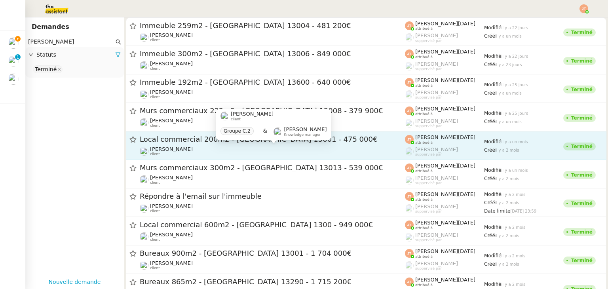
click at [179, 146] on span "[PERSON_NAME]" at bounding box center [171, 149] width 43 height 6
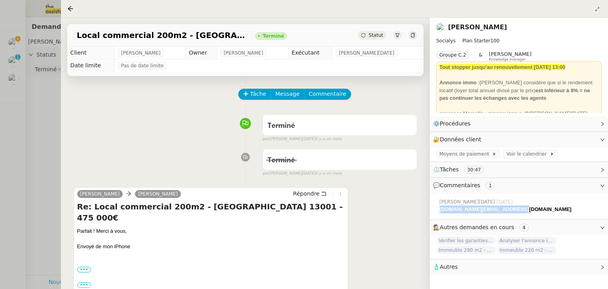
drag, startPoint x: 515, startPoint y: 210, endPoint x: 439, endPoint y: 211, distance: 76.0
click at [439, 211] on div "[PERSON_NAME][DATE] [DATE] [DOMAIN_NAME][EMAIL_ADDRESS][DOMAIN_NAME]" at bounding box center [518, 205] width 165 height 21
copy strong "[DOMAIN_NAME][EMAIL_ADDRESS][DOMAIN_NAME]"
click at [39, 102] on div at bounding box center [304, 144] width 608 height 289
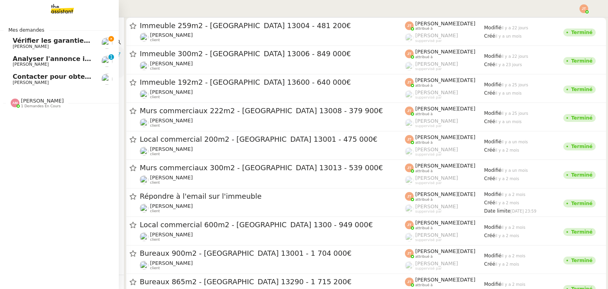
click at [36, 42] on span "Vérifier les garanties du locataire" at bounding box center [73, 41] width 120 height 8
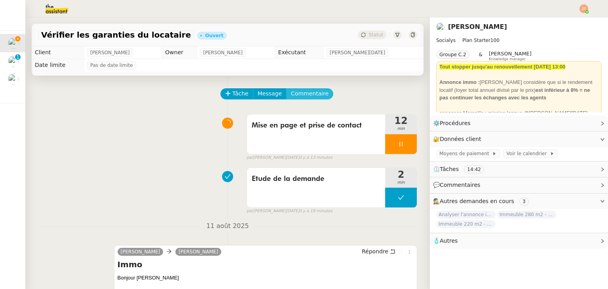
click at [298, 93] on span "Commentaire" at bounding box center [310, 93] width 38 height 9
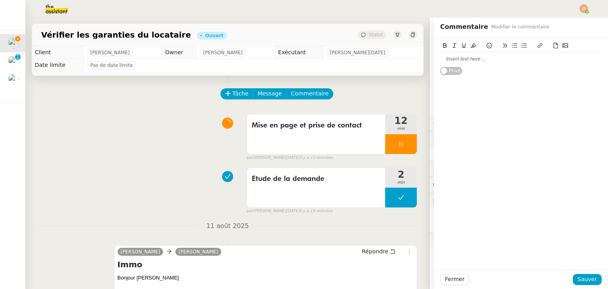
click at [454, 62] on div at bounding box center [520, 58] width 161 height 13
click at [579, 275] on span "Sauver" at bounding box center [587, 279] width 19 height 9
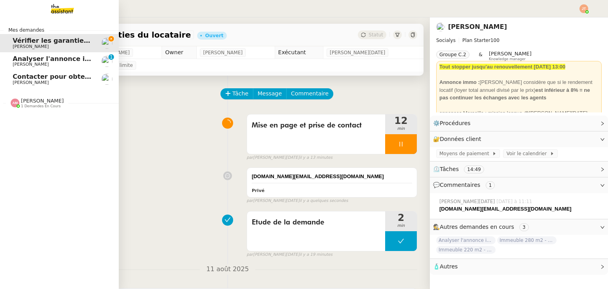
click at [26, 59] on span "Analyser l'annonce immobilière" at bounding box center [69, 59] width 112 height 8
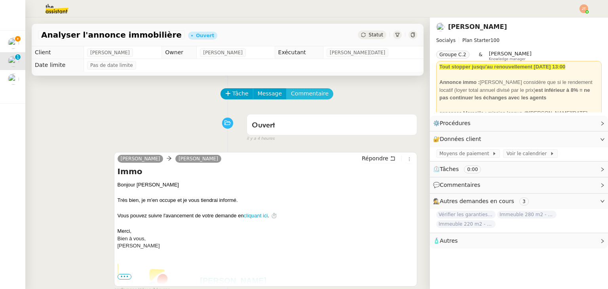
click at [292, 96] on span "Commentaire" at bounding box center [310, 93] width 38 height 9
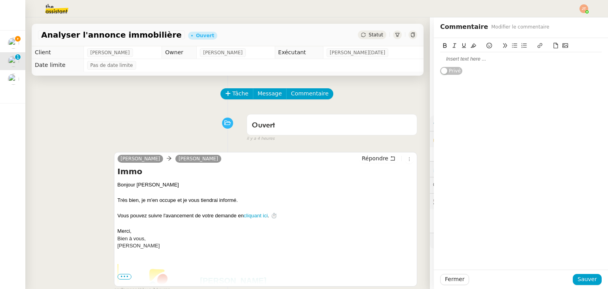
click at [448, 61] on div at bounding box center [520, 58] width 161 height 7
click at [578, 277] on span "Sauver" at bounding box center [587, 279] width 19 height 9
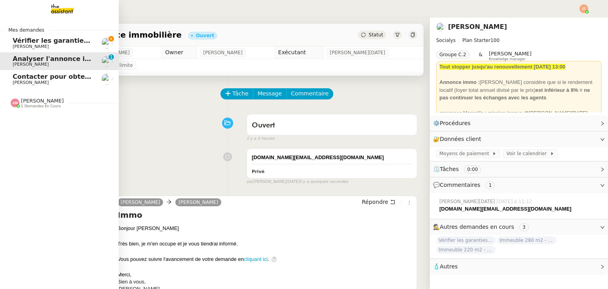
click at [35, 45] on span "[PERSON_NAME]" at bounding box center [31, 46] width 36 height 5
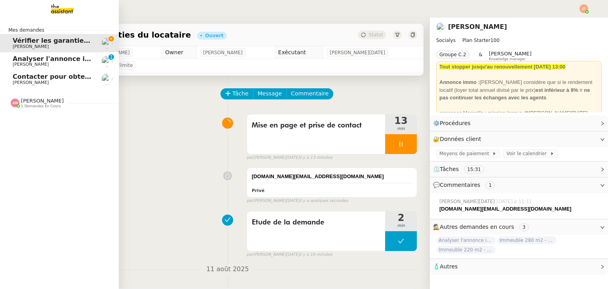
click at [30, 108] on span "1 demandes en cours" at bounding box center [41, 106] width 40 height 4
click at [31, 107] on span "1 demandes en cours" at bounding box center [41, 106] width 40 height 4
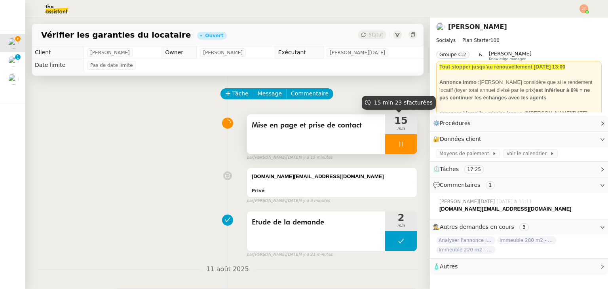
click at [389, 147] on div at bounding box center [401, 144] width 32 height 20
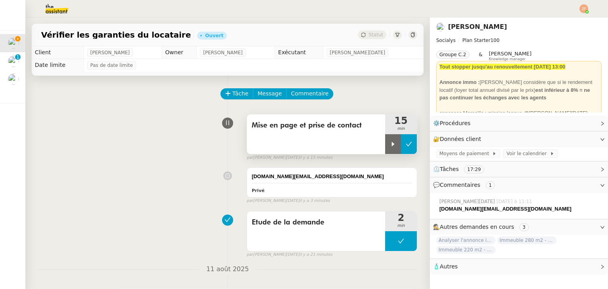
click at [406, 147] on icon at bounding box center [409, 144] width 6 height 6
click at [387, 145] on button at bounding box center [401, 144] width 32 height 20
click at [390, 145] on icon at bounding box center [393, 144] width 6 height 6
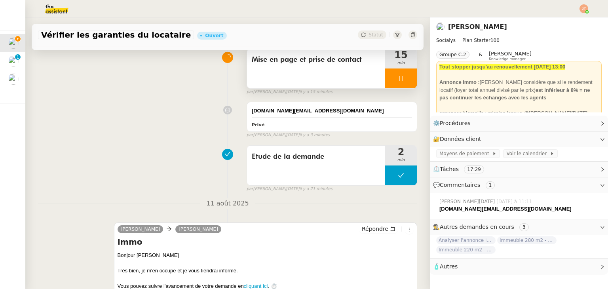
scroll to position [237, 0]
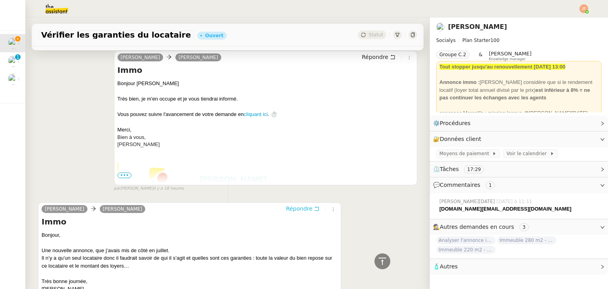
click at [289, 209] on span "Répondre" at bounding box center [299, 209] width 27 height 8
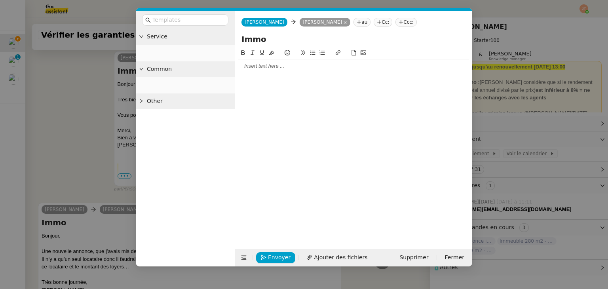
scroll to position [298, 0]
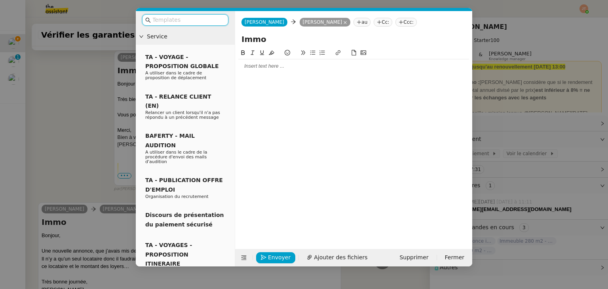
click at [267, 68] on div at bounding box center [353, 66] width 231 height 7
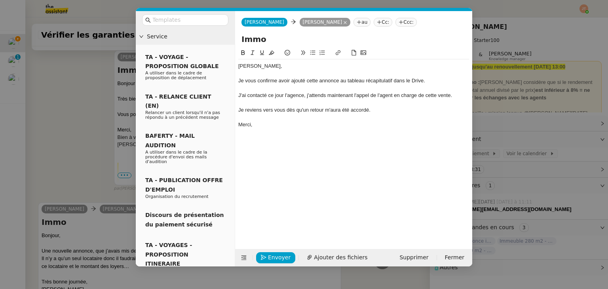
scroll to position [367, 0]
click at [87, 136] on nz-modal-container "Service TA - VOYAGE - PROPOSITION GLOBALE A utiliser dans le cadre de propositi…" at bounding box center [304, 144] width 608 height 289
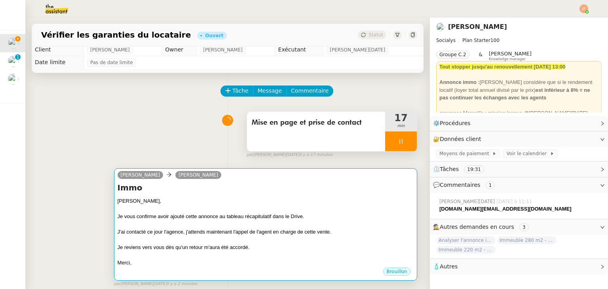
scroll to position [0, 0]
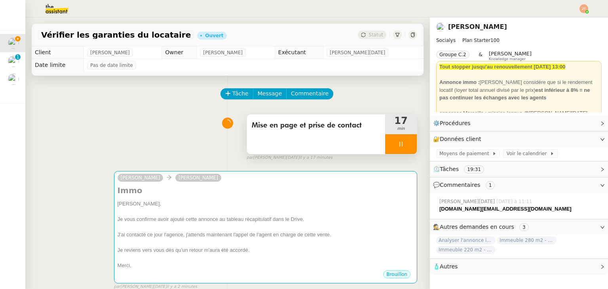
click at [385, 140] on div at bounding box center [401, 144] width 32 height 20
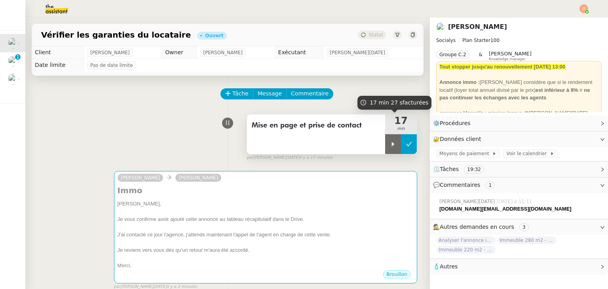
click at [406, 143] on icon at bounding box center [409, 144] width 6 height 6
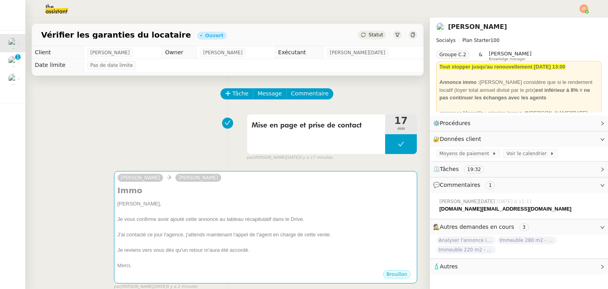
click at [363, 38] on div "Statut" at bounding box center [372, 34] width 28 height 9
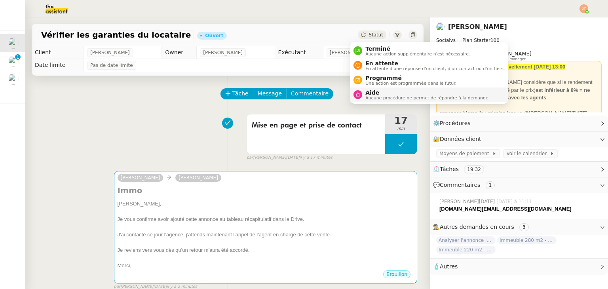
click at [374, 99] on span "Aucune procédure ne permet de répondre à la demande." at bounding box center [427, 98] width 124 height 4
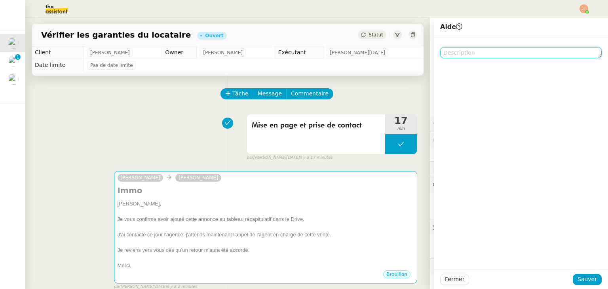
click at [455, 55] on textarea at bounding box center [520, 52] width 161 height 11
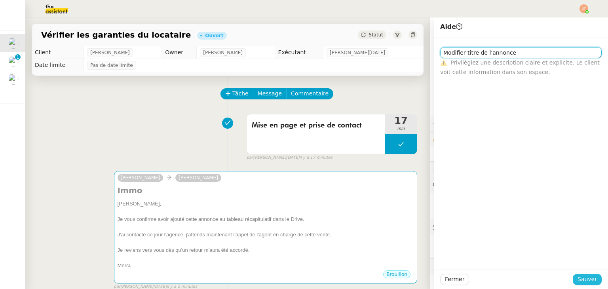
type textarea "Modifier titre de l'annonce"
click at [578, 275] on span "Sauver" at bounding box center [587, 279] width 19 height 9
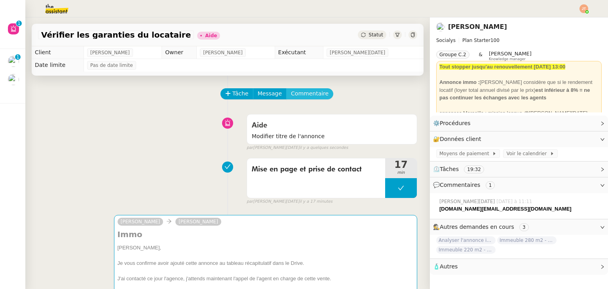
click at [291, 96] on span "Commentaire" at bounding box center [310, 93] width 38 height 9
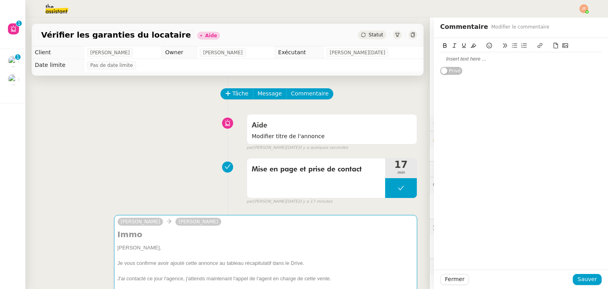
click at [454, 61] on div at bounding box center [520, 58] width 161 height 7
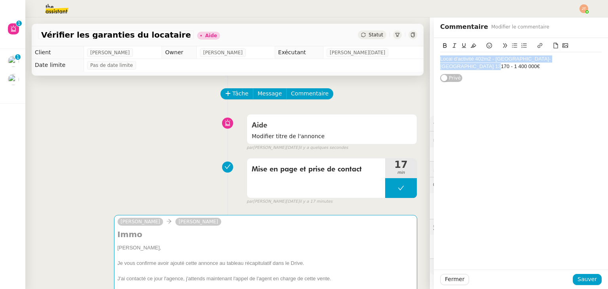
drag, startPoint x: 434, startPoint y: 59, endPoint x: 465, endPoint y: 54, distance: 31.6
click at [585, 57] on div "Local d'activité 402m2 - [GEOGRAPHIC_DATA]-[GEOGRAPHIC_DATA] 13170 - 1 400 000€" at bounding box center [520, 62] width 161 height 15
click at [442, 48] on icon at bounding box center [445, 46] width 6 height 6
click at [584, 276] on span "Sauver" at bounding box center [587, 279] width 19 height 9
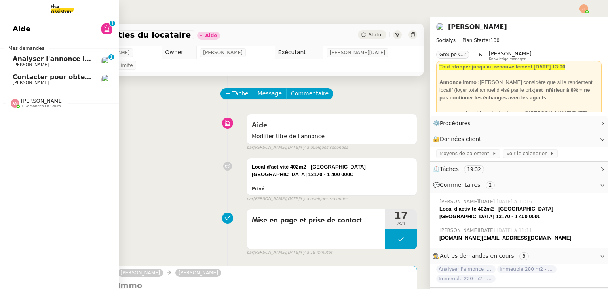
click at [40, 82] on span "[PERSON_NAME]" at bounding box center [53, 82] width 80 height 5
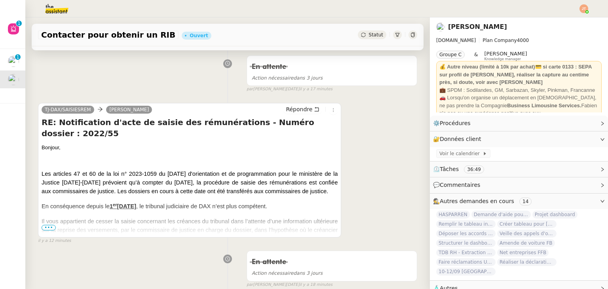
scroll to position [158, 0]
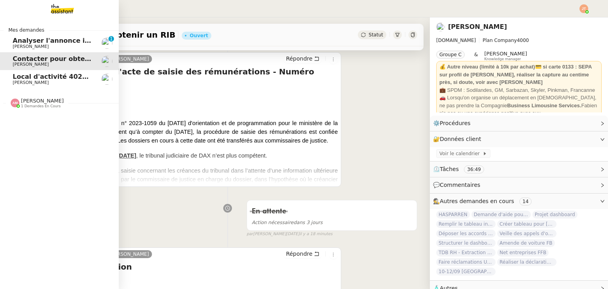
click at [42, 78] on span "Local d'activité 402m2 - [GEOGRAPHIC_DATA]-[GEOGRAPHIC_DATA] 13170 - 1 400 000€" at bounding box center [168, 77] width 310 height 8
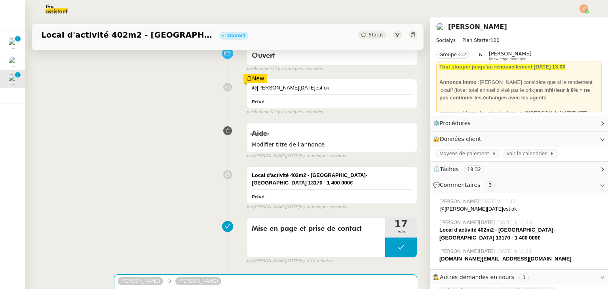
scroll to position [79, 0]
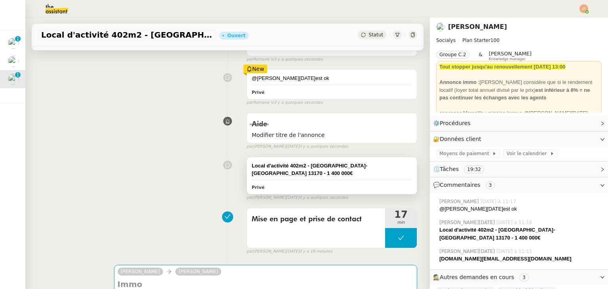
click at [265, 165] on strong "Local d'activité 402m2 - [GEOGRAPHIC_DATA]-[GEOGRAPHIC_DATA] 13170 - 1 400 000€" at bounding box center [310, 170] width 116 height 14
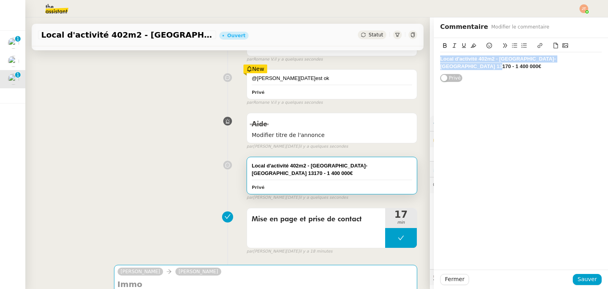
drag, startPoint x: 434, startPoint y: 57, endPoint x: 593, endPoint y: 55, distance: 158.3
click at [593, 55] on body "Mes demandes Analyser l'annonce immobilière [PERSON_NAME] [PHONE_NUMBER] 8 9 Co…" at bounding box center [304, 144] width 608 height 289
copy strong "Local d'activité 402m2 - [GEOGRAPHIC_DATA]-[GEOGRAPHIC_DATA] 13170 - 1 400 000€"
click at [190, 175] on div "Local d'activité 402m2 - [GEOGRAPHIC_DATA]-[GEOGRAPHIC_DATA] 13170 - 1 400 000€…" at bounding box center [227, 177] width 379 height 48
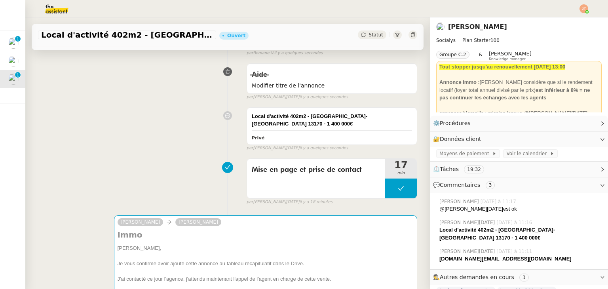
scroll to position [277, 0]
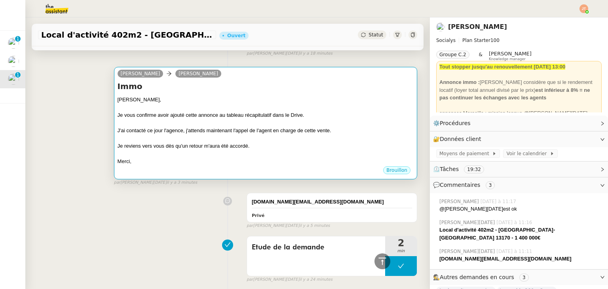
click at [204, 118] on div "Je vous confirme avoir ajouté cette annonce au tableau récapitulatif dans le Dr…" at bounding box center [266, 115] width 296 height 8
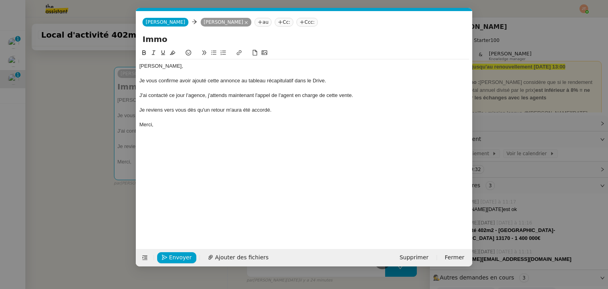
scroll to position [0, 17]
drag, startPoint x: 171, startPoint y: 40, endPoint x: 125, endPoint y: 40, distance: 45.9
click at [125, 40] on nz-modal-container "Service TA - VOYAGE - PROPOSITION GLOBALE A utiliser dans le cadre de propositi…" at bounding box center [304, 144] width 608 height 289
paste input "Local d'activité 402m2 - [GEOGRAPHIC_DATA]-[GEOGRAPHIC_DATA] 13170 - 1 400 000€"
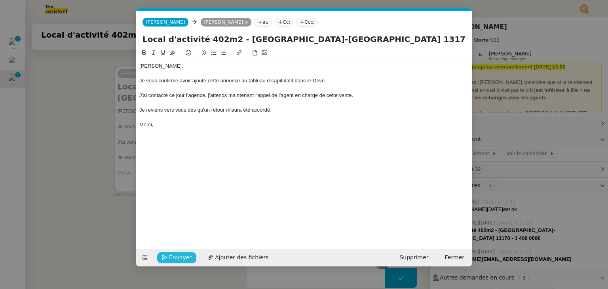
type input "Local d'activité 402m2 - [GEOGRAPHIC_DATA]-[GEOGRAPHIC_DATA] 13170 - 1 400 000€"
click at [173, 260] on span "Envoyer" at bounding box center [180, 257] width 23 height 9
click at [173, 260] on span "Confirmer l'envoi" at bounding box center [192, 257] width 47 height 9
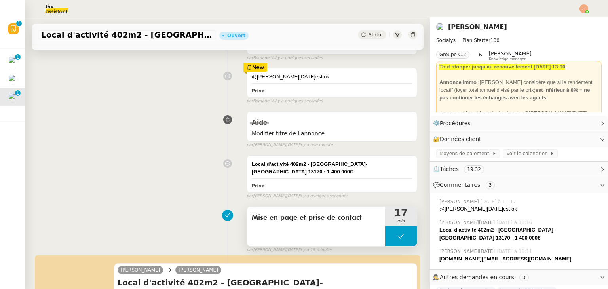
scroll to position [79, 0]
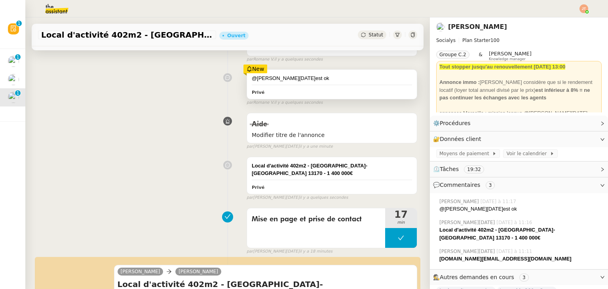
click at [275, 78] on div "@[PERSON_NAME][DATE]est ok" at bounding box center [332, 78] width 160 height 8
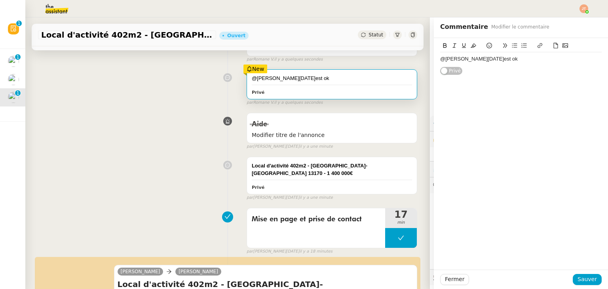
click at [162, 145] on div "Aide Modifier titre de l'annonce false par [PERSON_NAME][DATE]. il y a une minu…" at bounding box center [227, 129] width 379 height 41
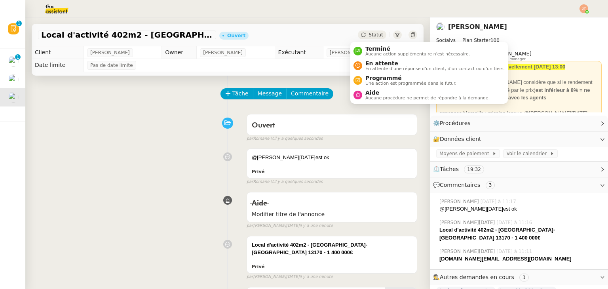
click at [369, 36] on span "Statut" at bounding box center [376, 35] width 15 height 6
click at [372, 68] on span "En attente d'une réponse d'un client, d'un contact ou d'un tiers." at bounding box center [434, 68] width 139 height 4
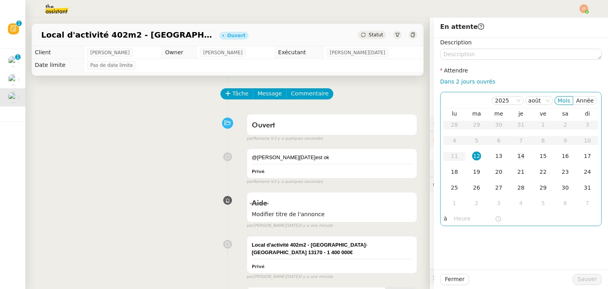
click at [517, 159] on div "14" at bounding box center [521, 156] width 9 height 9
click at [456, 219] on input "text" at bounding box center [474, 218] width 41 height 9
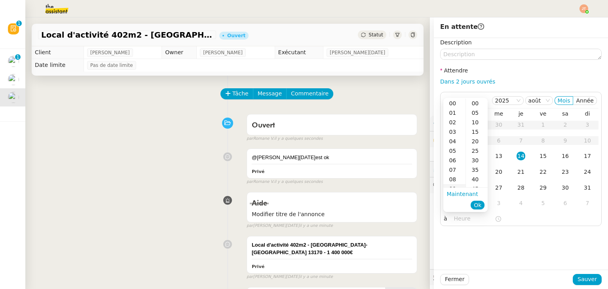
click at [457, 186] on div "09" at bounding box center [454, 188] width 22 height 9
click at [473, 103] on div "00" at bounding box center [477, 103] width 22 height 9
type input "09:00"
click at [481, 203] on span "Ok" at bounding box center [478, 205] width 8 height 8
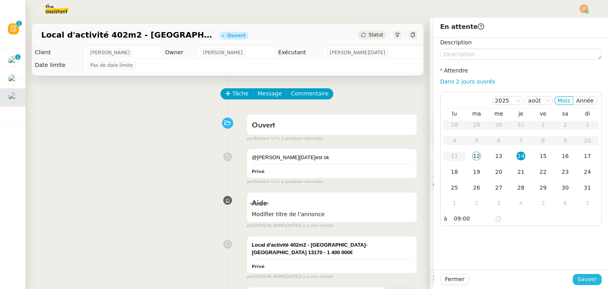
click at [579, 279] on span "Sauver" at bounding box center [587, 279] width 19 height 9
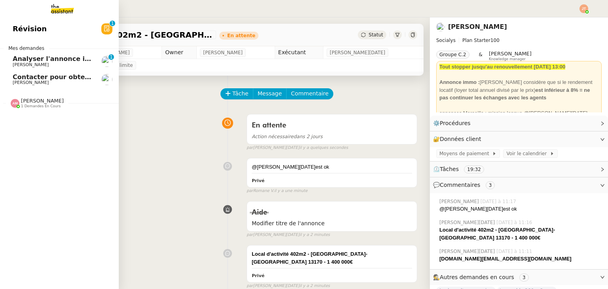
click at [41, 82] on span "[PERSON_NAME]" at bounding box center [53, 82] width 80 height 5
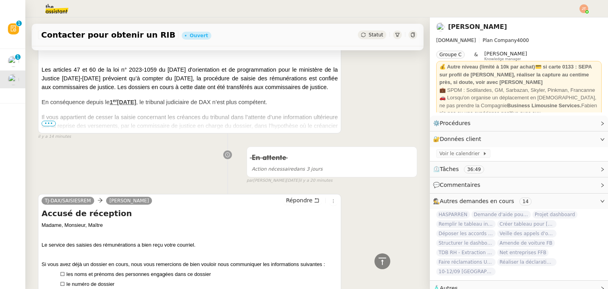
scroll to position [212, 0]
click at [51, 127] on span "Il vous appartient de cesser la saisie concernant les créances du tribunal dans…" at bounding box center [190, 126] width 296 height 24
click at [51, 124] on span "•••" at bounding box center [49, 123] width 14 height 6
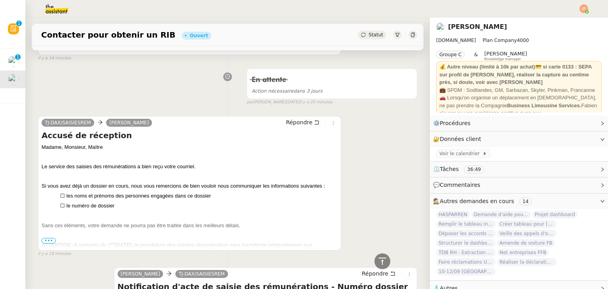
scroll to position [806, 0]
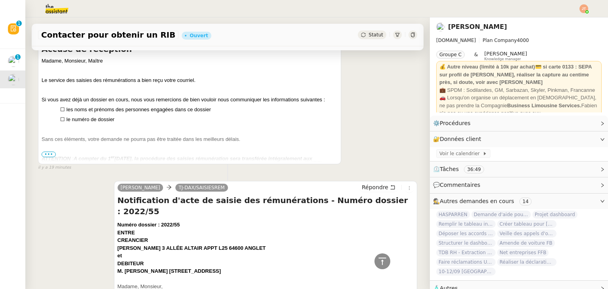
click at [45, 152] on span "•••" at bounding box center [49, 155] width 14 height 6
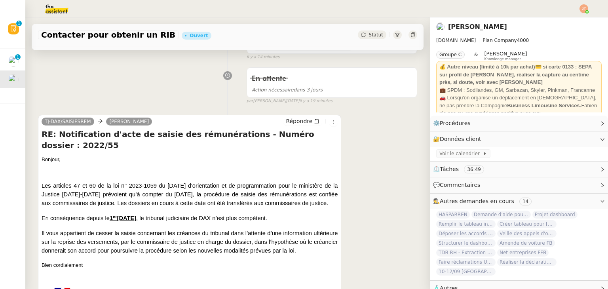
scroll to position [93, 0]
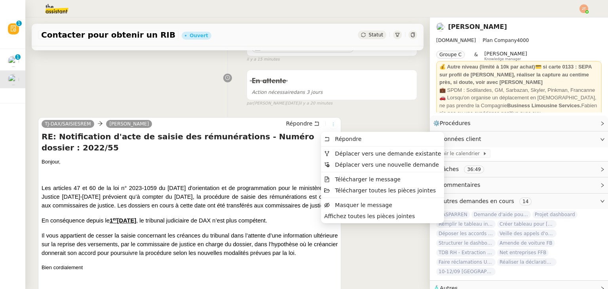
click at [331, 125] on icon at bounding box center [333, 124] width 5 height 5
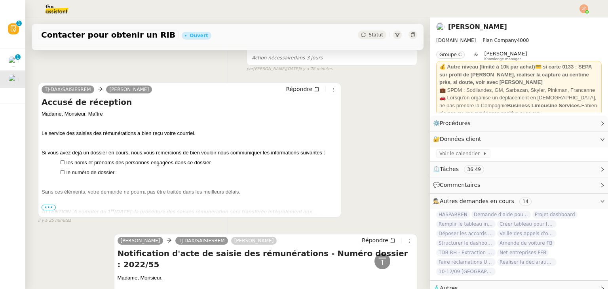
scroll to position [1742, 0]
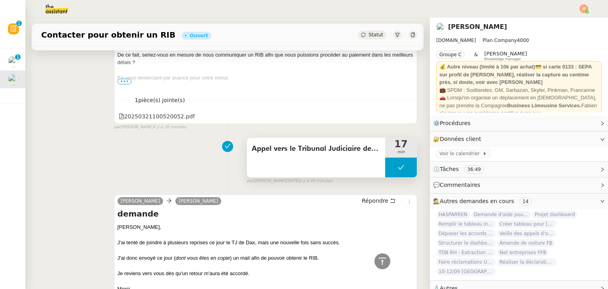
click at [385, 158] on button at bounding box center [401, 168] width 32 height 20
click at [392, 165] on icon at bounding box center [393, 167] width 3 height 4
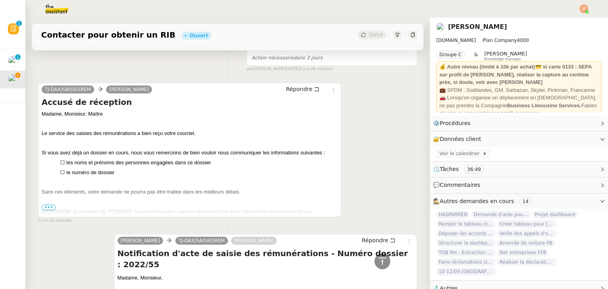
scroll to position [1662, 0]
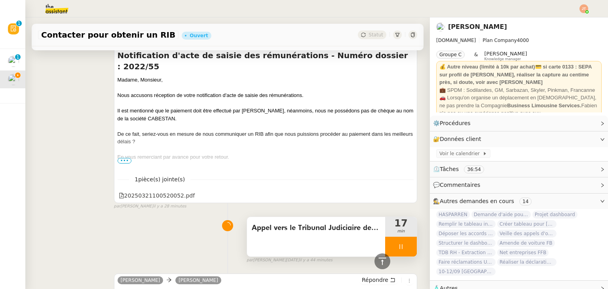
click at [299, 222] on div "Appel vers le Tribunal Judiciaire de Dax" at bounding box center [316, 237] width 138 height 40
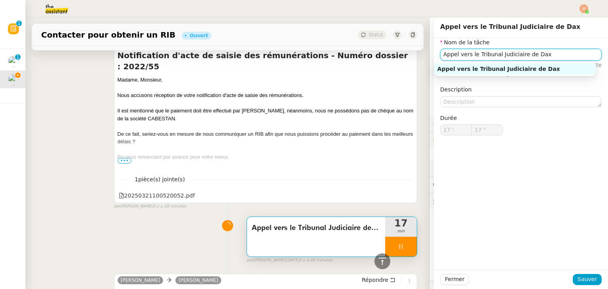
drag, startPoint x: 463, startPoint y: 53, endPoint x: 434, endPoint y: 56, distance: 29.0
click at [440, 56] on input "Appel vers le Tribunal Judiciaire de Dax" at bounding box center [520, 54] width 161 height 11
type input "18 ""
type input "Echang le Tribunal Judiciaire de Dax"
type input "19 ""
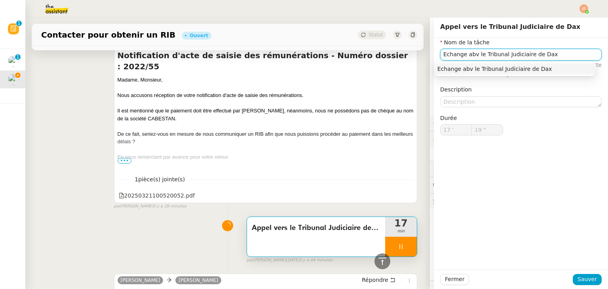
type input "Echange abve le Tribunal Judiciaire de Dax"
type input "20 ""
type input "Echange av le Tribunal Judiciaire de Dax"
type input "21 ""
type input "Echange avec le Tribunal Judiciaire de Dax"
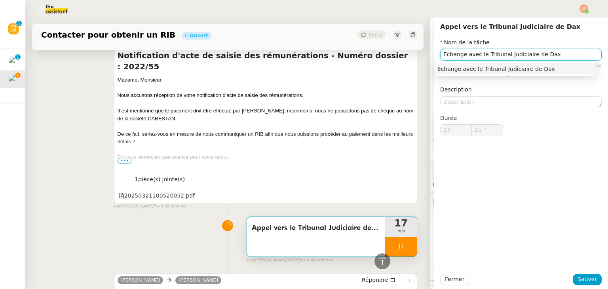
type input "22 ""
type input "Echange avec le Tribunal Judiciaire de Dax"
click at [579, 280] on span "Sauver" at bounding box center [587, 279] width 19 height 9
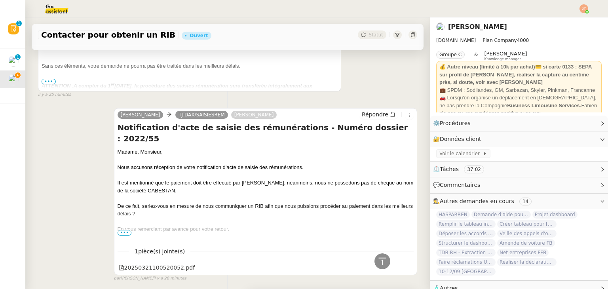
scroll to position [1702, 0]
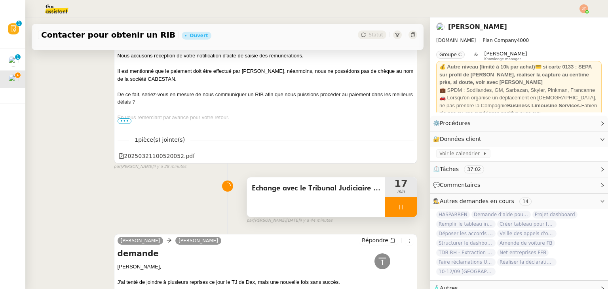
click at [287, 182] on div "Echange avec le Tribunal Judiciaire de Dax" at bounding box center [316, 188] width 129 height 13
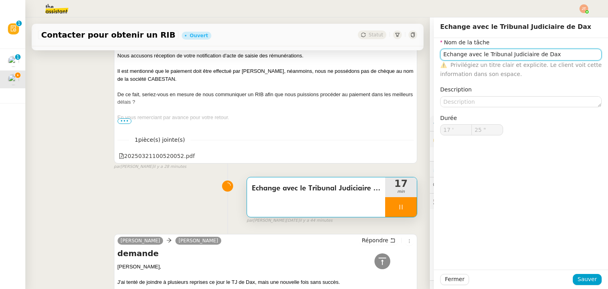
type input "26 ""
click at [458, 54] on input "Echange avec le Tribunal Judiciaire de Dax" at bounding box center [520, 54] width 161 height 11
type input "Echanges avec le Tribunal Judiciaire de Dax"
type input "27 ""
type input "Echanges avec le Tribunal Judiciaire de Dax"
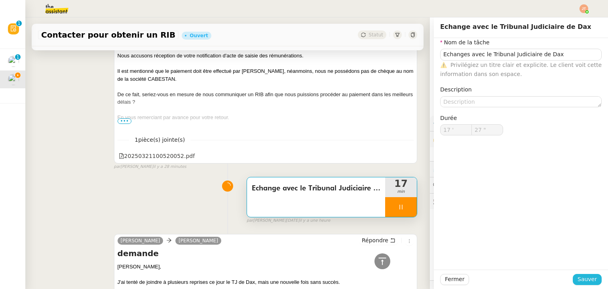
click at [580, 277] on span "Sauver" at bounding box center [587, 279] width 19 height 9
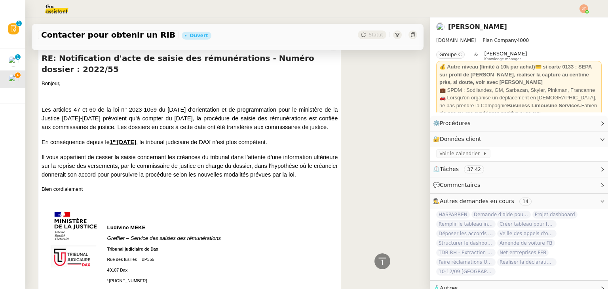
scroll to position [158, 0]
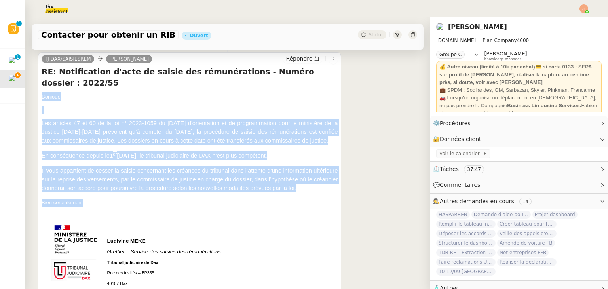
drag, startPoint x: 42, startPoint y: 85, endPoint x: 96, endPoint y: 192, distance: 119.3
copy div "Bonjour, Les articles 47 et 60 de la loi n° 2023-1059 du [DATE] d'orientation e…"
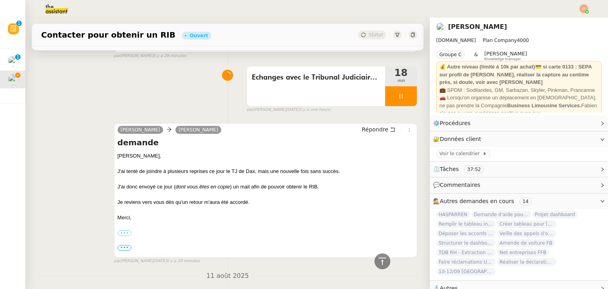
scroll to position [1821, 0]
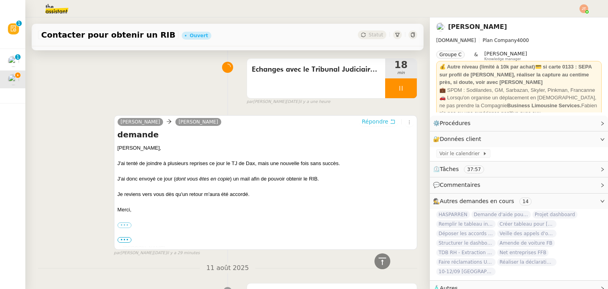
click at [362, 118] on span "Répondre" at bounding box center [375, 122] width 27 height 8
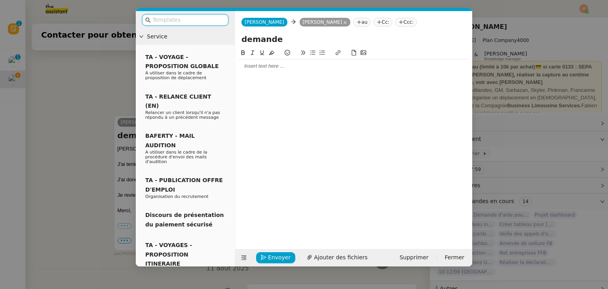
scroll to position [1884, 0]
click at [269, 72] on div at bounding box center [353, 65] width 231 height 13
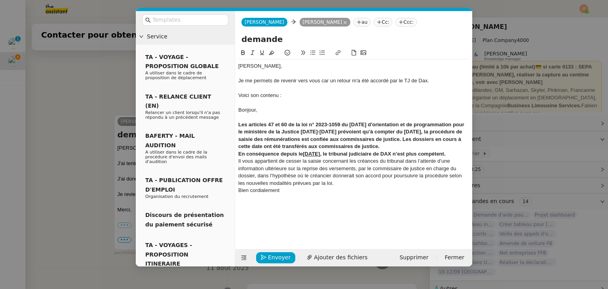
scroll to position [1987, 0]
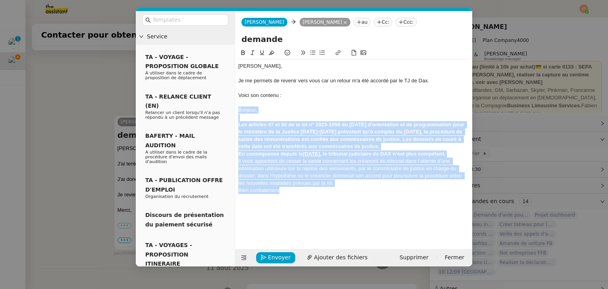
drag, startPoint x: 239, startPoint y: 108, endPoint x: 290, endPoint y: 188, distance: 94.7
click at [290, 188] on div "[PERSON_NAME], Je me permets de revenir vers vous car un retour m'a été accordé…" at bounding box center [353, 131] width 231 height 145
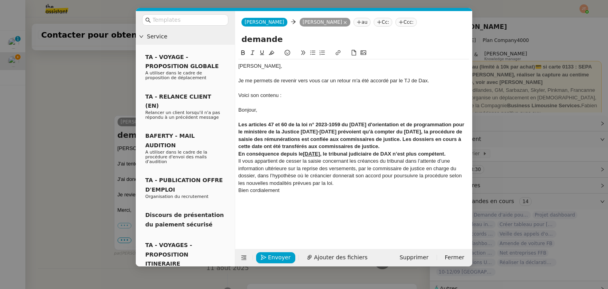
click at [288, 196] on div at bounding box center [353, 197] width 231 height 7
click at [287, 192] on div "Bien cordialement" at bounding box center [353, 190] width 231 height 7
click at [342, 184] on div "Il vous appartient de cesser la saisie concernant les créances du tribunal dans…" at bounding box center [353, 172] width 231 height 29
click at [456, 140] on strong "Les articles 47 et 60 de la loi n° 2023-1059 du [DATE] d'orientation et de prog…" at bounding box center [351, 136] width 227 height 28
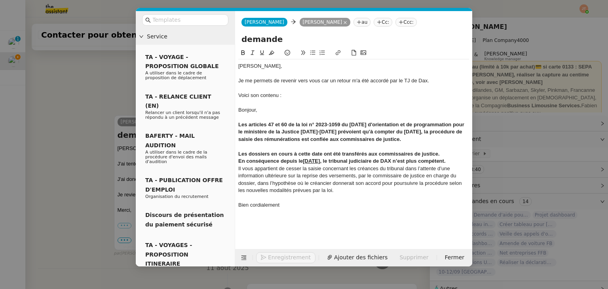
click at [441, 154] on div "﻿ Les dossiers en cours à cette date ont été transférés aux commissaires de jus…" at bounding box center [353, 153] width 231 height 7
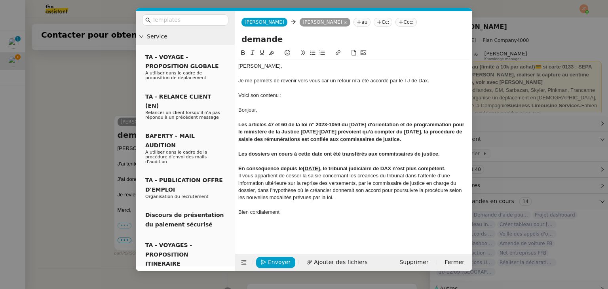
click at [467, 170] on div "En conséquence depuis le [DATE] , le tribunal judiciaire de DAX n’est plus comp…" at bounding box center [353, 168] width 231 height 7
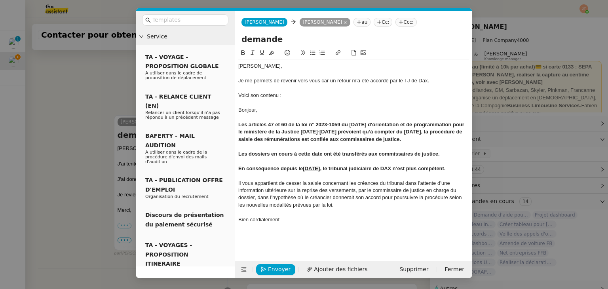
click at [295, 220] on div "Bien cordialement" at bounding box center [353, 219] width 231 height 7
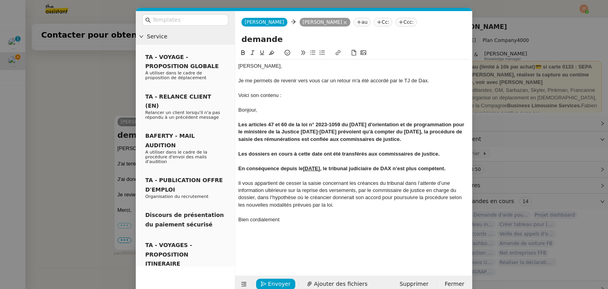
click at [324, 83] on div "Je me permets de revenir vers vous car un retour m'a été accordé par le TJ de D…" at bounding box center [353, 80] width 231 height 7
click at [0, 0] on lt-span ", car" at bounding box center [0, 0] width 0 height 0
click at [264, 237] on div at bounding box center [353, 234] width 231 height 7
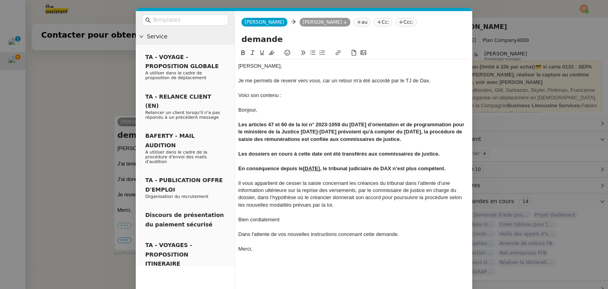
click at [350, 236] on div "Dans l'attente de vos nouvelles instructions concenant cette demande." at bounding box center [353, 234] width 231 height 7
click at [0, 0] on lt-span "concernant" at bounding box center [0, 0] width 0 height 0
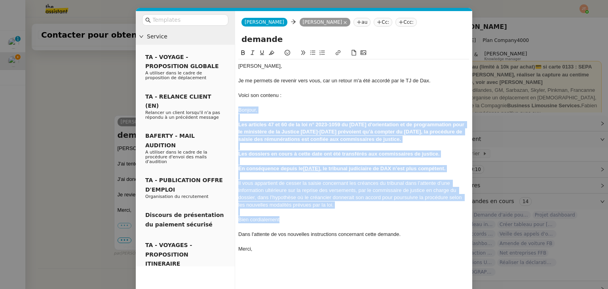
drag, startPoint x: 288, startPoint y: 220, endPoint x: 233, endPoint y: 112, distance: 122.0
click at [233, 112] on nz-layout "Service TA - VOYAGE - PROPOSITION GLOBALE A utiliser dans le cadre de propositi…" at bounding box center [304, 159] width 336 height 296
click at [252, 54] on icon at bounding box center [253, 53] width 6 height 6
click at [271, 121] on div "Les articles 47 et 60 de la loi n° 2023-1059 du [DATE] d'orientation et de prog…" at bounding box center [353, 132] width 231 height 22
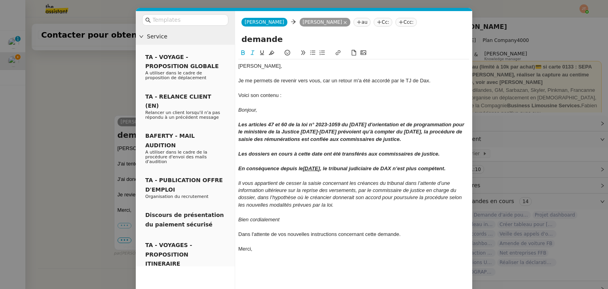
click at [260, 139] on em "Les articles 47 et 60 de la loi n° 2023-1059 du [DATE] d'orientation et de prog…" at bounding box center [351, 132] width 227 height 21
click at [285, 217] on div "Bien cordialement" at bounding box center [353, 219] width 231 height 7
click at [239, 111] on em "Bonjour," at bounding box center [247, 110] width 19 height 6
click at [283, 219] on div "Bien cordialement" at bounding box center [353, 219] width 231 height 7
click at [71, 143] on nz-modal-container "Service TA - VOYAGE - PROPOSITION GLOBALE A utiliser dans le cadre de propositi…" at bounding box center [304, 144] width 608 height 289
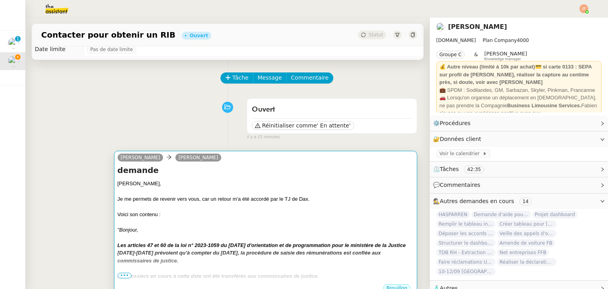
scroll to position [79, 0]
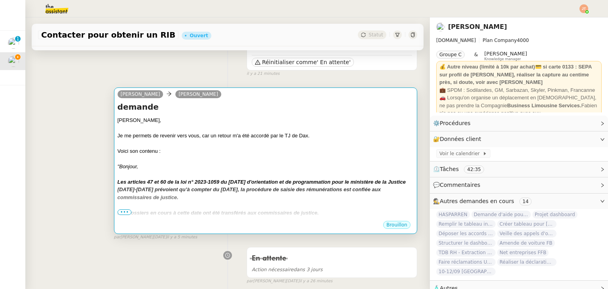
click at [237, 162] on div at bounding box center [266, 159] width 296 height 8
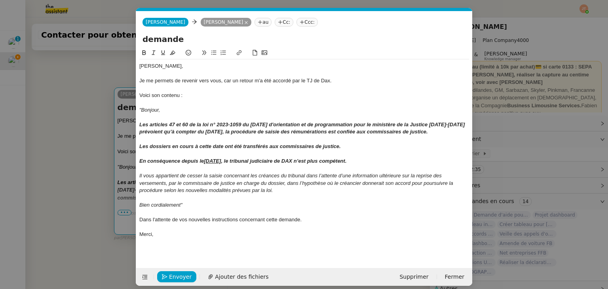
scroll to position [0, 17]
click at [179, 281] on span "Envoyer" at bounding box center [180, 276] width 23 height 9
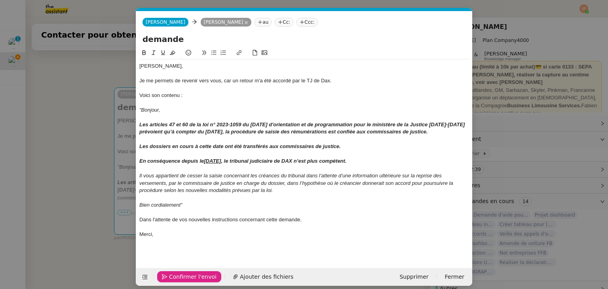
click at [179, 281] on span "Confirmer l'envoi" at bounding box center [192, 276] width 47 height 9
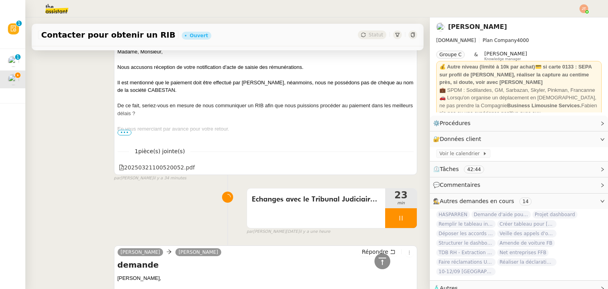
scroll to position [1884, 0]
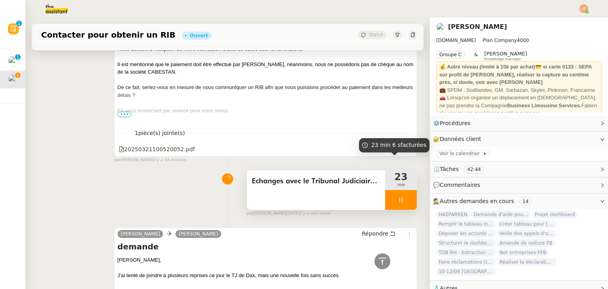
click at [386, 190] on div at bounding box center [401, 200] width 32 height 20
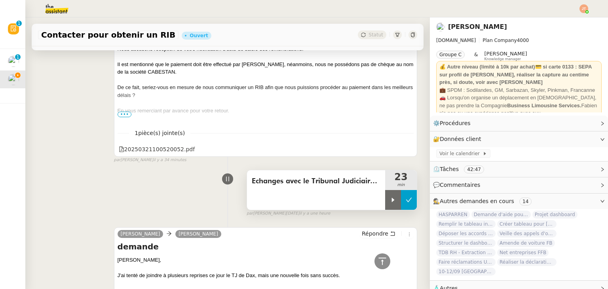
click at [406, 197] on icon at bounding box center [409, 200] width 6 height 6
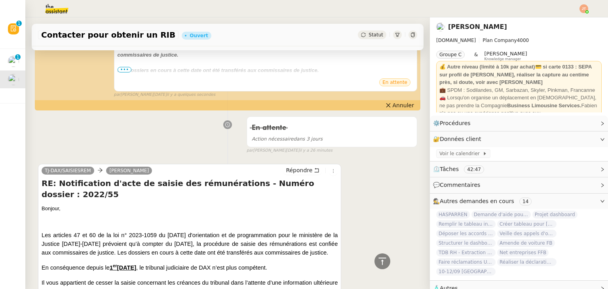
scroll to position [0, 0]
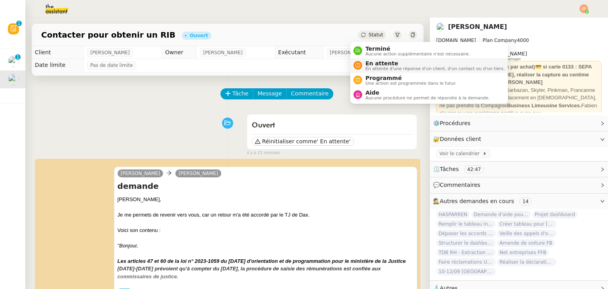
click at [376, 67] on span "En attente d'une réponse d'un client, d'un contact ou d'un tiers." at bounding box center [434, 68] width 139 height 4
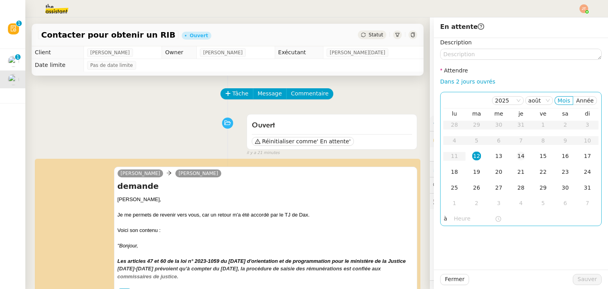
click at [517, 157] on div "14" at bounding box center [521, 156] width 9 height 9
click at [460, 217] on input "text" at bounding box center [474, 218] width 41 height 9
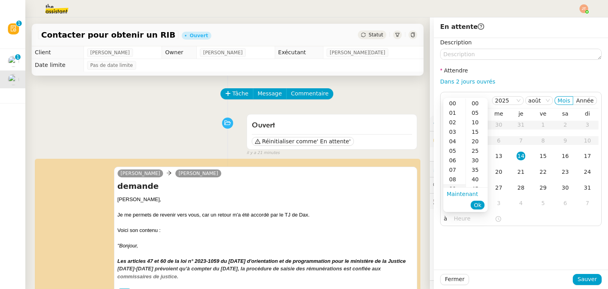
click at [453, 184] on div "09" at bounding box center [454, 188] width 22 height 9
click at [477, 103] on div "00" at bounding box center [477, 103] width 22 height 9
type input "09:00"
click at [476, 209] on span "Ok" at bounding box center [478, 205] width 8 height 8
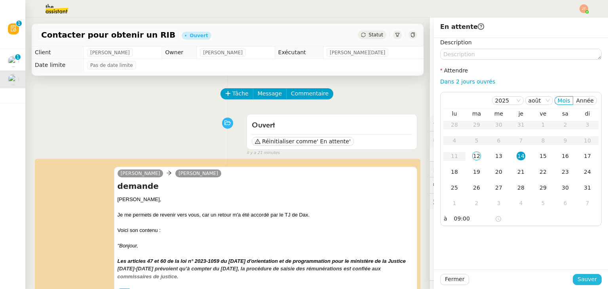
click at [573, 274] on button "Sauver" at bounding box center [587, 279] width 29 height 11
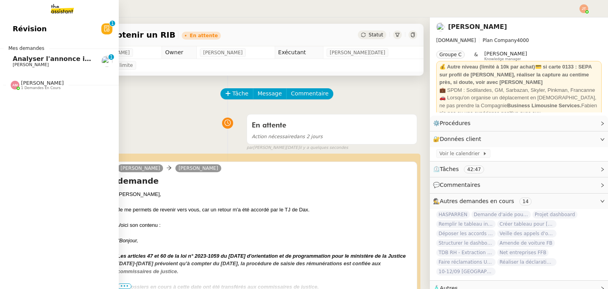
click at [49, 60] on span "Analyser l'annonce immobilière" at bounding box center [69, 59] width 112 height 8
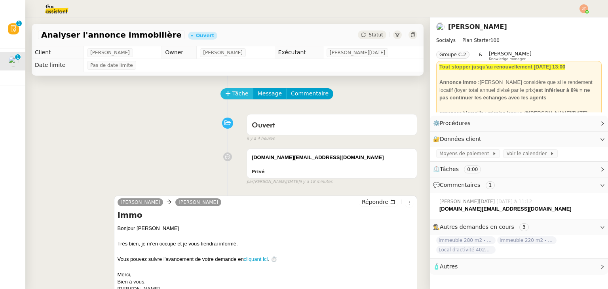
click at [229, 89] on button "Tâche" at bounding box center [236, 93] width 33 height 11
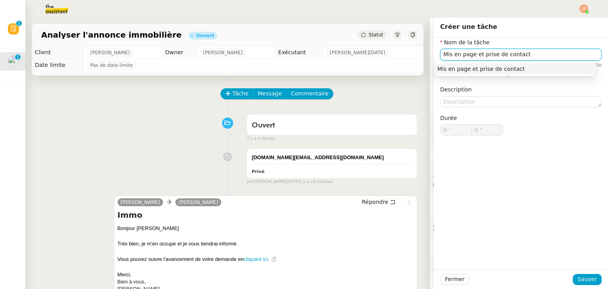
click at [446, 54] on input "Mis en page et prise de contact" at bounding box center [520, 54] width 161 height 11
type input "Mise en page et prise de contact"
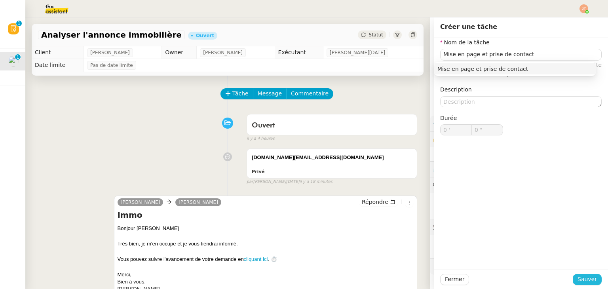
click at [585, 275] on span "Sauver" at bounding box center [587, 279] width 19 height 9
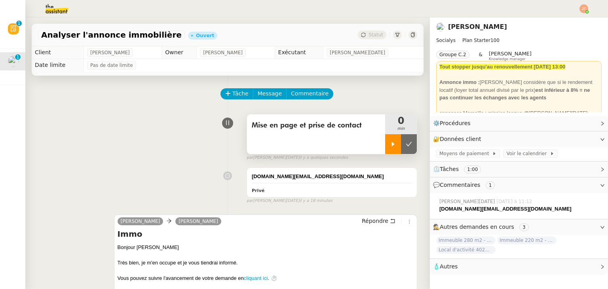
click at [386, 151] on div at bounding box center [393, 144] width 16 height 20
click at [386, 148] on div at bounding box center [401, 144] width 32 height 20
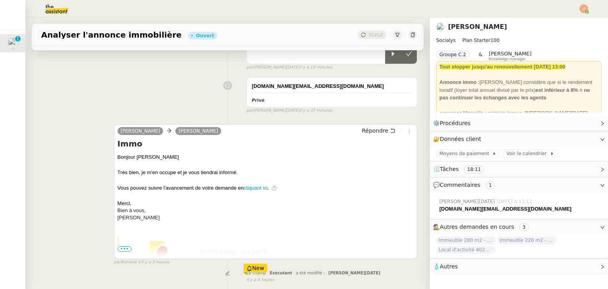
scroll to position [214, 0]
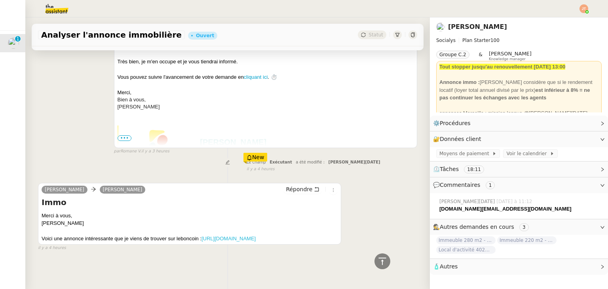
click at [201, 237] on link "[URL][DOMAIN_NAME]" at bounding box center [228, 239] width 54 height 6
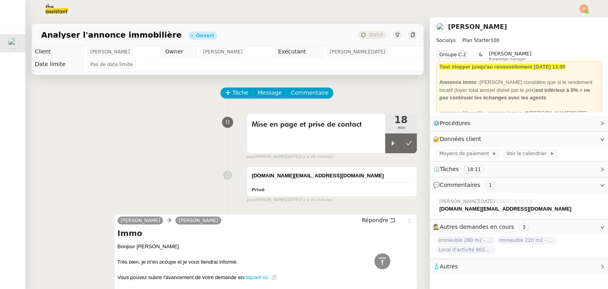
scroll to position [0, 0]
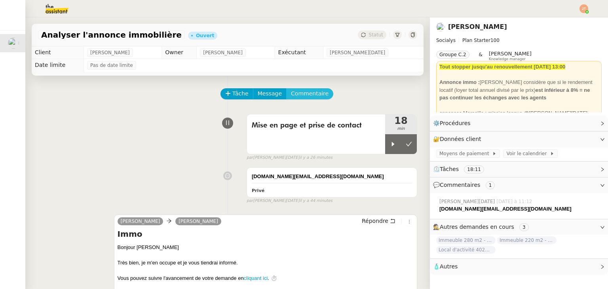
click at [291, 91] on span "Commentaire" at bounding box center [310, 93] width 38 height 9
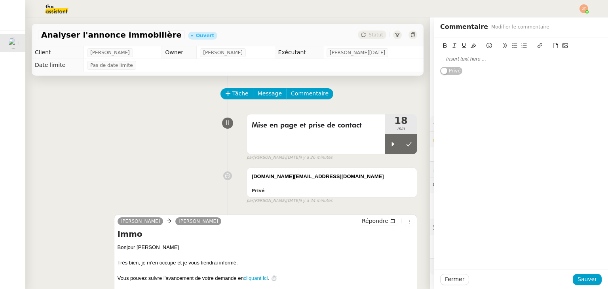
click at [449, 61] on div at bounding box center [520, 58] width 161 height 7
drag, startPoint x: 543, startPoint y: 57, endPoint x: 411, endPoint y: 57, distance: 132.2
click at [411, 57] on app-ticket "Analyser l'annonce immobilière Ouvert Statut Client [PERSON_NAME] Owner [PERSON…" at bounding box center [316, 153] width 583 height 272
click at [442, 44] on icon at bounding box center [445, 46] width 6 height 6
click at [583, 282] on span "Sauver" at bounding box center [587, 279] width 19 height 9
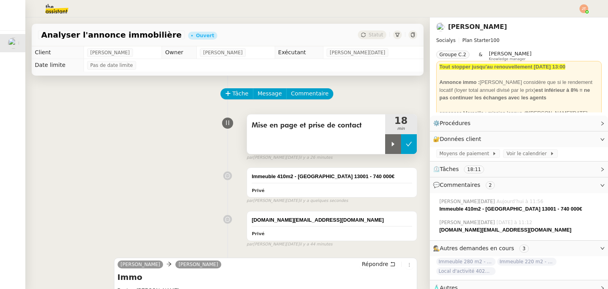
click at [406, 147] on icon at bounding box center [409, 144] width 6 height 6
click at [369, 35] on span "Statut" at bounding box center [376, 35] width 15 height 6
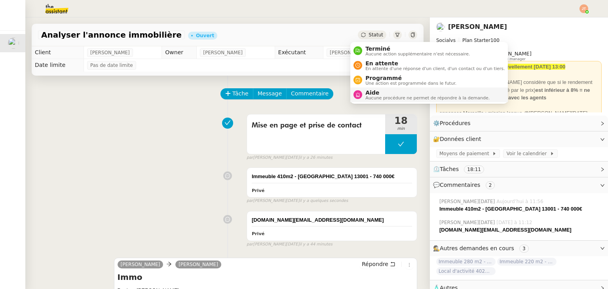
click at [378, 93] on span "Aide" at bounding box center [427, 92] width 124 height 6
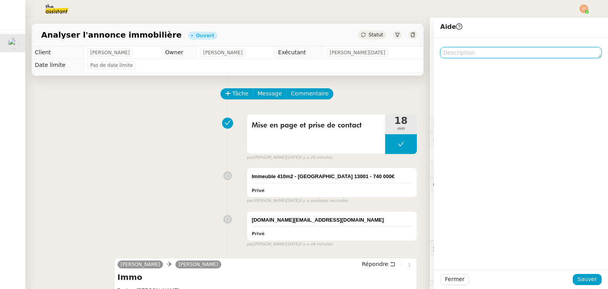
click at [469, 55] on textarea at bounding box center [520, 52] width 161 height 11
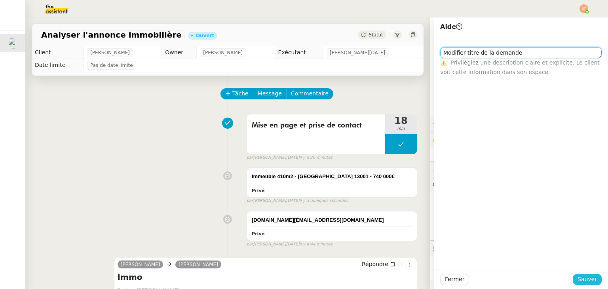
type textarea "Modifier titre de la demande"
click at [583, 280] on span "Sauver" at bounding box center [587, 279] width 19 height 9
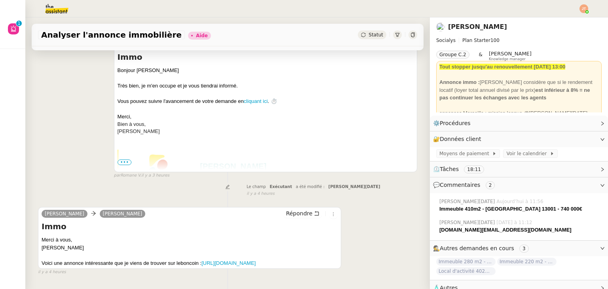
scroll to position [277, 0]
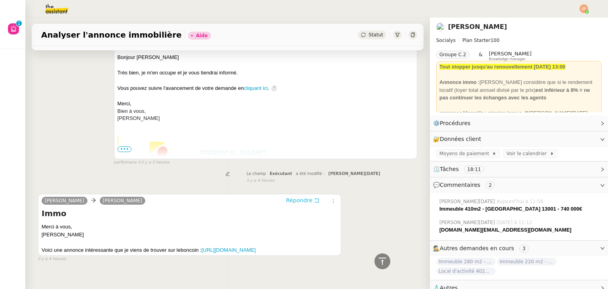
click at [297, 204] on span "Répondre" at bounding box center [299, 200] width 27 height 8
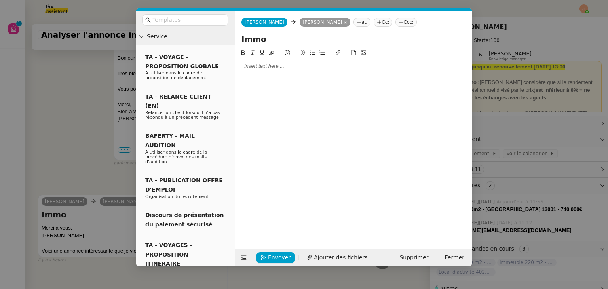
scroll to position [338, 0]
click at [264, 66] on div at bounding box center [353, 66] width 231 height 7
click at [95, 116] on nz-modal-container "Service TA - VOYAGE - PROPOSITION GLOBALE A utiliser dans le cadre de propositi…" at bounding box center [304, 144] width 608 height 289
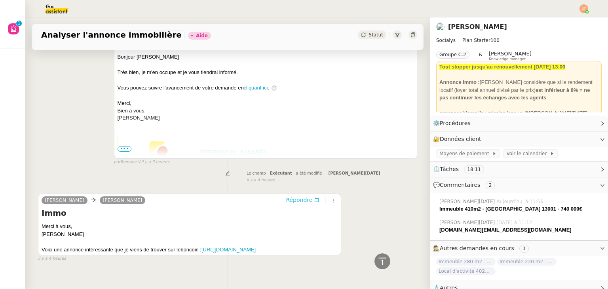
scroll to position [360, 0]
click at [48, 8] on img at bounding box center [50, 8] width 61 height 17
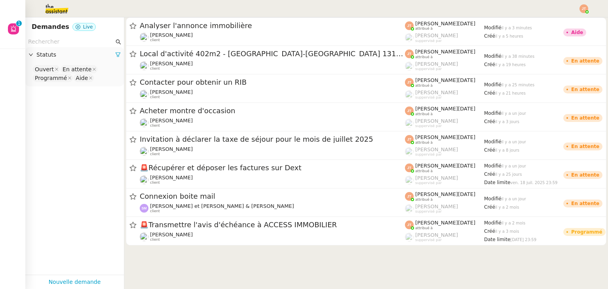
click at [190, 262] on cdk-virtual-scroll-viewport "Analyser l'annonce immobilière [PERSON_NAME] client [PERSON_NAME][DATE] attribu…" at bounding box center [366, 153] width 484 height 272
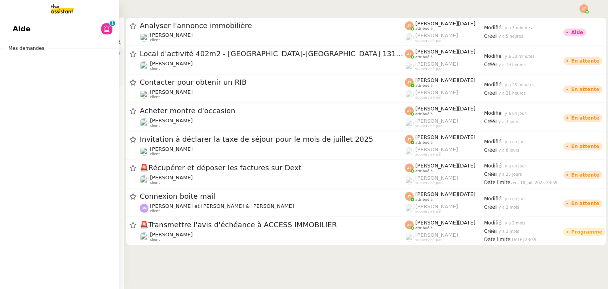
click at [59, 27] on link "Aide 0 1 2 3 4 5 6 7 8 9" at bounding box center [59, 29] width 119 height 18
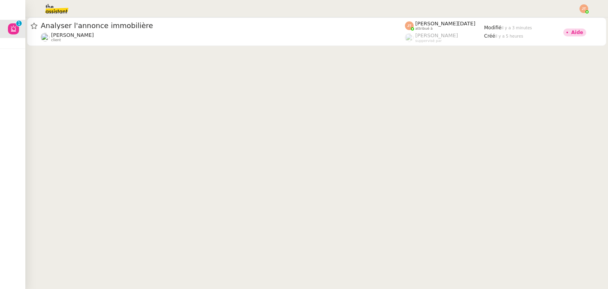
click at [188, 48] on cdk-virtual-scroll-viewport "Analyser l'annonce immobilière [PERSON_NAME] client [PERSON_NAME][DATE] attribu…" at bounding box center [316, 153] width 583 height 272
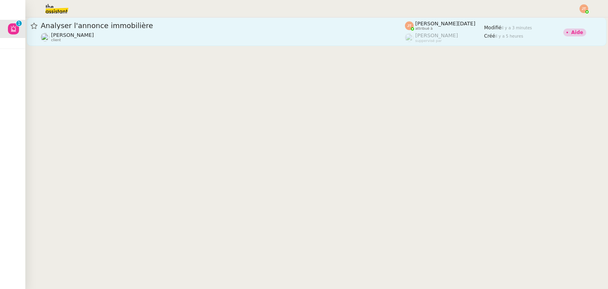
click at [184, 34] on div "[PERSON_NAME] client" at bounding box center [223, 37] width 364 height 10
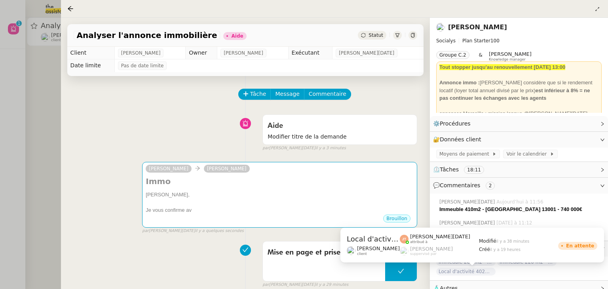
click at [472, 273] on span "Local d'activité 402m2 - [GEOGRAPHIC_DATA]-[GEOGRAPHIC_DATA] 13170 - 1 400 000€" at bounding box center [465, 272] width 59 height 8
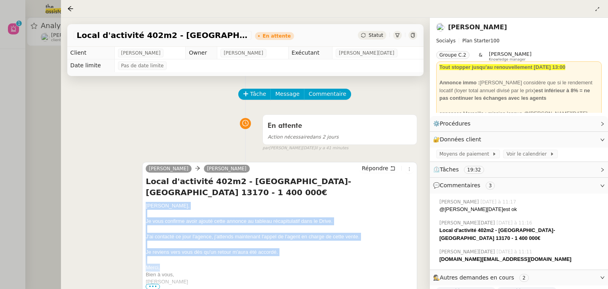
drag, startPoint x: 145, startPoint y: 197, endPoint x: 182, endPoint y: 255, distance: 69.4
click at [182, 255] on div "[PERSON_NAME] Local d'activité 402m2 - [GEOGRAPHIC_DATA]-[GEOGRAPHIC_DATA] 1317…" at bounding box center [279, 229] width 275 height 135
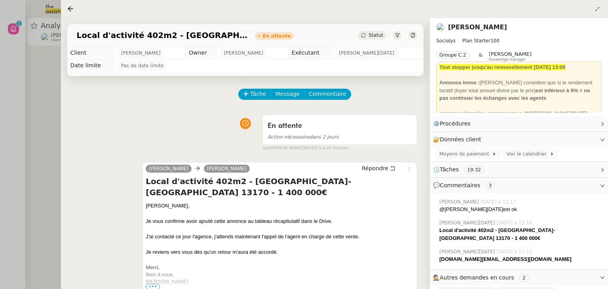
click at [38, 118] on div at bounding box center [304, 144] width 608 height 289
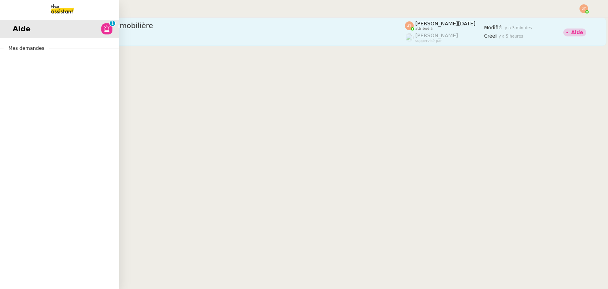
click at [121, 31] on div "Analyser l'annonce immobilière [PERSON_NAME] client" at bounding box center [223, 31] width 364 height 21
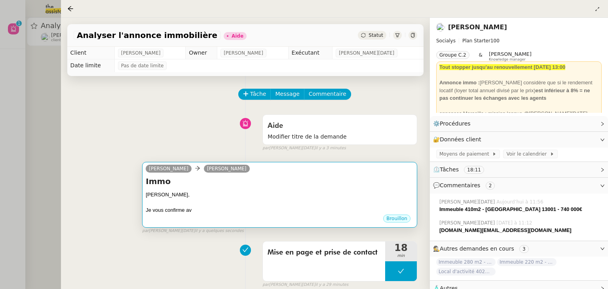
click at [199, 211] on div "Je vous confirme av" at bounding box center [280, 210] width 268 height 8
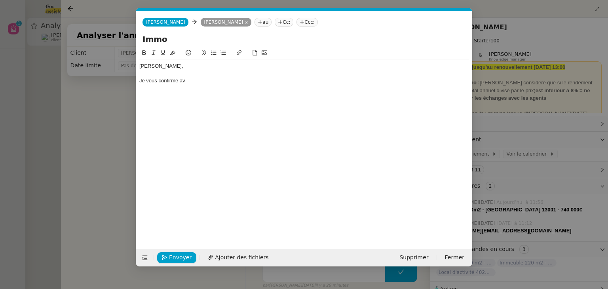
scroll to position [0, 17]
drag, startPoint x: 196, startPoint y: 79, endPoint x: 138, endPoint y: 66, distance: 59.7
click at [138, 66] on nz-spin "[PERSON_NAME], Je vous confirme av" at bounding box center [304, 144] width 336 height 192
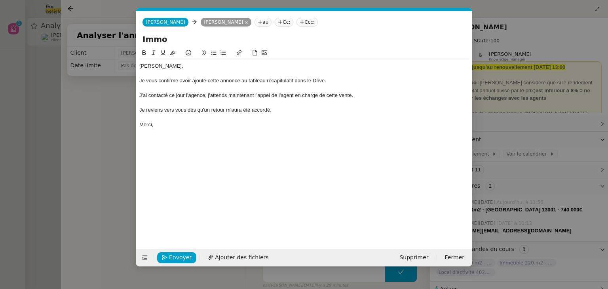
scroll to position [0, 0]
drag, startPoint x: 204, startPoint y: 95, endPoint x: 199, endPoint y: 94, distance: 4.8
click at [199, 94] on div "J'ai contacté ce jour l'agence, j'attends maintenant l'appel de l'agent en char…" at bounding box center [304, 95] width 330 height 7
click at [203, 95] on div "J'ai contacté ce jour l'agent, j'attends maintenant l'appel de l'agent en charg…" at bounding box center [304, 95] width 330 height 7
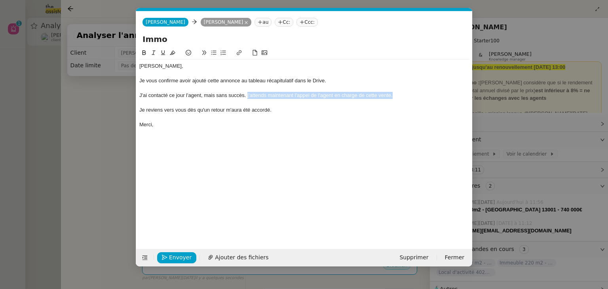
drag, startPoint x: 399, startPoint y: 97, endPoint x: 247, endPoint y: 97, distance: 151.6
click at [247, 97] on div "J'ai contacté ce jour l'agent, mais sans succès. j'attends maintenant l'appel d…" at bounding box center [304, 95] width 330 height 7
click at [249, 96] on div "J'ai contacté ce jour l'agent, mais sans succès." at bounding box center [304, 95] width 330 height 7
drag, startPoint x: 248, startPoint y: 96, endPoint x: 201, endPoint y: 97, distance: 47.1
click at [201, 97] on div "J'ai contacté ce jour l'agent, mais sans succès." at bounding box center [304, 95] width 330 height 7
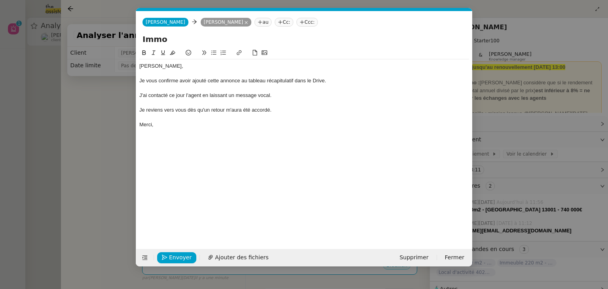
click at [191, 129] on div "[PERSON_NAME], Je vous confirme avoir ajouté cette annonce au tableau récapitul…" at bounding box center [304, 95] width 330 height 72
drag, startPoint x: 169, startPoint y: 40, endPoint x: 119, endPoint y: 43, distance: 49.6
click at [119, 43] on nz-modal-container "Service TA - VOYAGE - PROPOSITION GLOBALE A utiliser dans le cadre de propositi…" at bounding box center [304, 144] width 608 height 289
paste input ""Immeuble 410m2 / [GEOGRAPHIC_DATA] - 740 000€""
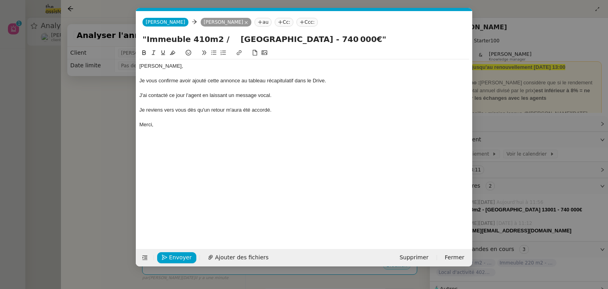
click at [146, 38] on input ""Immeuble 410m2 / [GEOGRAPHIC_DATA] - 740 000€"" at bounding box center [303, 39] width 323 height 12
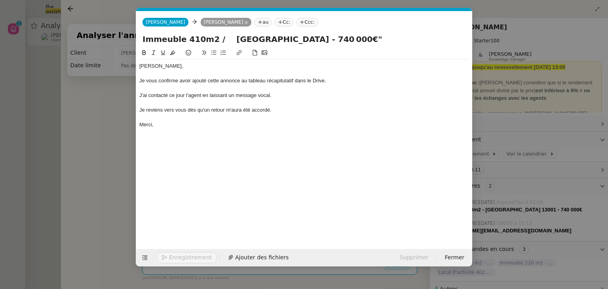
click at [307, 37] on input "Immeuble 410m2 / [GEOGRAPHIC_DATA] - 740 000€"" at bounding box center [303, 39] width 323 height 12
click at [221, 39] on input "Immeuble 410m2 / [GEOGRAPHIC_DATA] - 740 000€" at bounding box center [303, 39] width 323 height 12
type input "Immeuble 410m2 / [GEOGRAPHIC_DATA] - 740 000€"
click at [90, 121] on nz-modal-container "Service TA - VOYAGE - PROPOSITION GLOBALE A utiliser dans le cadre de propositi…" at bounding box center [304, 144] width 608 height 289
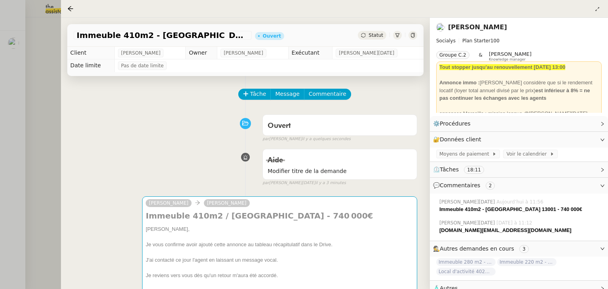
click at [57, 141] on div at bounding box center [304, 144] width 608 height 289
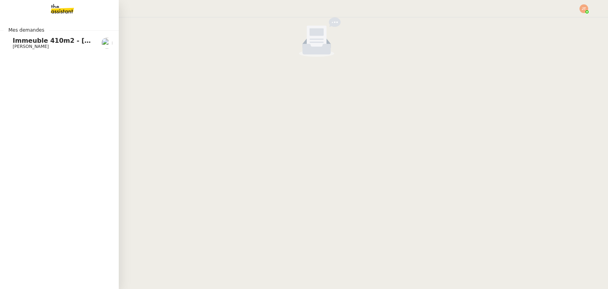
click at [9, 44] on link "Immeuble 410m2 - [GEOGRAPHIC_DATA] 13001 - 740 000€ [PERSON_NAME]" at bounding box center [59, 43] width 119 height 18
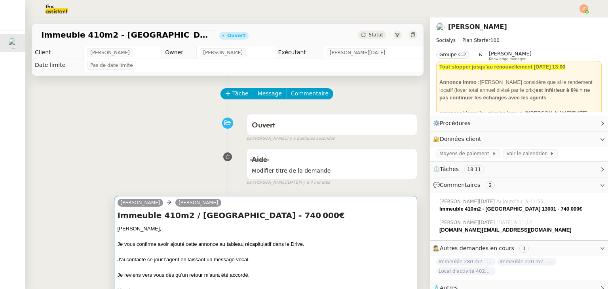
click at [201, 216] on h4 "Immeuble 410m2 / [GEOGRAPHIC_DATA] - 740 000€" at bounding box center [266, 215] width 296 height 11
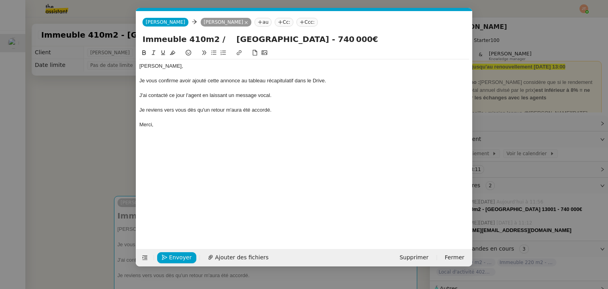
scroll to position [0, 17]
click at [90, 135] on nz-modal-container "Service TA - VOYAGE - PROPOSITION GLOBALE A utiliser dans le cadre de propositi…" at bounding box center [304, 144] width 608 height 289
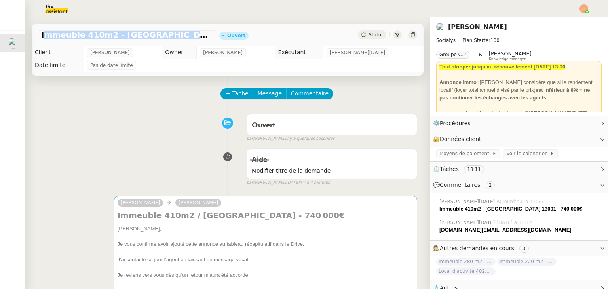
drag, startPoint x: 41, startPoint y: 36, endPoint x: 209, endPoint y: 38, distance: 167.8
click at [209, 38] on div "Immeuble 410m2 - [GEOGRAPHIC_DATA] 13001 - 740 000€" at bounding box center [127, 34] width 178 height 9
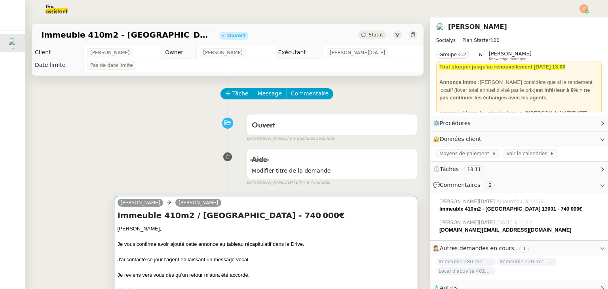
click at [206, 218] on h4 "Immeuble 410m2 / [GEOGRAPHIC_DATA] - 740 000€" at bounding box center [266, 215] width 296 height 11
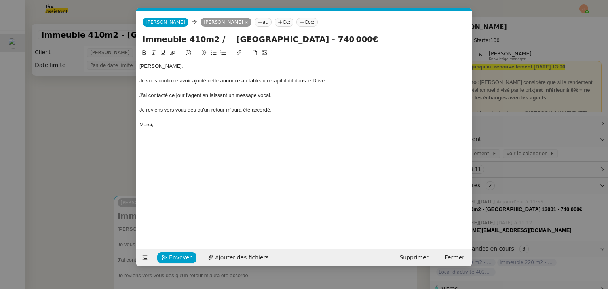
drag, startPoint x: 301, startPoint y: 42, endPoint x: 135, endPoint y: 43, distance: 165.9
click at [136, 43] on form "[PERSON_NAME] au Cc: Ccc: Immeuble 410m2 / [GEOGRAPHIC_DATA] - 740 000€ [PERSON…" at bounding box center [304, 138] width 336 height 255
paste input "- [GEOGRAPHIC_DATA] 13001 - 740"
type input "Immeuble 410m2 - [GEOGRAPHIC_DATA] 13001 - 740 000€"
click at [224, 134] on div "[PERSON_NAME], Je vous confirme avoir ajouté cette annonce au tableau récapitul…" at bounding box center [304, 142] width 330 height 188
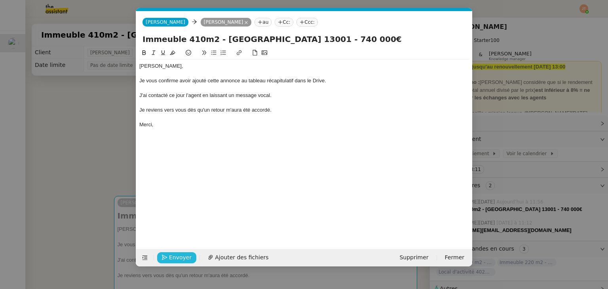
click at [172, 255] on span "Envoyer" at bounding box center [180, 257] width 23 height 9
click at [172, 255] on span "Confirmer l'envoi" at bounding box center [192, 257] width 47 height 9
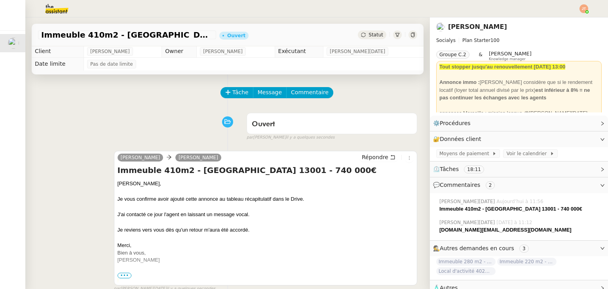
scroll to position [0, 0]
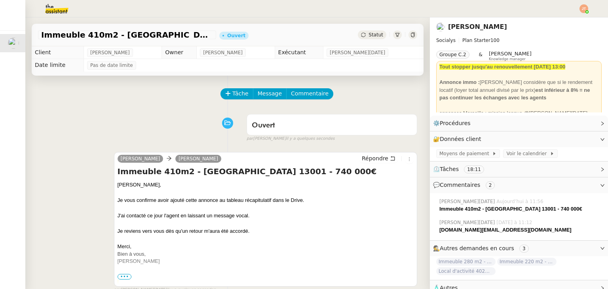
click at [369, 37] on span "Statut" at bounding box center [376, 35] width 15 height 6
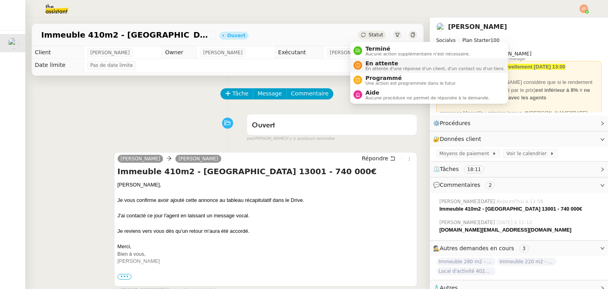
click at [372, 62] on span "En attente" at bounding box center [434, 63] width 139 height 6
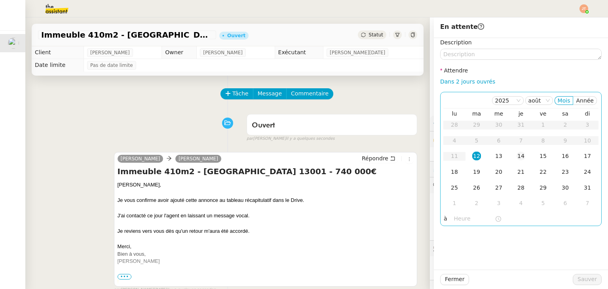
click at [517, 159] on div "14" at bounding box center [521, 156] width 9 height 9
click at [460, 220] on input "text" at bounding box center [474, 218] width 41 height 9
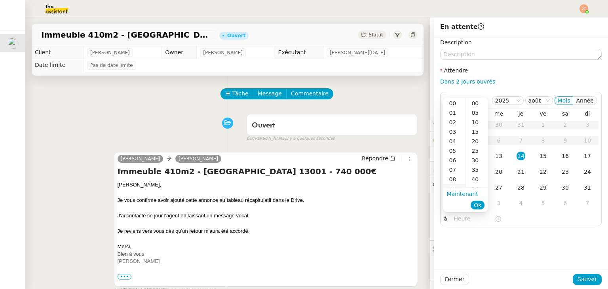
click at [451, 187] on div "09" at bounding box center [454, 188] width 22 height 9
type input "09:00"
click at [475, 106] on div "00" at bounding box center [477, 103] width 22 height 9
click at [478, 204] on span "Ok" at bounding box center [478, 205] width 8 height 8
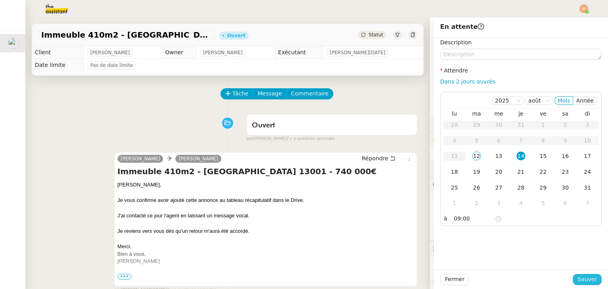
click at [584, 279] on span "Sauver" at bounding box center [587, 279] width 19 height 9
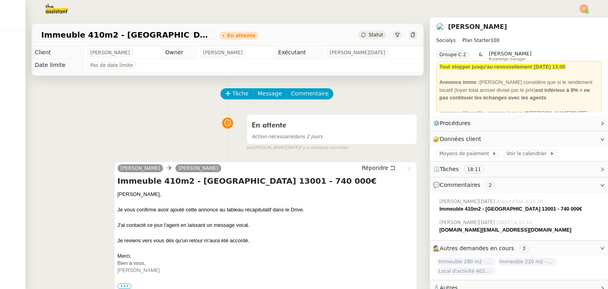
click at [588, 9] on nz-header at bounding box center [304, 8] width 608 height 17
click at [583, 11] on img at bounding box center [583, 8] width 9 height 9
click at [564, 23] on li "Suivi" at bounding box center [562, 22] width 51 height 11
